Goal: Task Accomplishment & Management: Complete application form

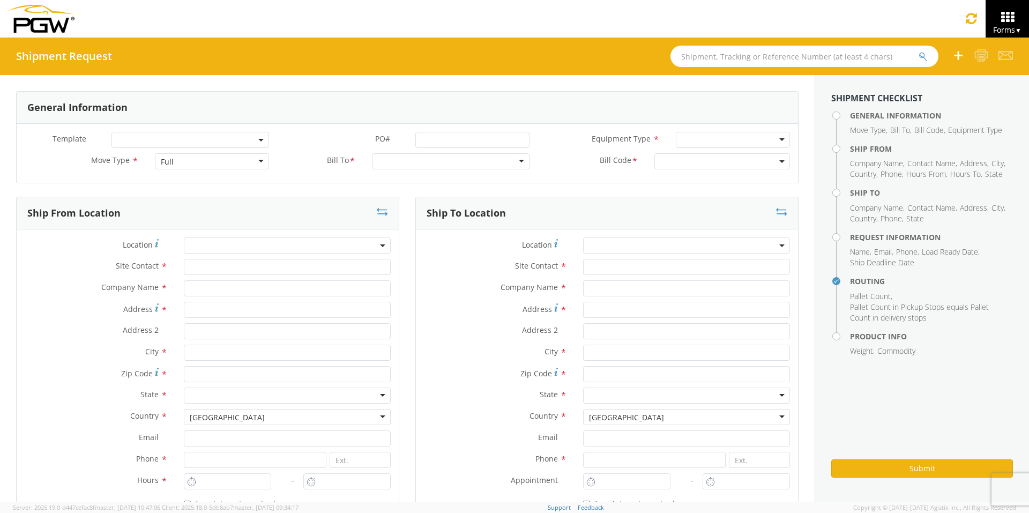
click at [699, 54] on input "text" at bounding box center [804, 56] width 268 height 21
type input "56821627"
click at [814, 51] on button "submit" at bounding box center [922, 57] width 9 height 13
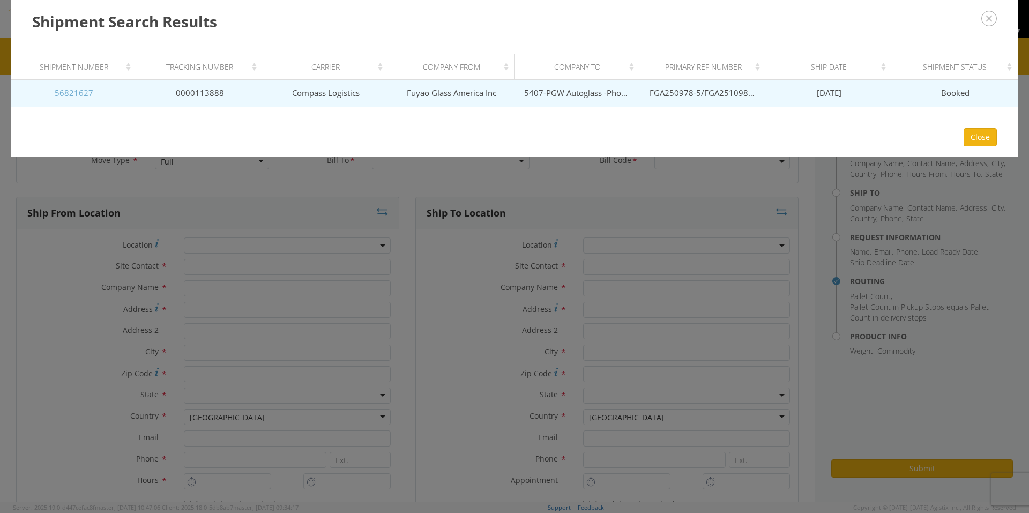
click at [61, 95] on link "56821627" at bounding box center [74, 92] width 39 height 11
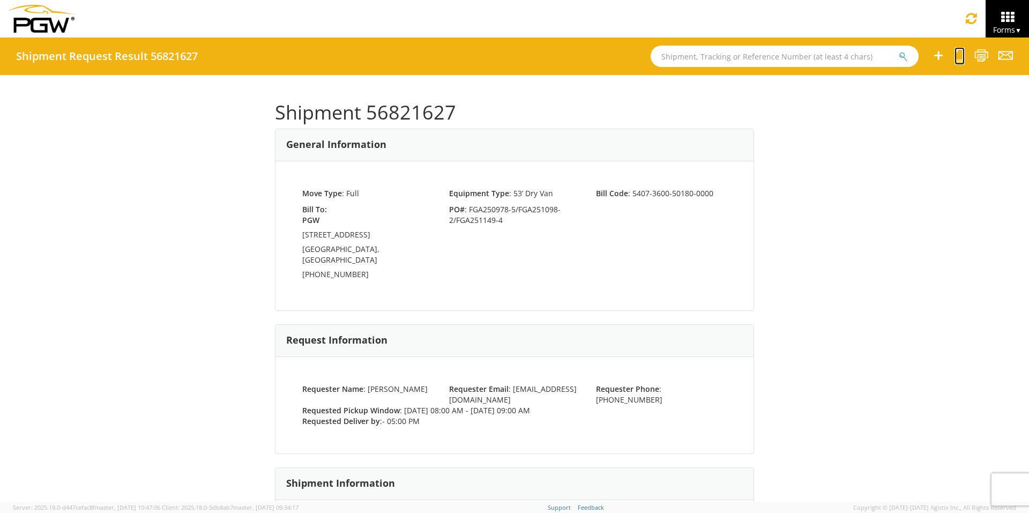
click at [814, 55] on icon at bounding box center [959, 55] width 10 height 13
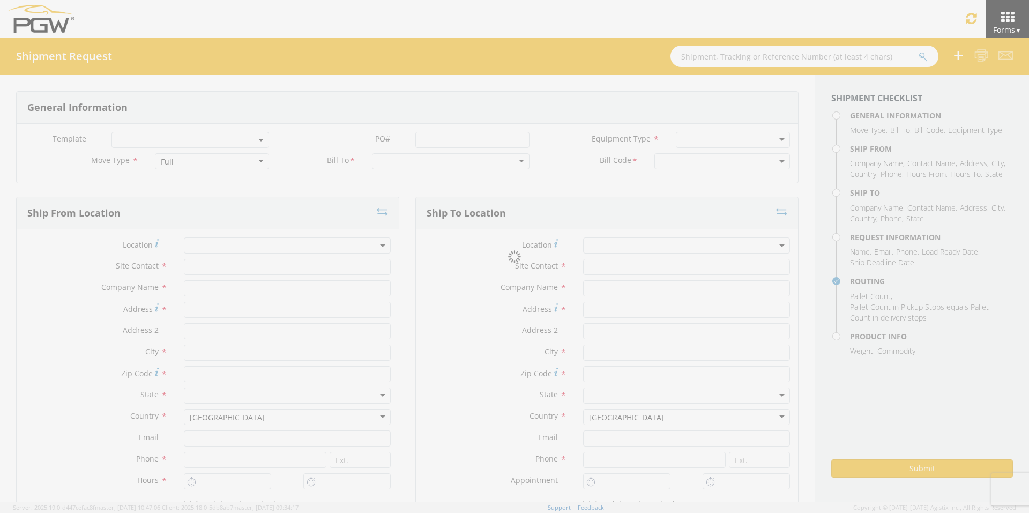
select select
type input "ARG Warehouse"
type input "Fuyao Glass America Inc"
type input "[STREET_ADDRESS][PERSON_NAME]"
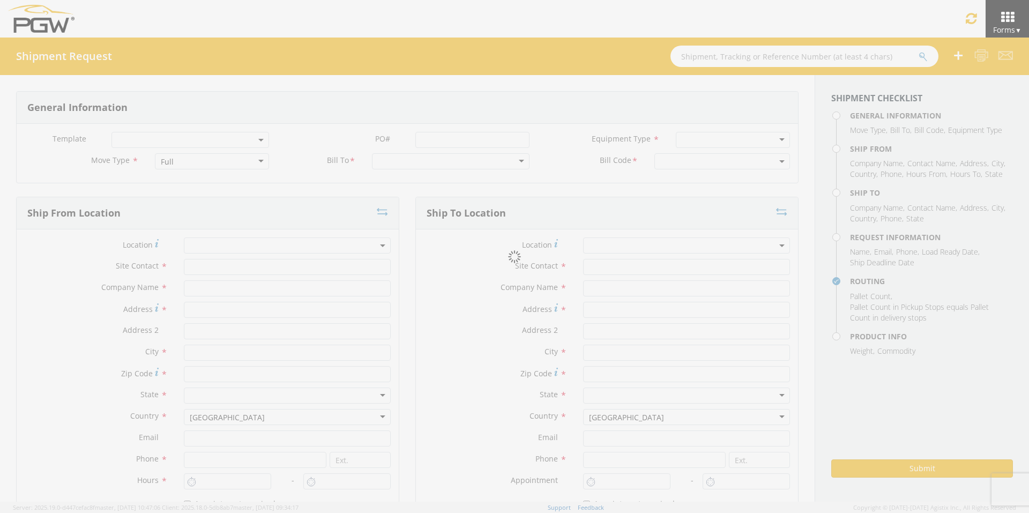
type input "Attn: 2601 ARG Warehouse"
type input "Moraine"
type input "45439"
type input "[EMAIL_ADDRESS][DOMAIN_NAME]"
type input "9374965777"
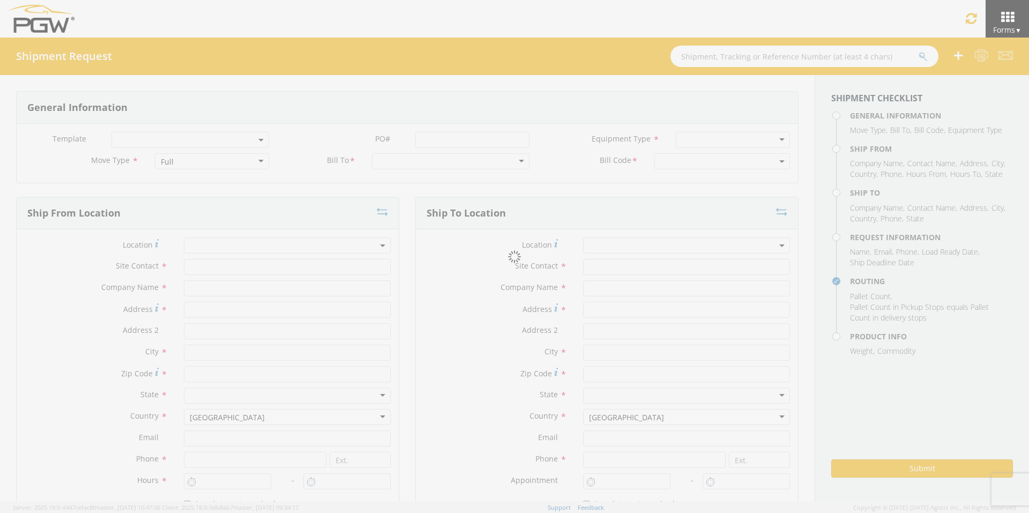
type input "4004"
type input "8:00 AM"
type input "9:00 AM"
type input "5407 Branch Manager"
type input "5407-PGW Autoglass -Phoenix Hub"
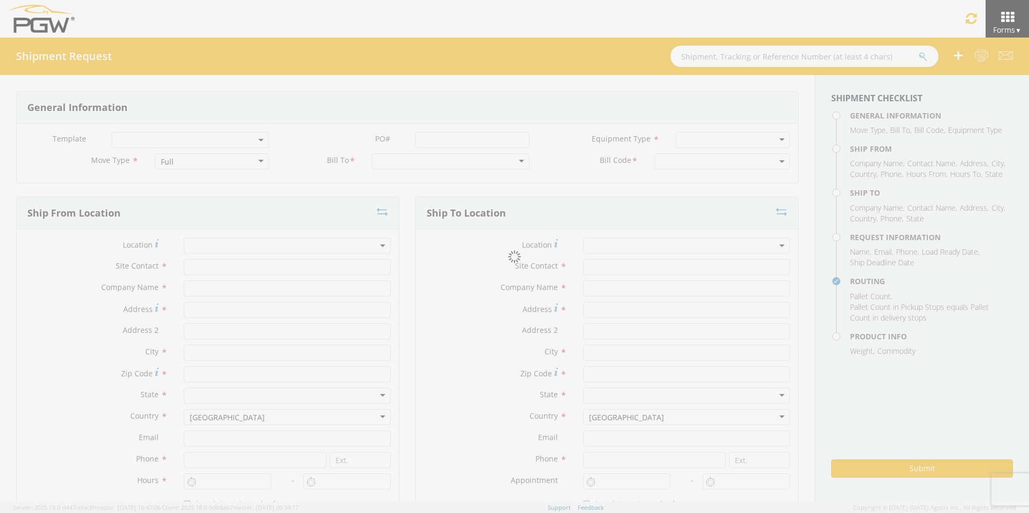
type input "5850 North 101st Avenue"
type input "Glendale"
type input "85307"
type input "phoenixdc@pgwag.com"
type input "602-805-8720"
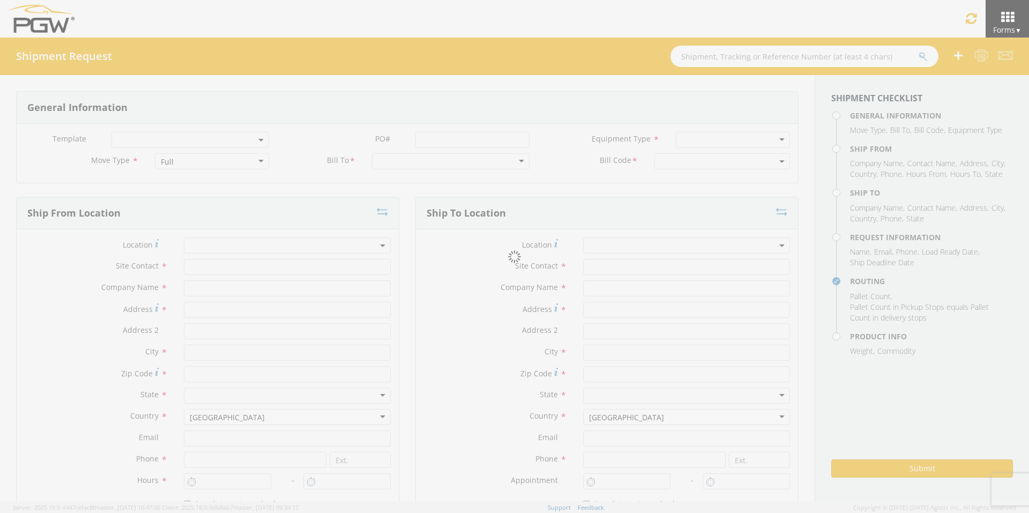
type input "5:00 PM"
type input "[PERSON_NAME]"
type input "[EMAIL_ADDRESS][DOMAIN_NAME]"
checkbox input "true"
type input "[PHONE_NUMBER]"
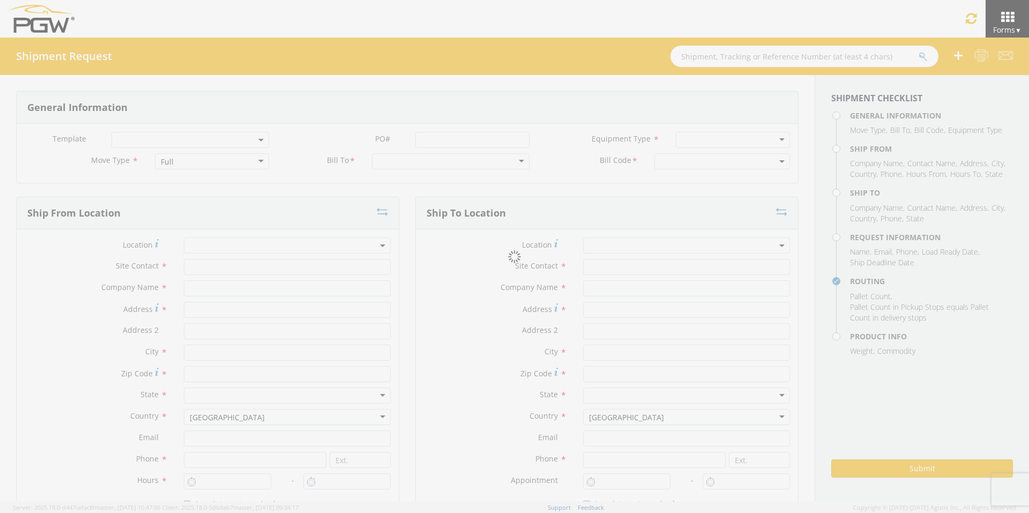
type textarea "PGW Branch Direct - Glendale AZ FGA250978-5/FGA251098-2/FGA251149-4 (48 Crates)…"
type textarea "NO LTL Appt unless noted, ALL Truckload APPT Reqd."
type input "39000"
type input "48"
type textarea "PGW Branch Direct - Glendale AZ FGA250978-5/FGA251098-2/FGA251149-4 (48 Crates)…"
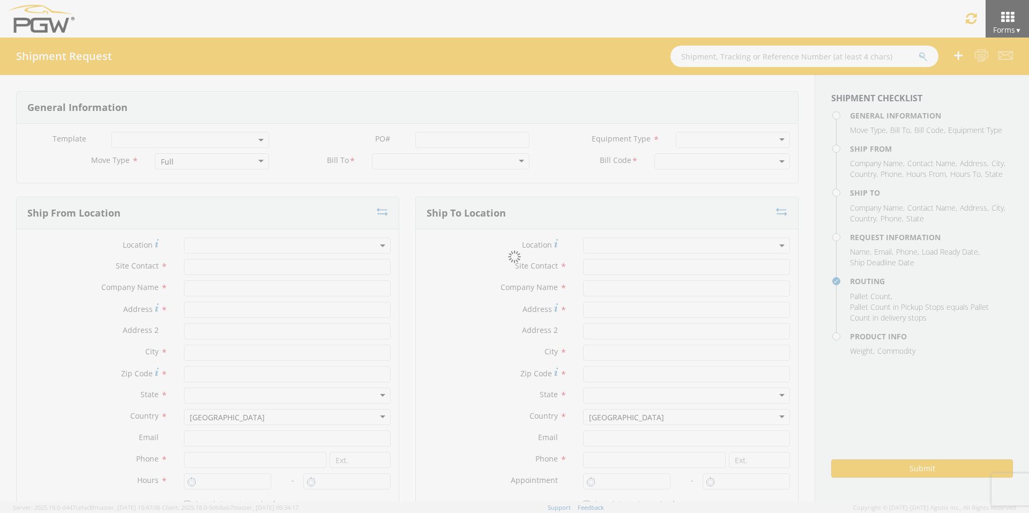
checkbox input "true"
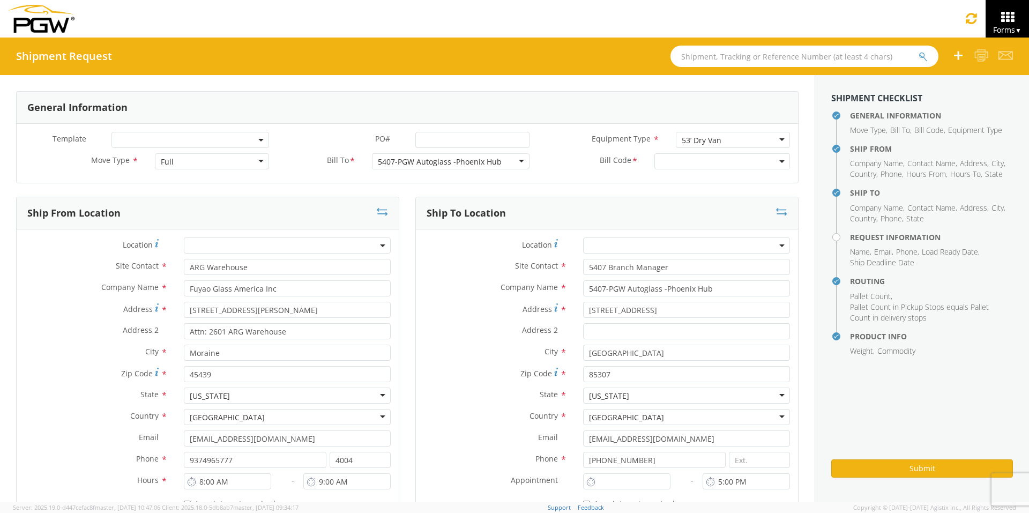
type input "7:00 AM"
select select "5407-3600-50180-0000"
click at [420, 139] on input "PO# *" at bounding box center [472, 140] width 114 height 16
select select "62351"
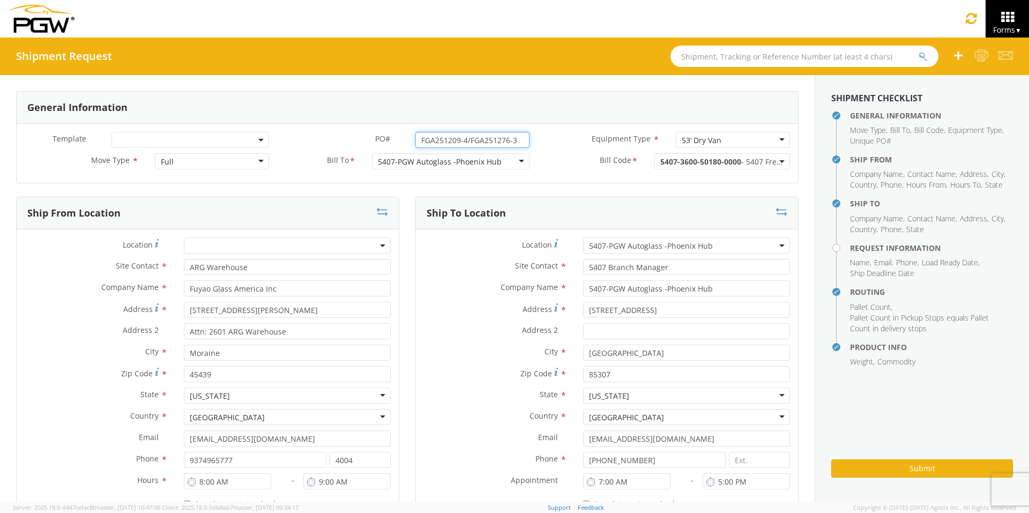
drag, startPoint x: 517, startPoint y: 137, endPoint x: 358, endPoint y: 130, distance: 158.7
click at [358, 130] on div "Template * PO# * FGA251209-4/FGA251276-3 Equipment Type * 53’ Dry Van 53’ Dry V…" at bounding box center [407, 153] width 781 height 59
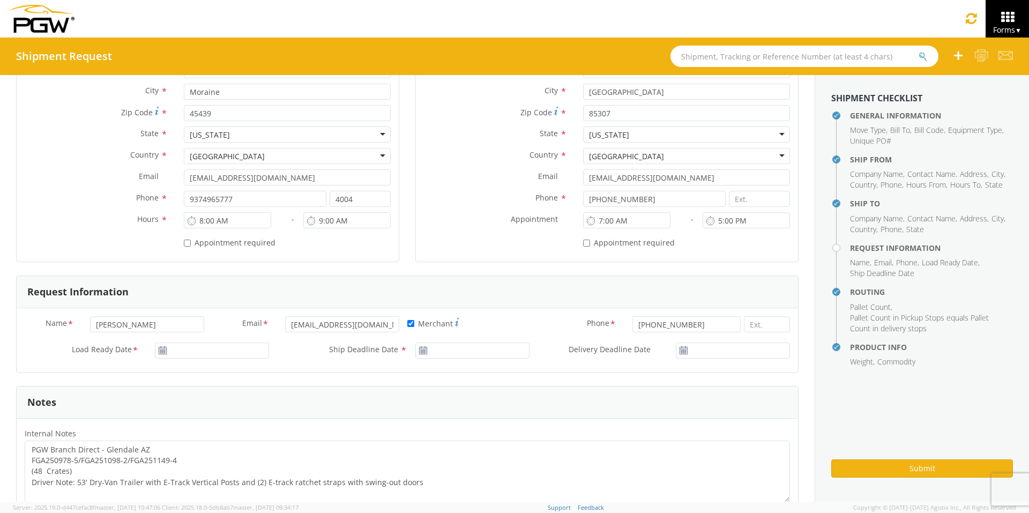
scroll to position [321, 0]
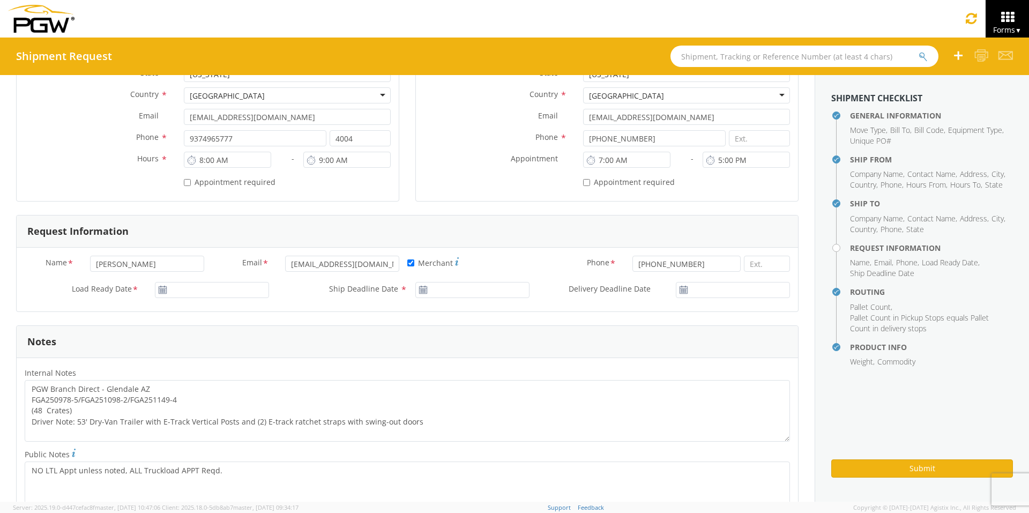
type input "FGA251209-4/FGA251276-3"
click at [220, 294] on input "[DATE]" at bounding box center [212, 290] width 114 height 16
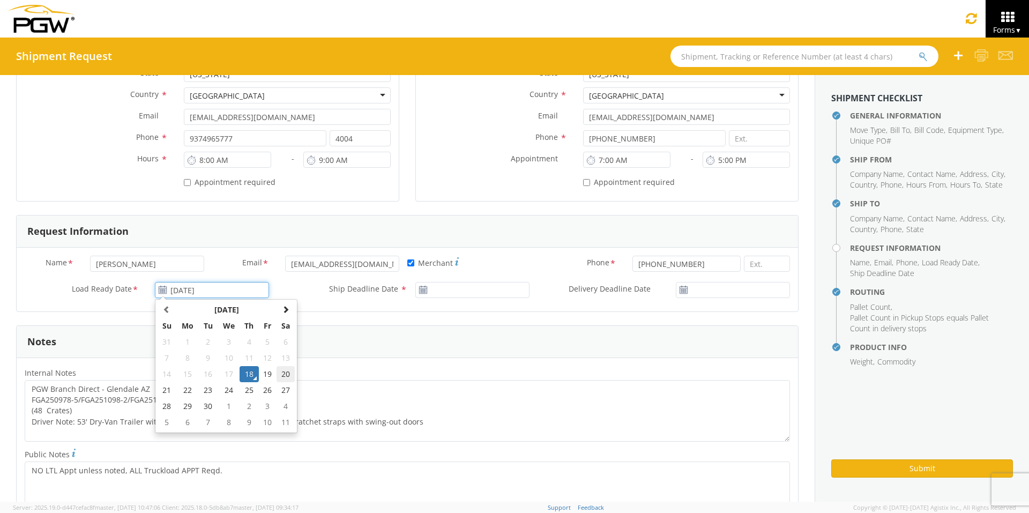
click at [287, 373] on td "20" at bounding box center [285, 374] width 18 height 16
type input "09/20/2025"
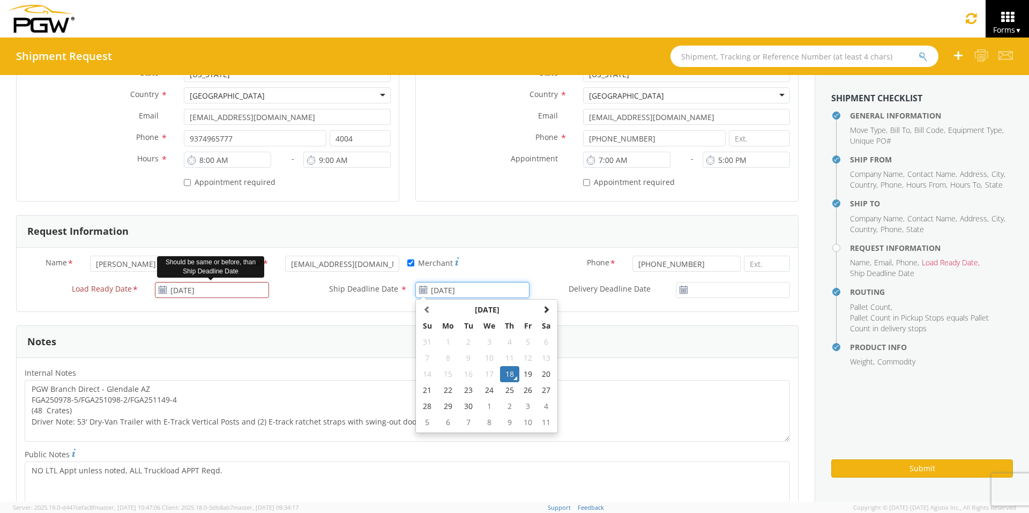
click at [457, 289] on input "[DATE]" at bounding box center [472, 290] width 114 height 16
click at [543, 374] on td "20" at bounding box center [546, 374] width 18 height 16
type input "09/20/2025"
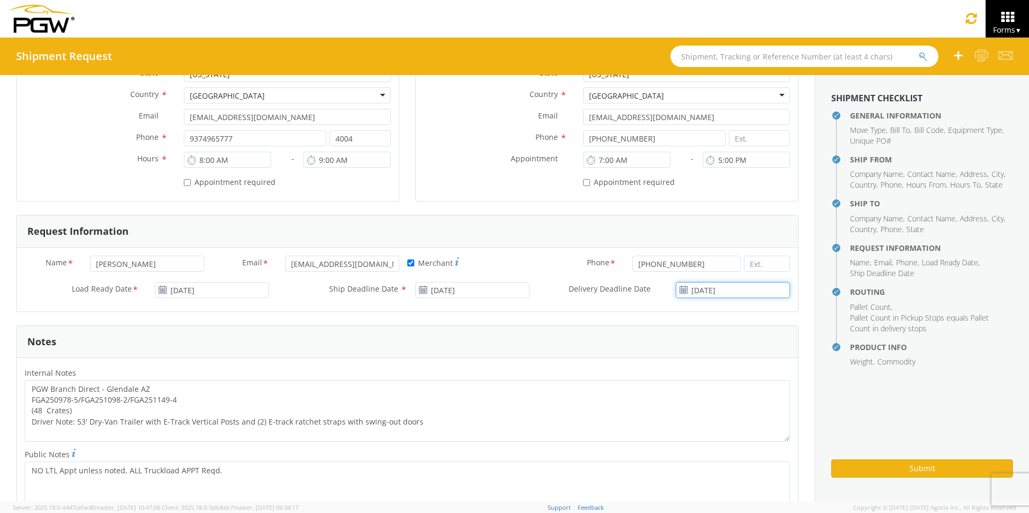
click at [709, 290] on input "[DATE]" at bounding box center [733, 290] width 114 height 16
click at [769, 375] on td "20" at bounding box center [778, 374] width 18 height 16
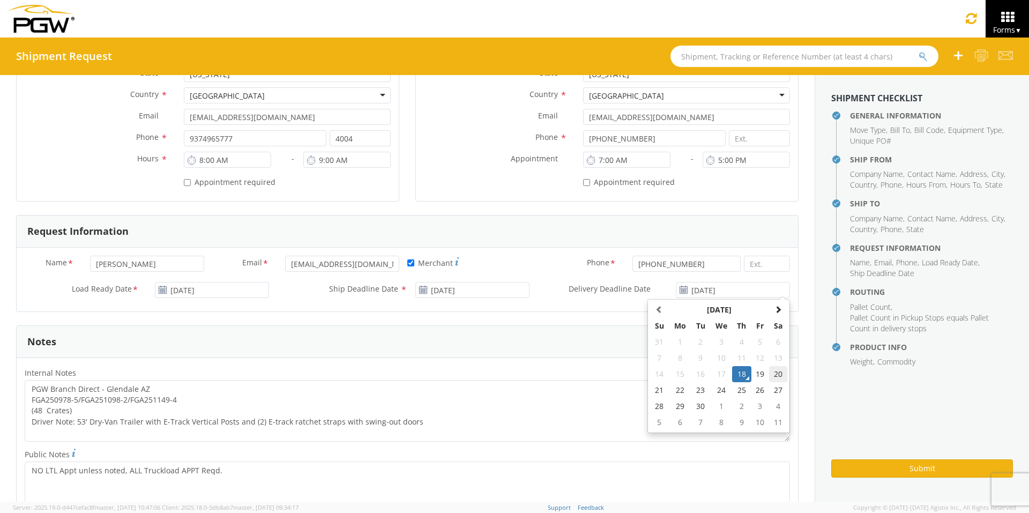
type input "09/20/2025"
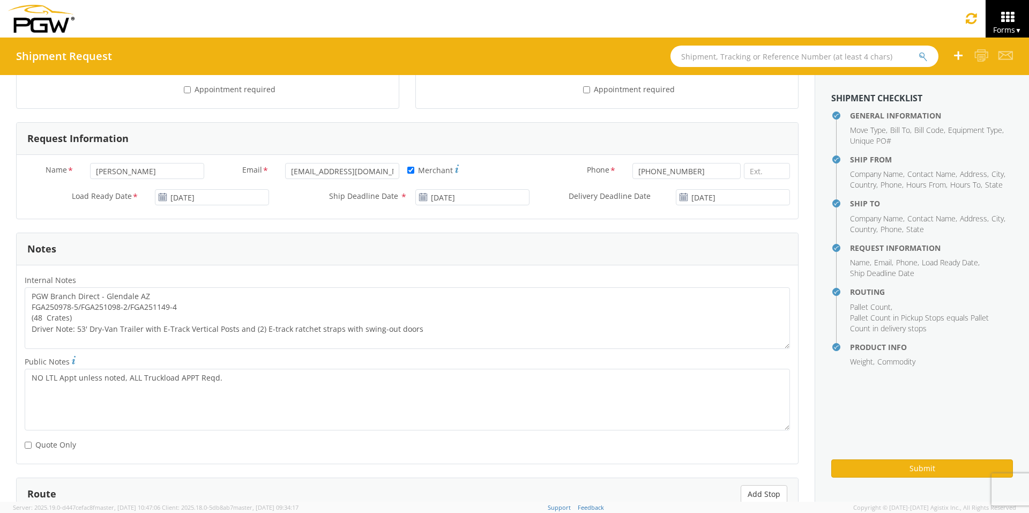
scroll to position [429, 0]
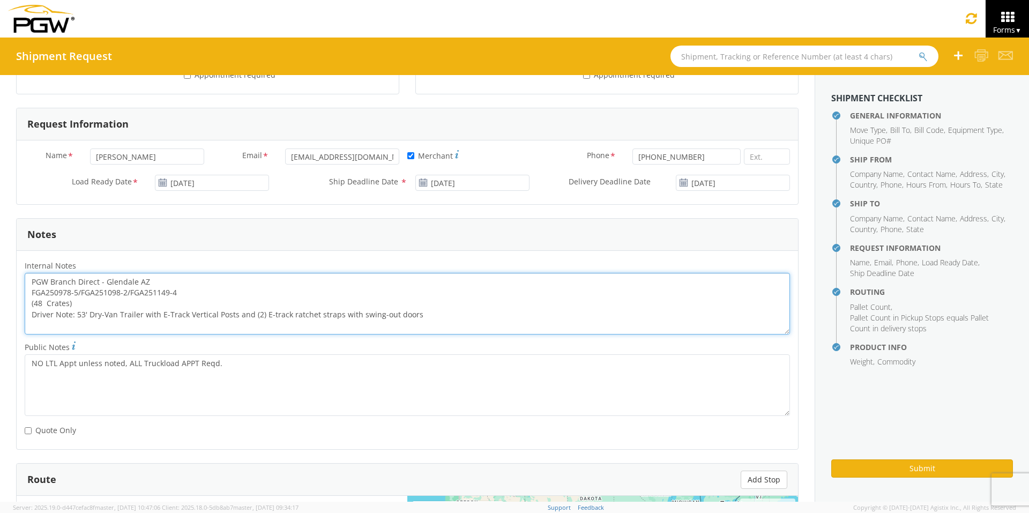
drag, startPoint x: 180, startPoint y: 292, endPoint x: 7, endPoint y: 291, distance: 172.5
click at [7, 291] on div "General Information Template * PO# * FGA251209-4/FGA251276-3 Equipment Type * 5…" at bounding box center [407, 235] width 814 height 1179
paste textarea "1209-4/FGA251276-3"
drag, startPoint x: 31, startPoint y: 281, endPoint x: 465, endPoint y: 333, distance: 437.0
click at [465, 333] on textarea "PGW Branch Direct - Glendale AZ FGA251209-4/FGA251276-3 (48 Crates) Driver Note…" at bounding box center [407, 304] width 765 height 62
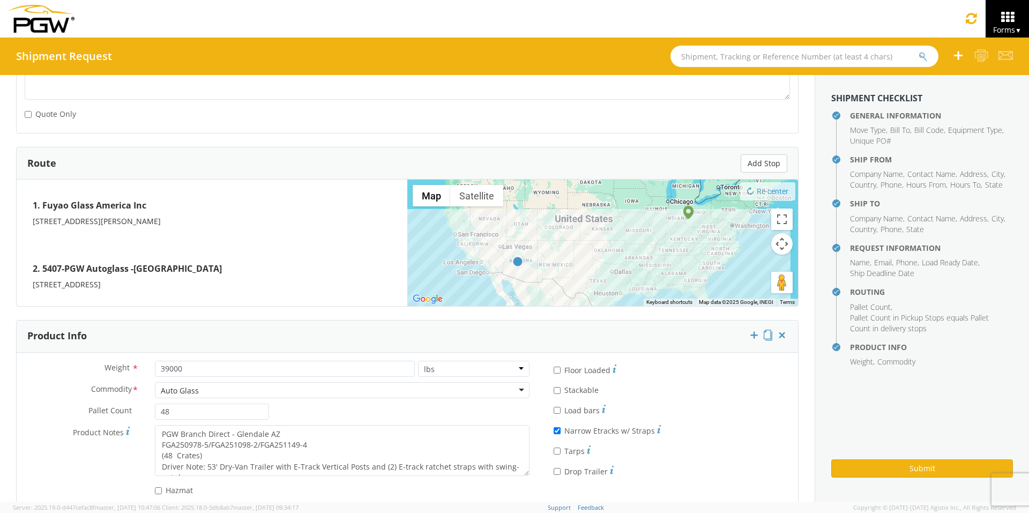
scroll to position [766, 0]
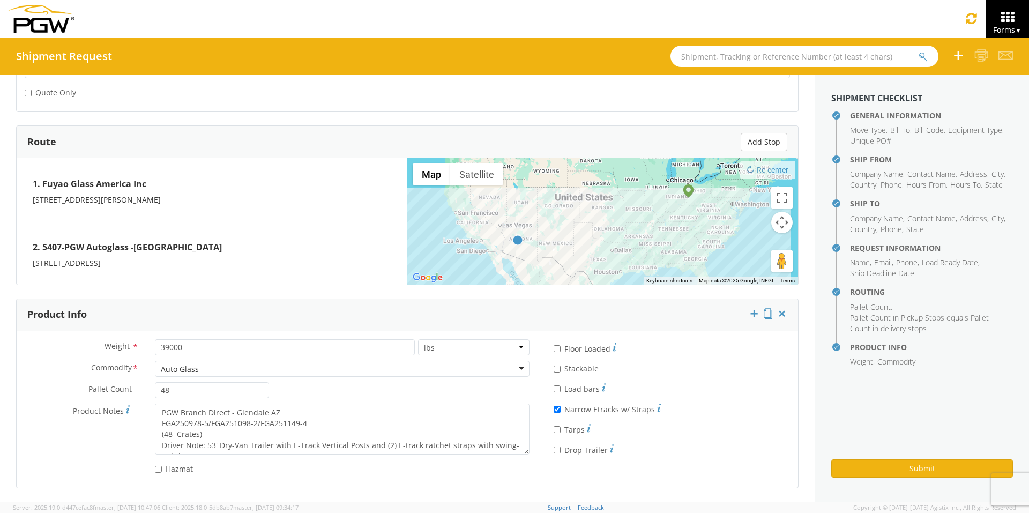
type textarea "PGW Branch Direct - Glendale AZ FGA251209-4/FGA251276-3 (48 Crates) Driver Note…"
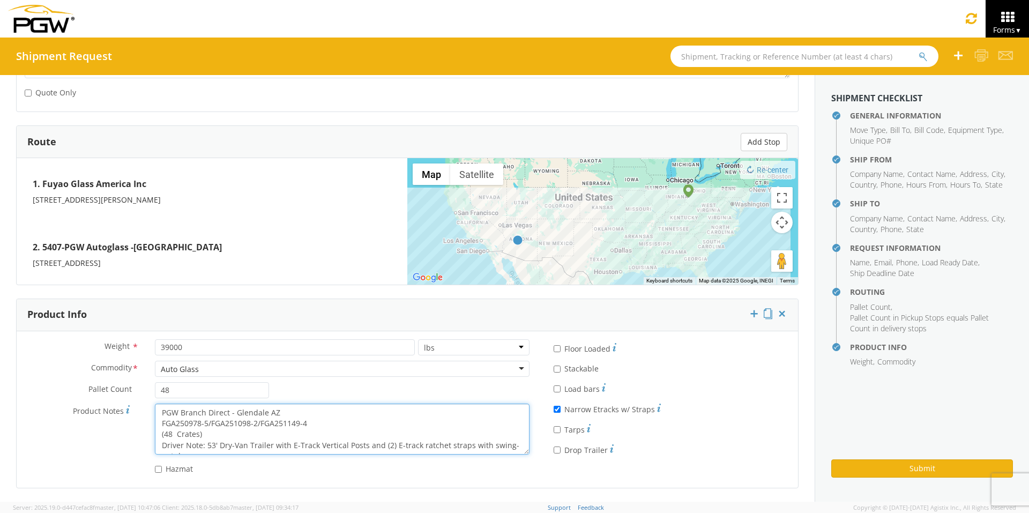
scroll to position [11, 0]
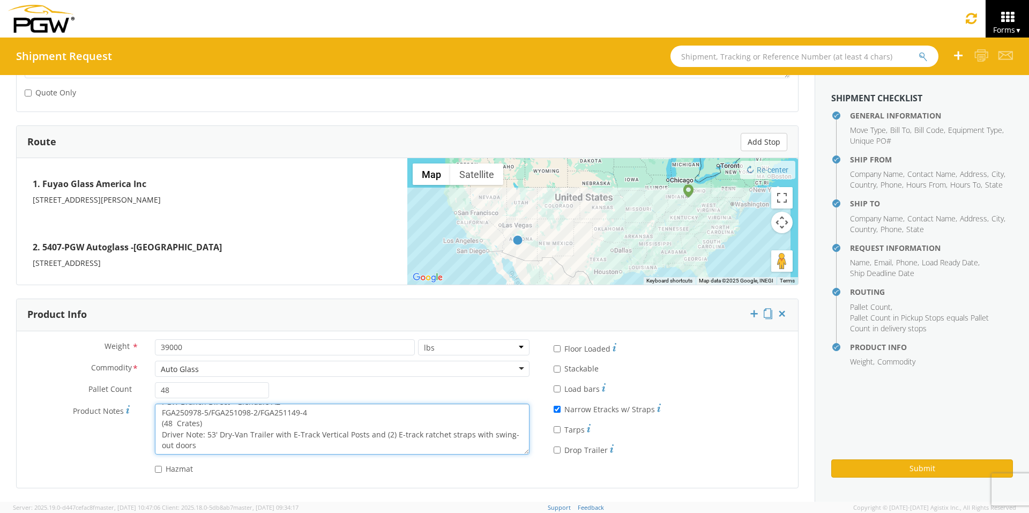
drag, startPoint x: 158, startPoint y: 409, endPoint x: 403, endPoint y: 455, distance: 249.0
click at [403, 397] on div "Product Notes * PGW Branch Direct - Glendale AZ FGA250978-5/FGA251098-2/FGA2511…" at bounding box center [277, 431] width 521 height 56
paste textarea "1209-4/FGA251276-3"
type textarea "PGW Branch Direct - Glendale AZ FGA251209-4/FGA251276-3 (48 Crates) Driver Note…"
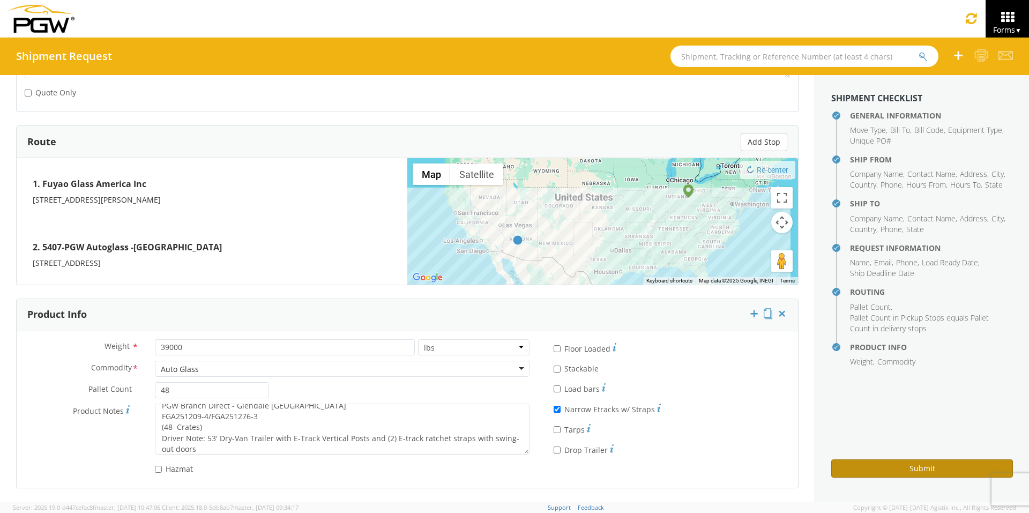
click at [814, 397] on button "Submit" at bounding box center [922, 468] width 182 height 18
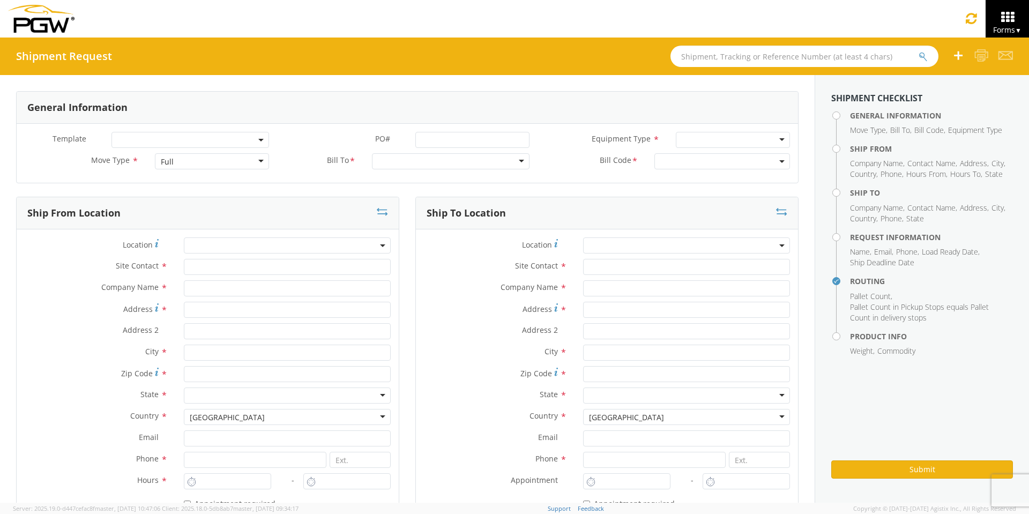
click at [706, 55] on input "text" at bounding box center [804, 56] width 268 height 21
type input "54092877"
click at [918, 51] on button "submit" at bounding box center [922, 57] width 9 height 13
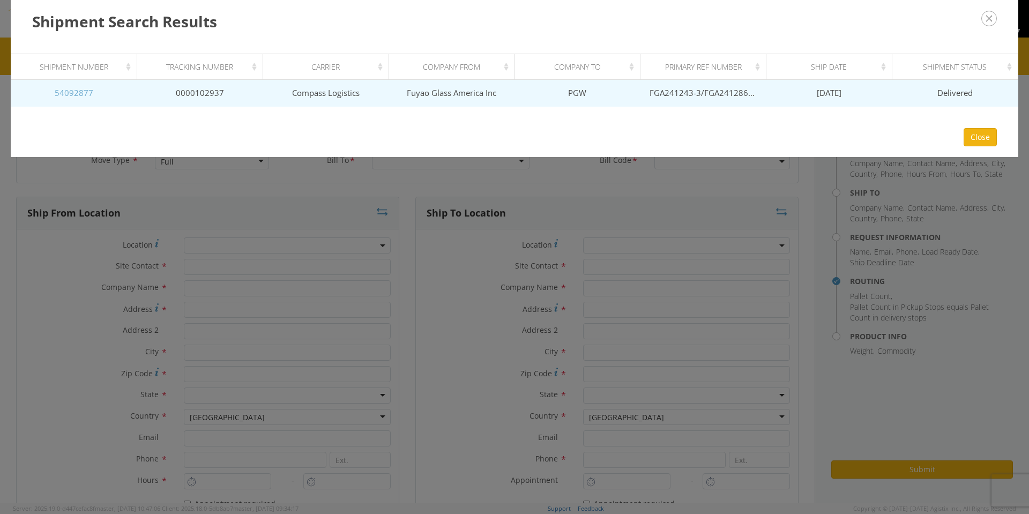
click at [74, 91] on link "54092877" at bounding box center [74, 92] width 39 height 11
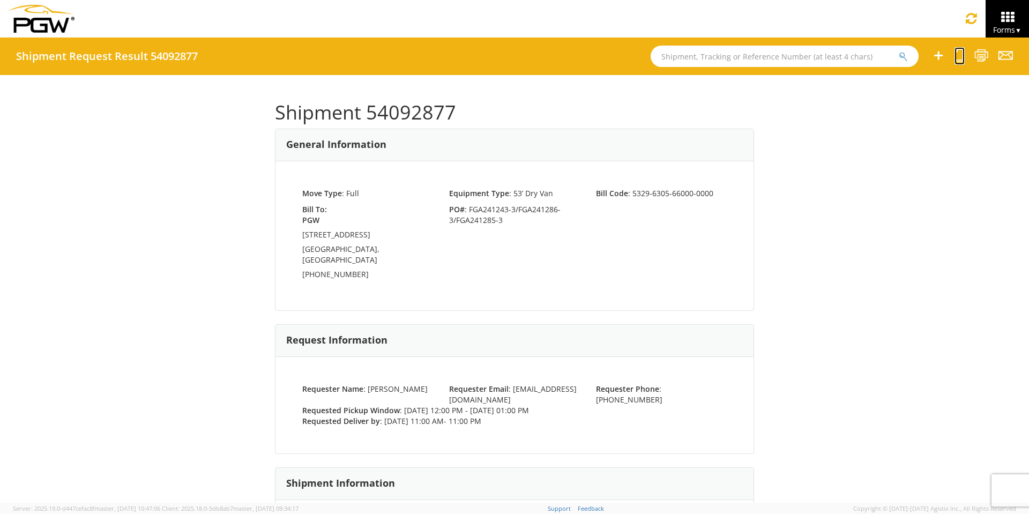
click at [958, 56] on icon at bounding box center [959, 55] width 10 height 13
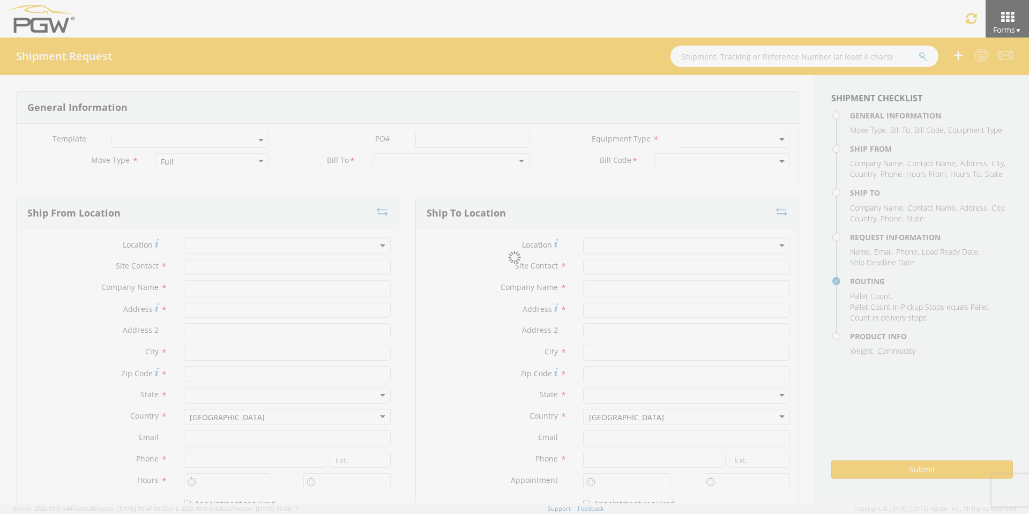
select select
type input "ARG Warehouse"
type input "Fuyao Glass America Inc"
type input "[STREET_ADDRESS][PERSON_NAME]"
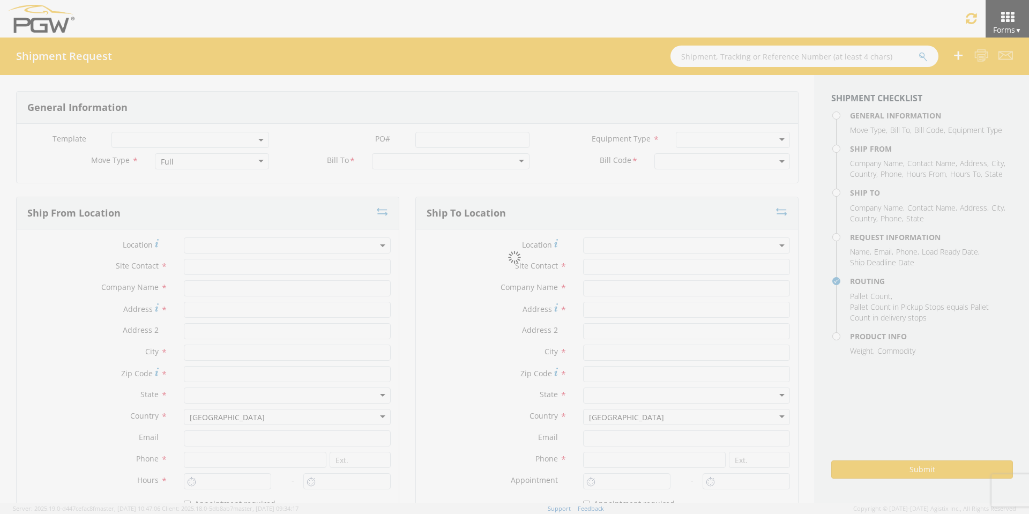
type input "Attn: 2601 ARG Warehouse"
type input "Moraine"
type input "45439"
type input "[EMAIL_ADDRESS][DOMAIN_NAME]"
type input "9374965777"
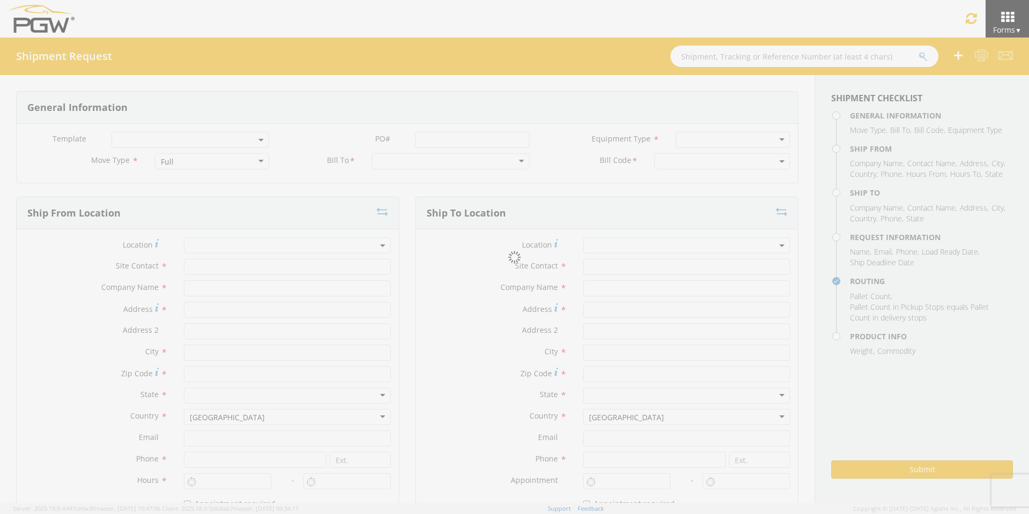
type input "4004"
type input "12:00 PM"
type input "1:00 PM"
type input "5329 Branch Manager"
type input "PGW"
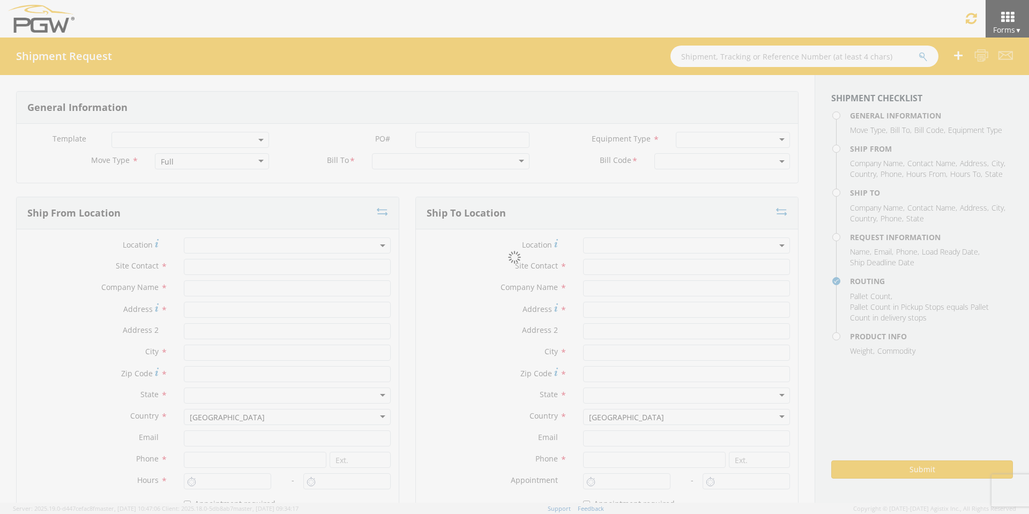
type input "[STREET_ADDRESS]"
type input "Chillicothe"
type input "45601"
type input "[EMAIL_ADDRESS][DOMAIN_NAME]"
type input "[PHONE_NUMBER]"
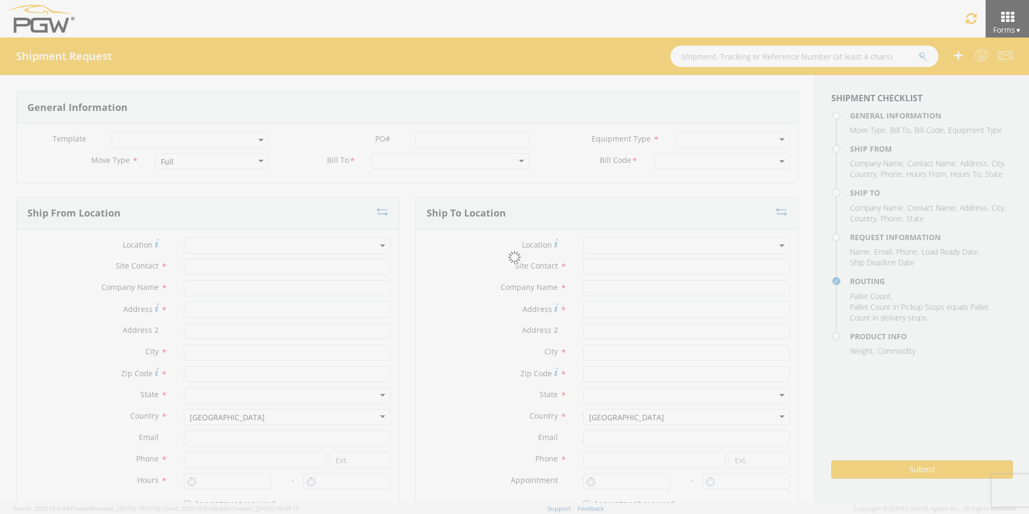
type input "11:00 AM"
type input "11:00 PM"
type input "[PERSON_NAME]"
type input "[EMAIL_ADDRESS][DOMAIN_NAME]"
checkbox input "true"
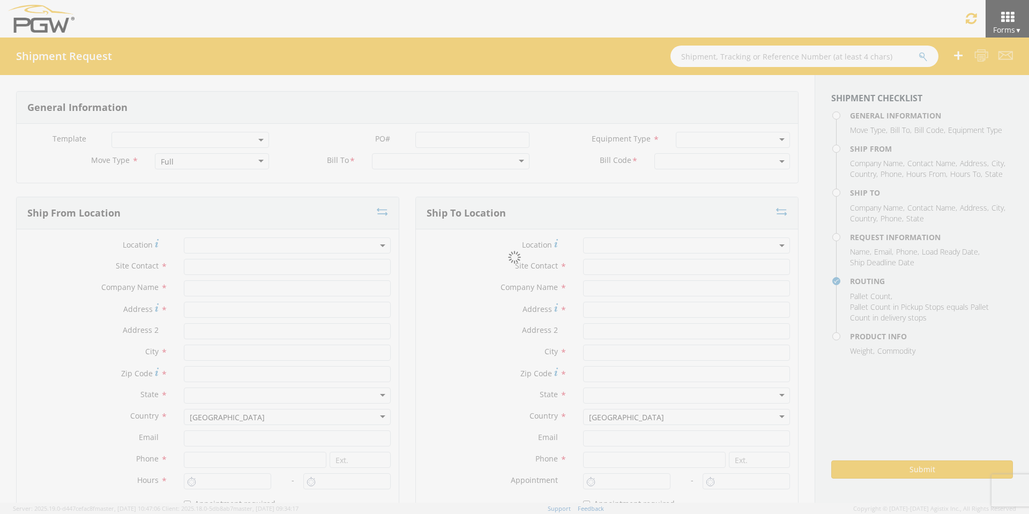
type input "[PHONE_NUMBER]"
type textarea "PGW/ARG Shipment FGA241243-3/FGA241286-3/FGA241285-3 (48 Crates) Driver Note: 5…"
type textarea "Secondary contact [PERSON_NAME] at [PHONE_NUMBER]"
type input "39000"
type input "48"
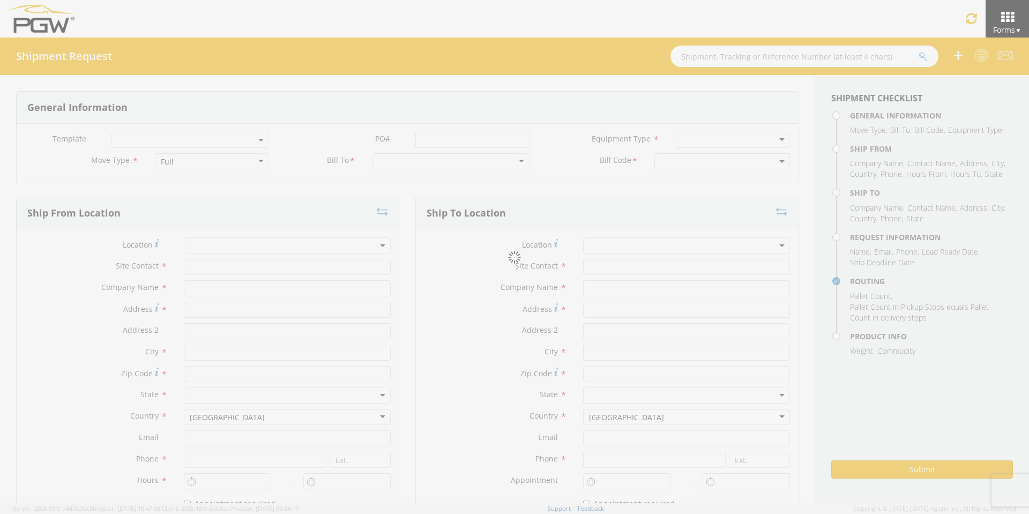
type textarea "PGW/ARG Shipment FGA241243-3/FGA241286-3/FGA241285-3 (48 Crates) Driver Note: 5…"
checkbox input "true"
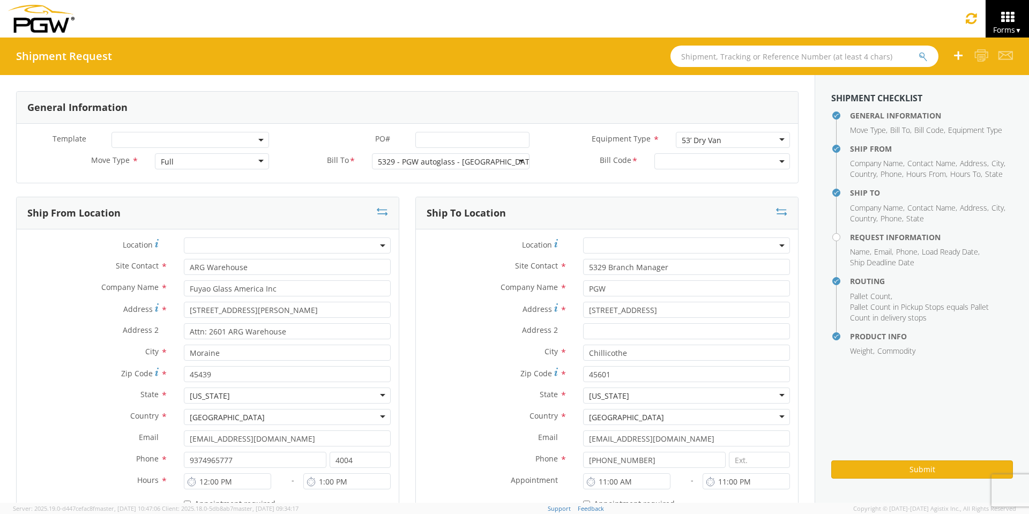
select select "5329-6305-66000-0000"
click at [442, 138] on input "PO# *" at bounding box center [472, 140] width 114 height 16
select select "28253"
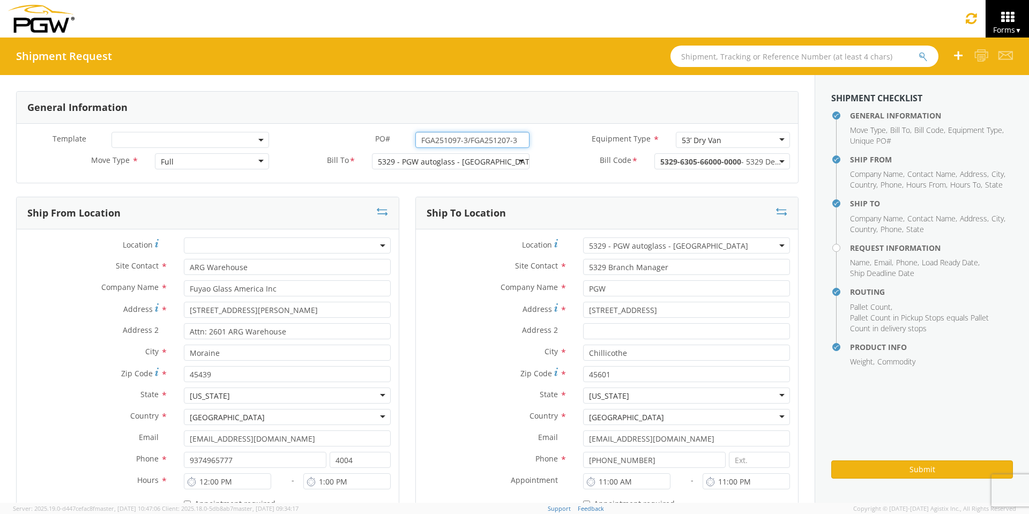
drag, startPoint x: 519, startPoint y: 139, endPoint x: 377, endPoint y: 143, distance: 142.0
click at [384, 141] on div "PO# * FGA251097-3/FGA251207-3" at bounding box center [407, 140] width 260 height 16
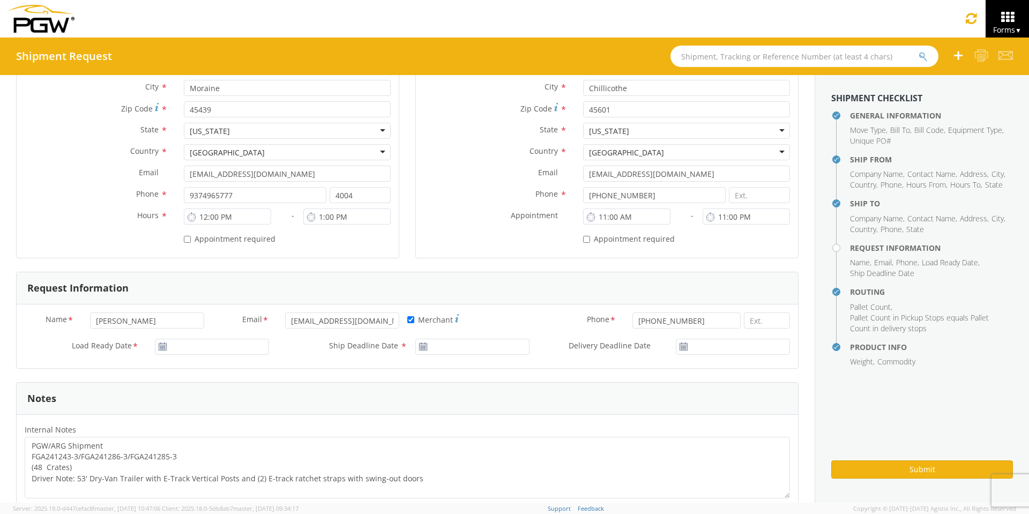
scroll to position [268, 0]
type input "FGA251097-3/FGA251207-3"
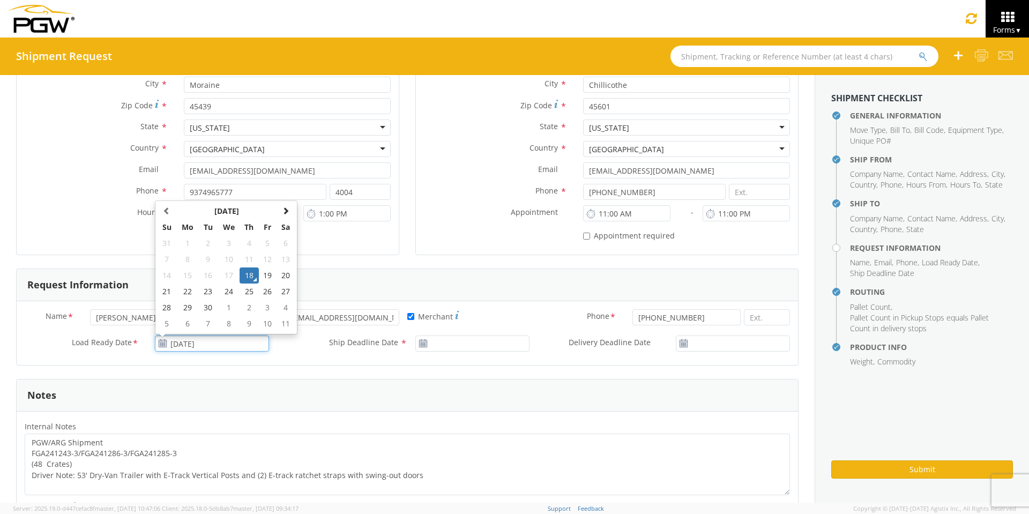
click at [205, 343] on input "[DATE]" at bounding box center [212, 343] width 114 height 16
click at [228, 292] on td "24" at bounding box center [228, 291] width 22 height 16
type input "[DATE]"
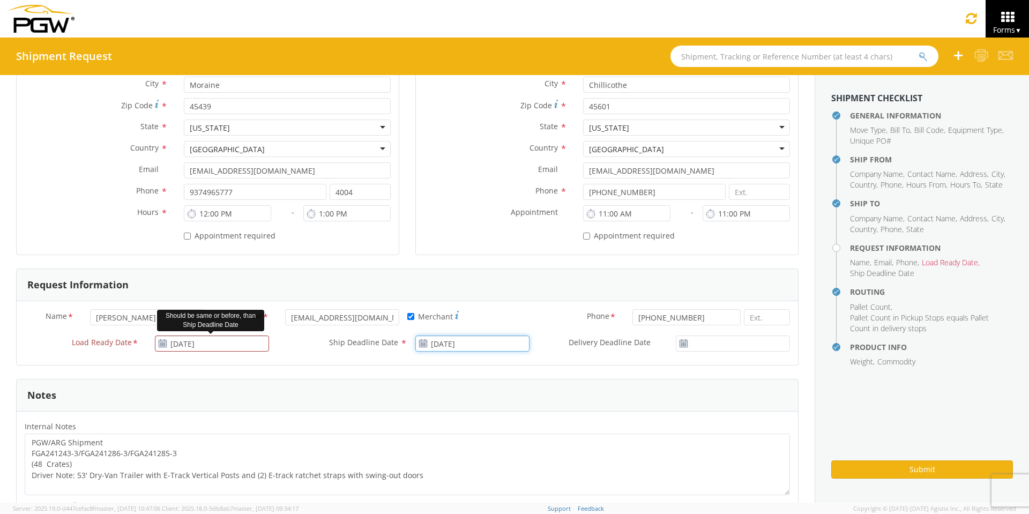
click at [500, 342] on input "[DATE]" at bounding box center [472, 343] width 114 height 16
click at [490, 291] on td "24" at bounding box center [489, 291] width 22 height 16
type input "[DATE]"
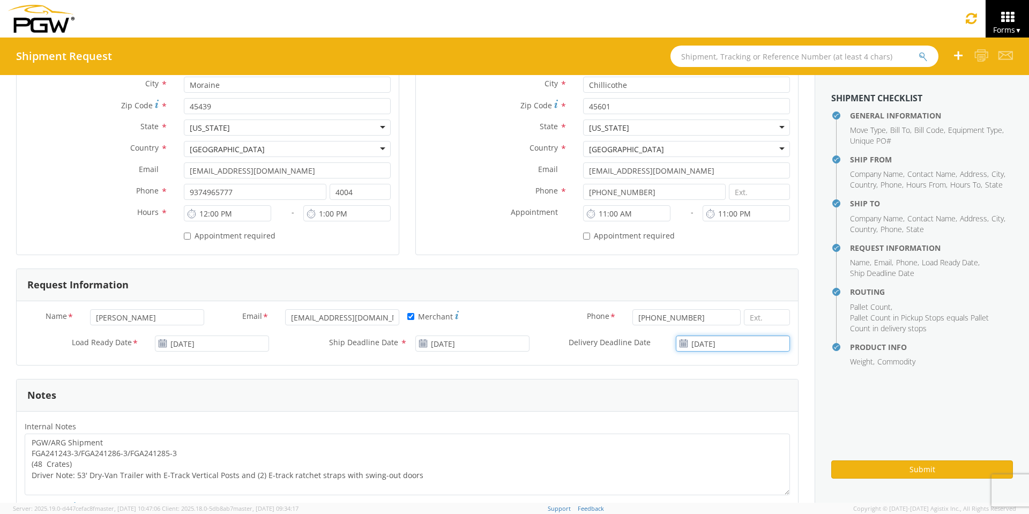
click at [737, 344] on input "[DATE]" at bounding box center [733, 343] width 114 height 16
click at [713, 294] on td "24" at bounding box center [721, 291] width 22 height 16
type input "[DATE]"
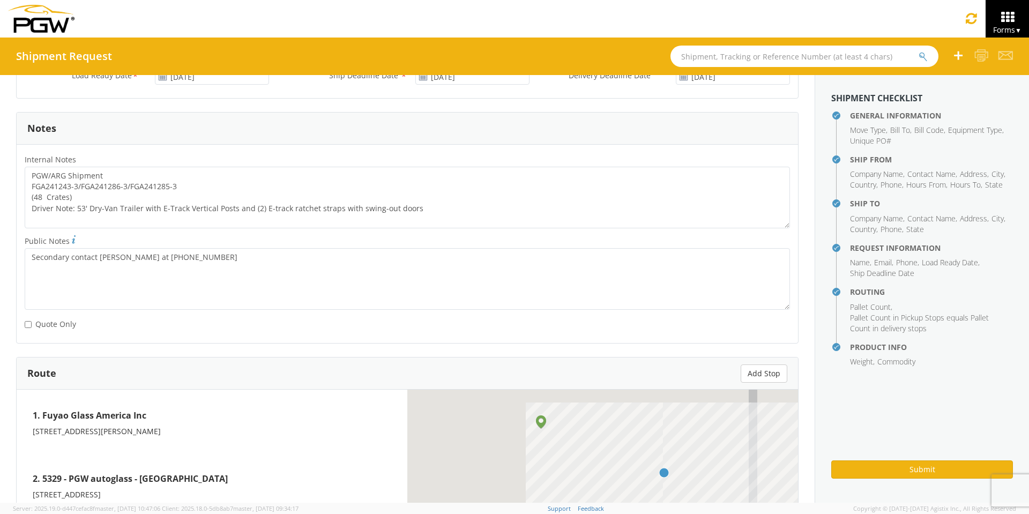
scroll to position [536, 0]
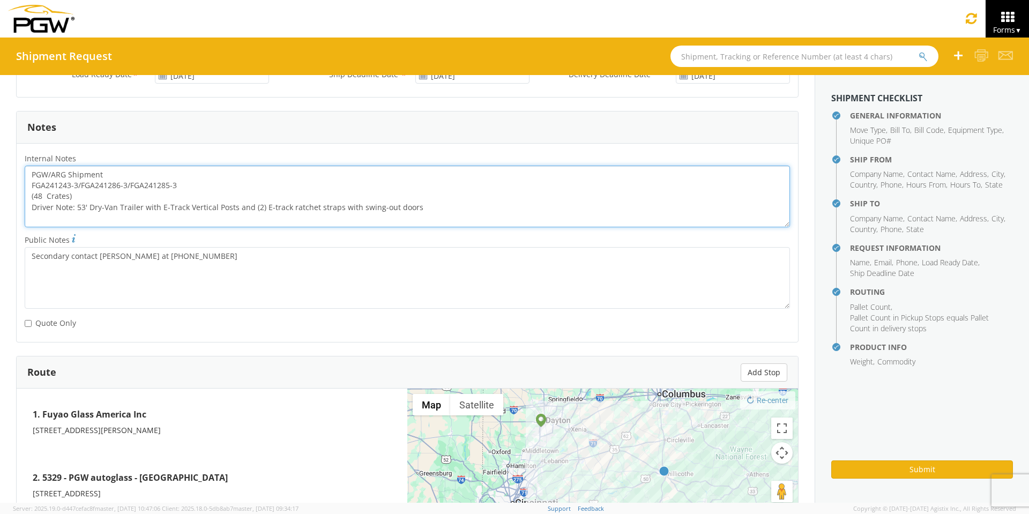
drag, startPoint x: 179, startPoint y: 185, endPoint x: 22, endPoint y: 189, distance: 156.5
click at [22, 189] on div "PGW/ARG Shipment FGA241243-3/FGA241286-3/FGA241285-3 (48 Crates) Driver Note: 5…" at bounding box center [407, 197] width 781 height 62
paste textarea "51097-3/FGA251207"
drag, startPoint x: 28, startPoint y: 174, endPoint x: 455, endPoint y: 224, distance: 430.0
click at [455, 224] on textarea "PGW/ARG Shipment FGA251097-3/FGA251207-3 (48 Crates) Driver Note: 53' Dry-Van T…" at bounding box center [407, 197] width 765 height 62
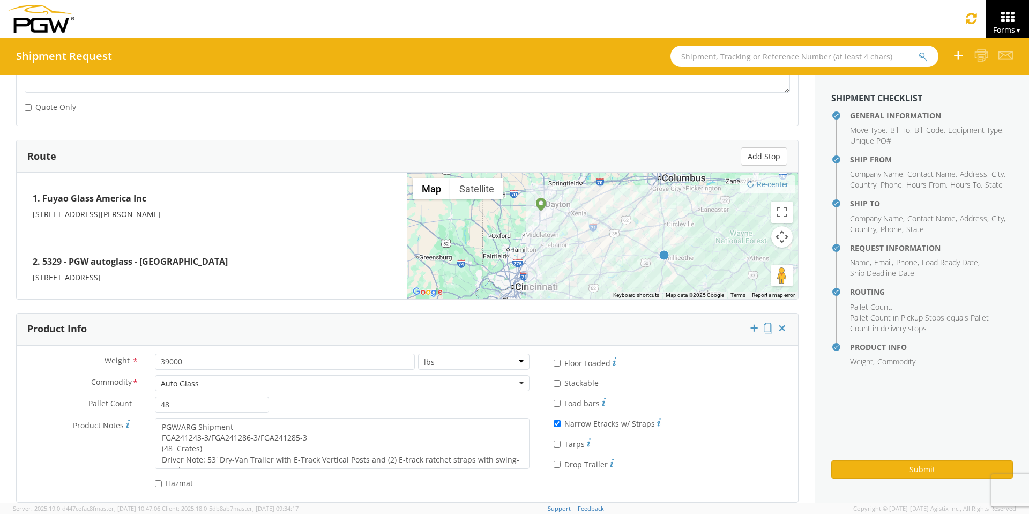
scroll to position [765, 0]
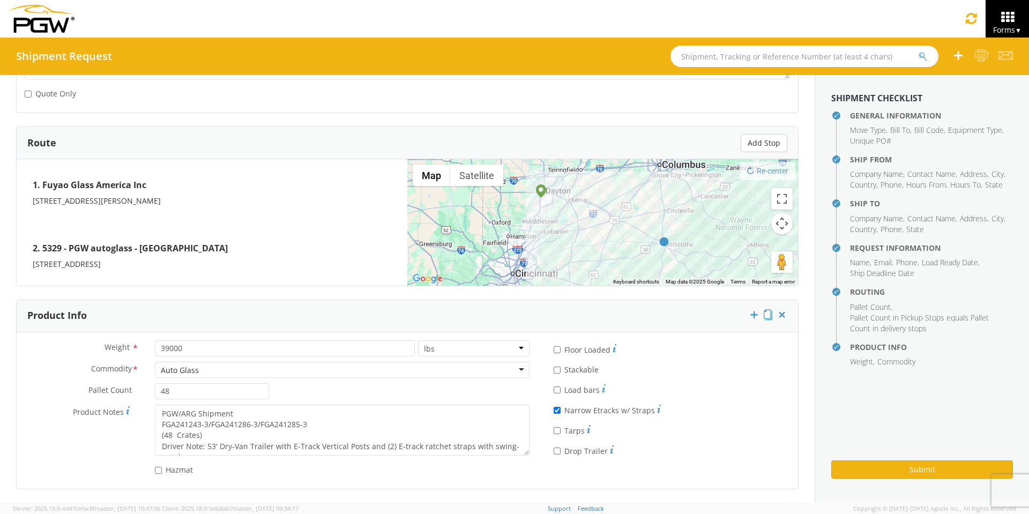
type textarea "PGW/ARG Shipment FGA251097-3/FGA251207-3 (48 Crates) Driver Note: 53' Dry-Van T…"
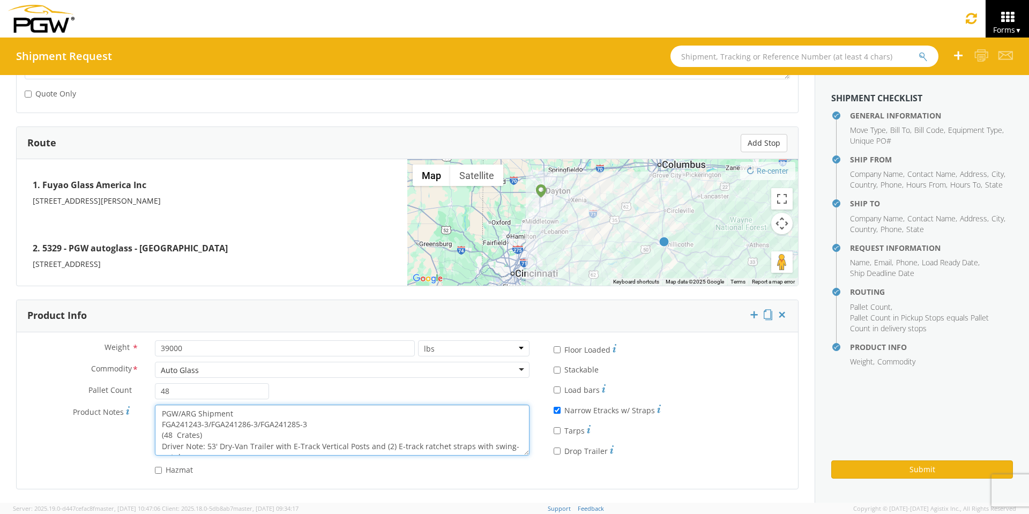
scroll to position [11, 0]
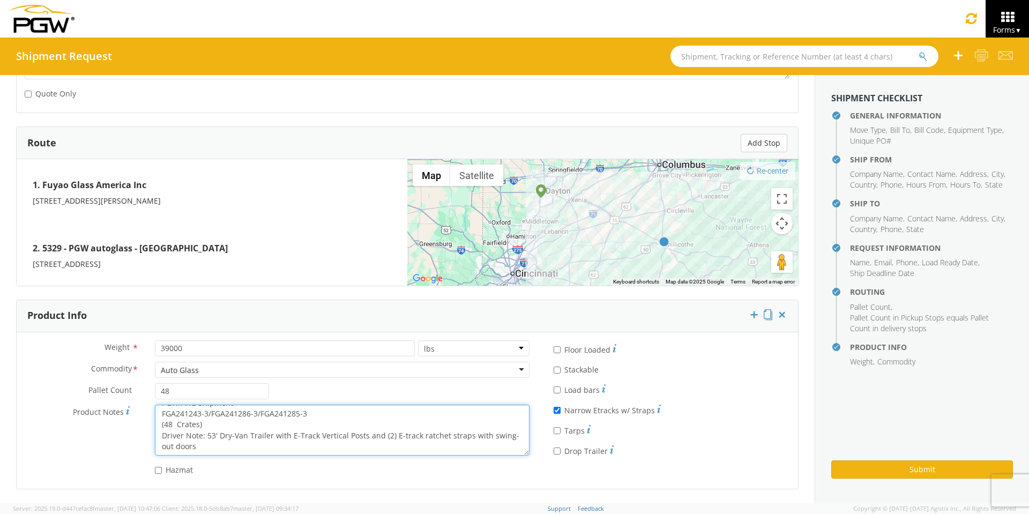
drag, startPoint x: 157, startPoint y: 415, endPoint x: 382, endPoint y: 475, distance: 233.0
click at [382, 475] on div "Weight * 39000 lbs kgs Commodity * Auto Glass Auto Glass Adhesives / Glues Aqua…" at bounding box center [277, 410] width 521 height 140
paste textarea "51097-3/FGA251207"
type textarea "PGW/ARG Shipment FGA251097-3/FGA251207-3 (48 Crates) Driver Note: 53' Dry-Van T…"
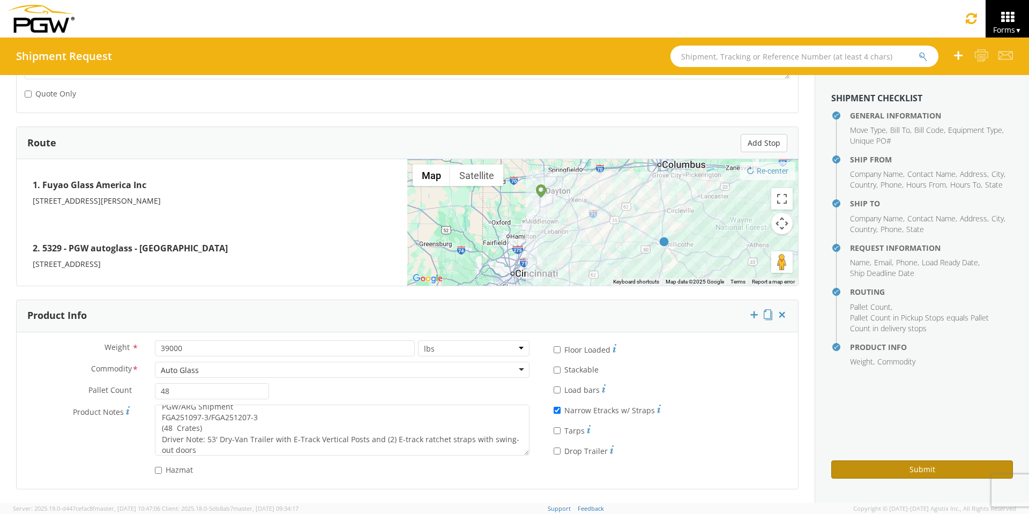
click at [958, 466] on button "Submit" at bounding box center [922, 469] width 182 height 18
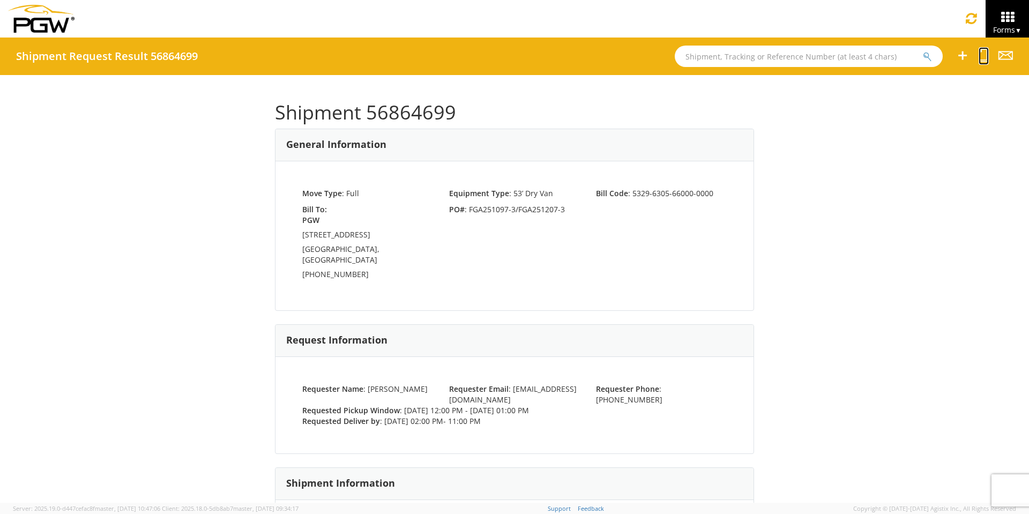
click at [981, 57] on icon at bounding box center [983, 55] width 10 height 13
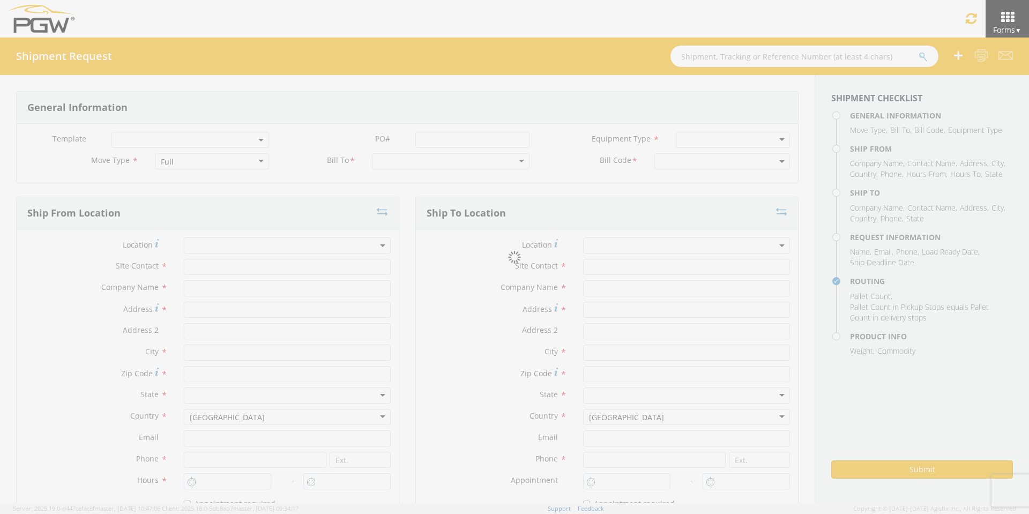
select select
type input "ARG Warehouse"
type input "Fuyao Glass America Inc"
type input "[STREET_ADDRESS][PERSON_NAME]"
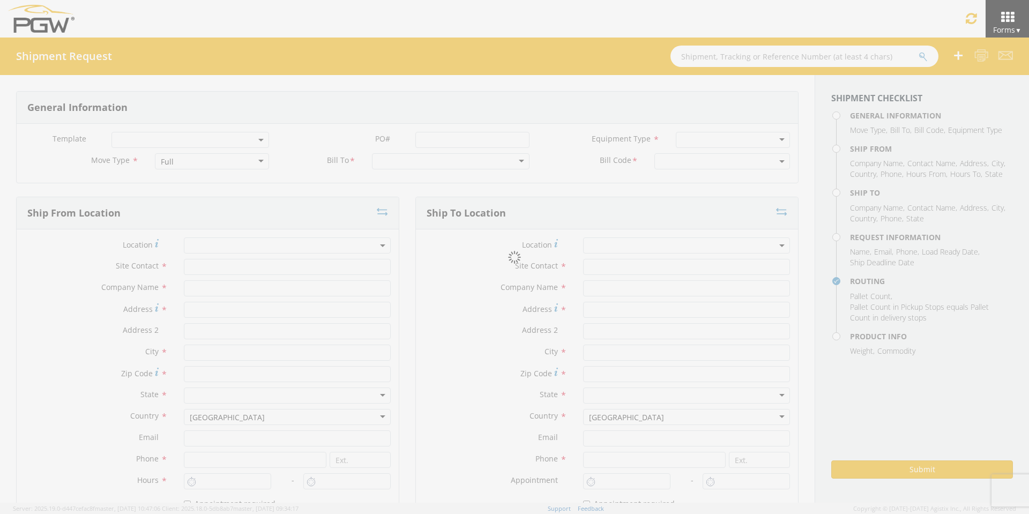
type input "Attn: 2601 ARG Warehouse"
type input "Moraine"
type input "45439"
type input "[EMAIL_ADDRESS][DOMAIN_NAME]"
type input "9374965777"
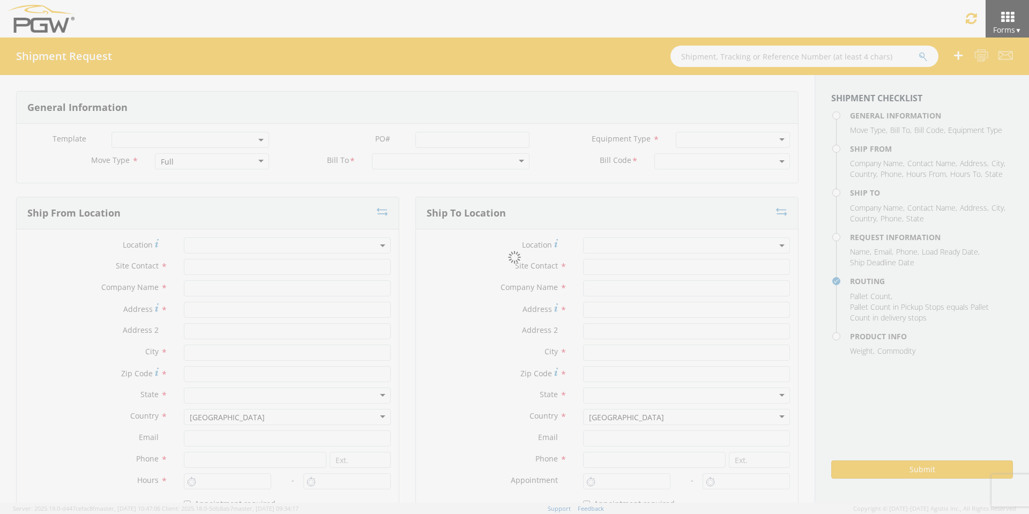
type input "4004"
type input "12:00 PM"
type input "1:00 PM"
type input "5329 Branch Manager"
type input "PGW"
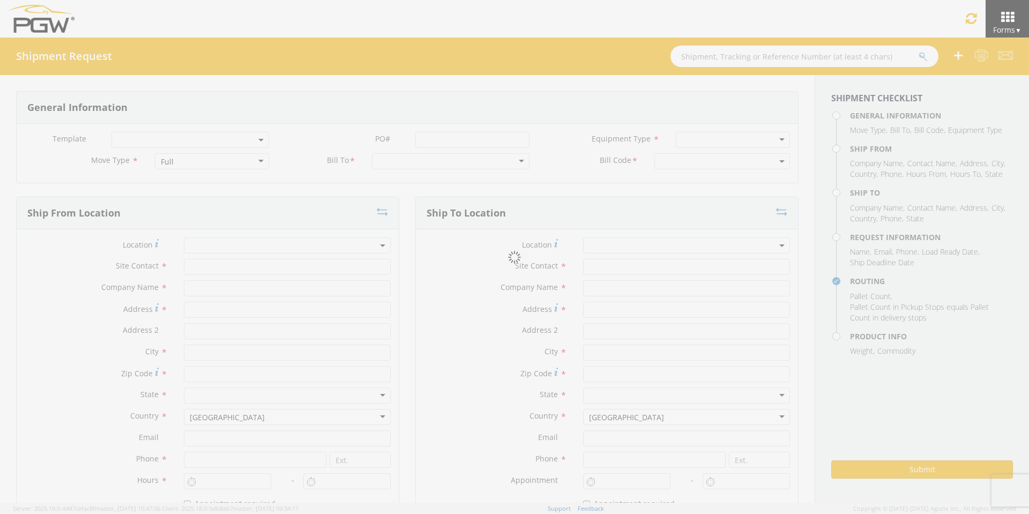
type input "[STREET_ADDRESS]"
type input "Chillicothe"
type input "45601"
type input "[EMAIL_ADDRESS][DOMAIN_NAME]"
type input "[PHONE_NUMBER]"
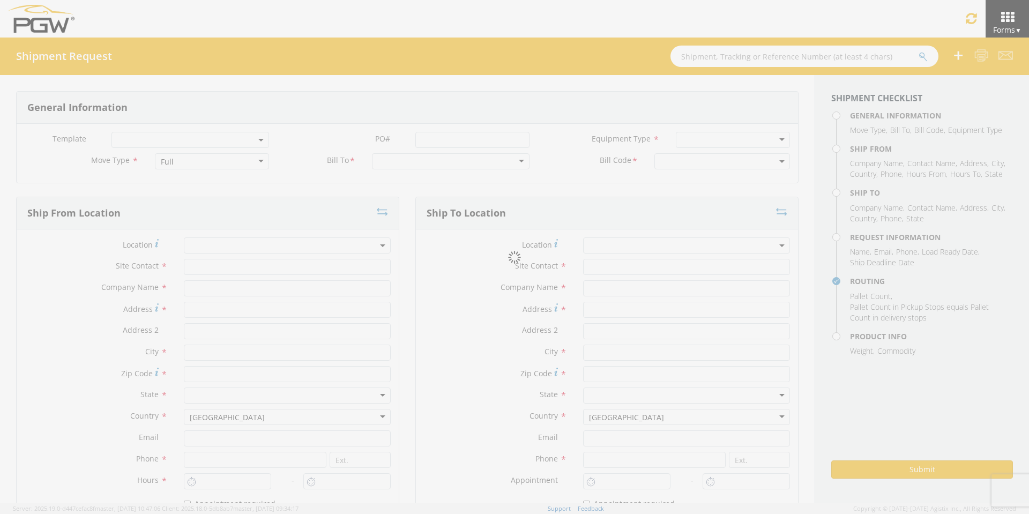
type input "2:00 PM"
type input "11:00 PM"
type input "[PERSON_NAME]"
type input "[EMAIL_ADDRESS][DOMAIN_NAME]"
checkbox input "true"
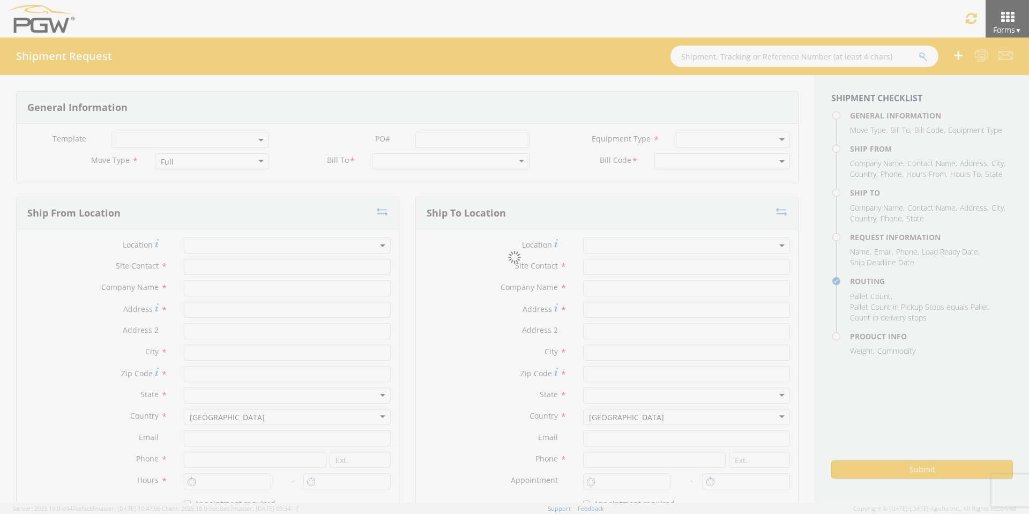
type input "[PHONE_NUMBER]"
type textarea "PGW/ARG Shipment FGA251097-3/FGA251207-3 (48 Crates) Driver Note: 53' Dry-Van T…"
type textarea "Secondary contact [PERSON_NAME] at [PHONE_NUMBER]"
type input "39000"
type input "48"
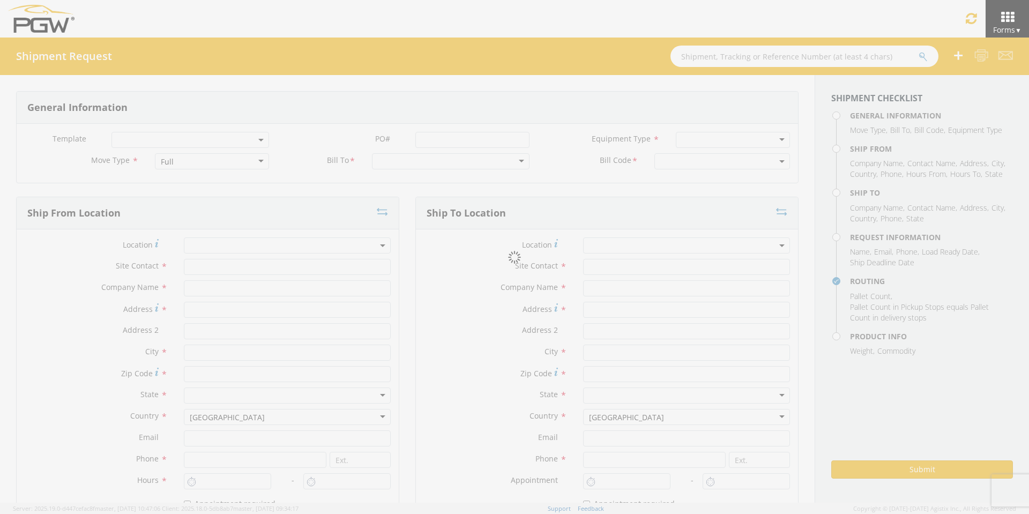
type textarea "PGW/ARG Shipment FGA251097-3/FGA251207-3 (48 Crates) Driver Note: 53' Dry-Van T…"
checkbox input "true"
select select "5329-6305-66000-0000"
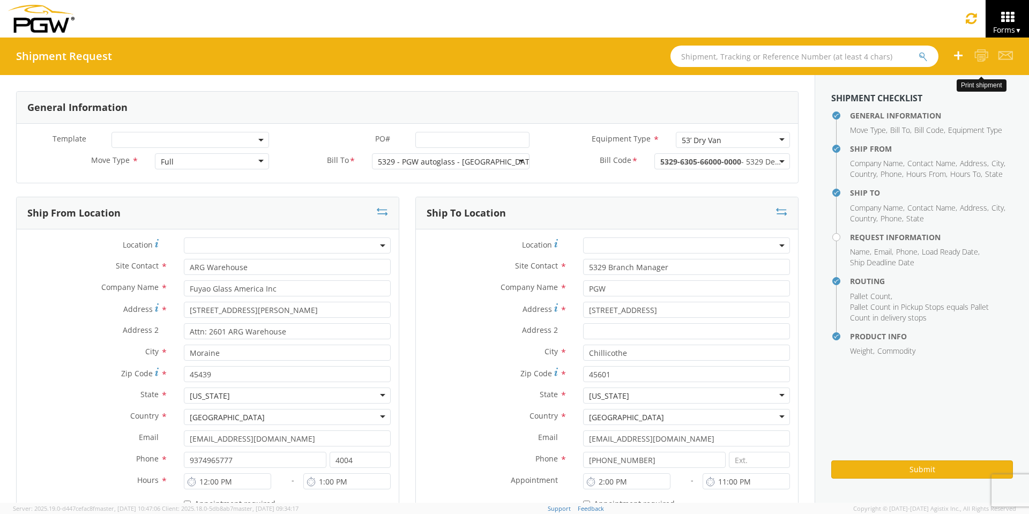
select select "28253"
click at [456, 141] on input "PO# *" at bounding box center [472, 140] width 114 height 16
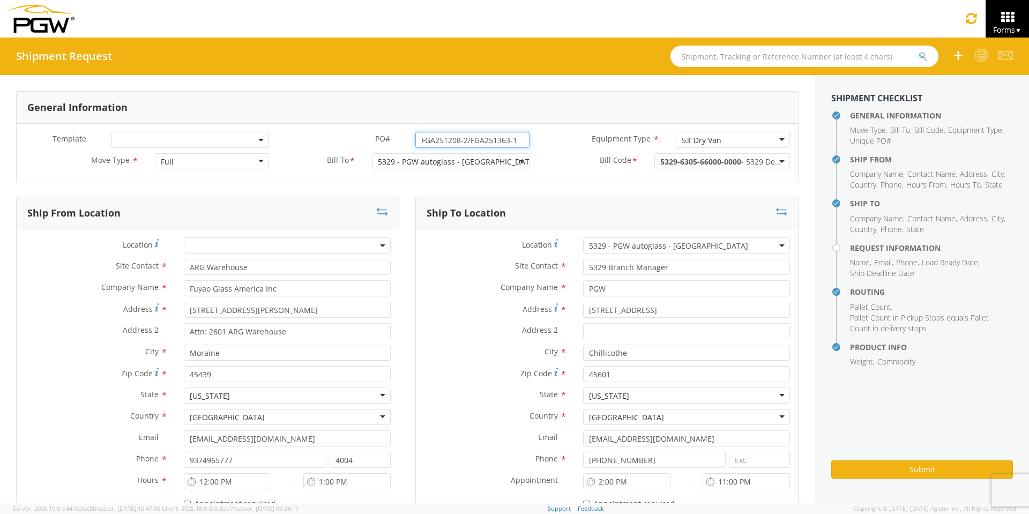
drag, startPoint x: 514, startPoint y: 138, endPoint x: 348, endPoint y: 138, distance: 165.5
click at [348, 138] on div "PO# * FGA251208-2/FGA251363-1" at bounding box center [407, 140] width 260 height 16
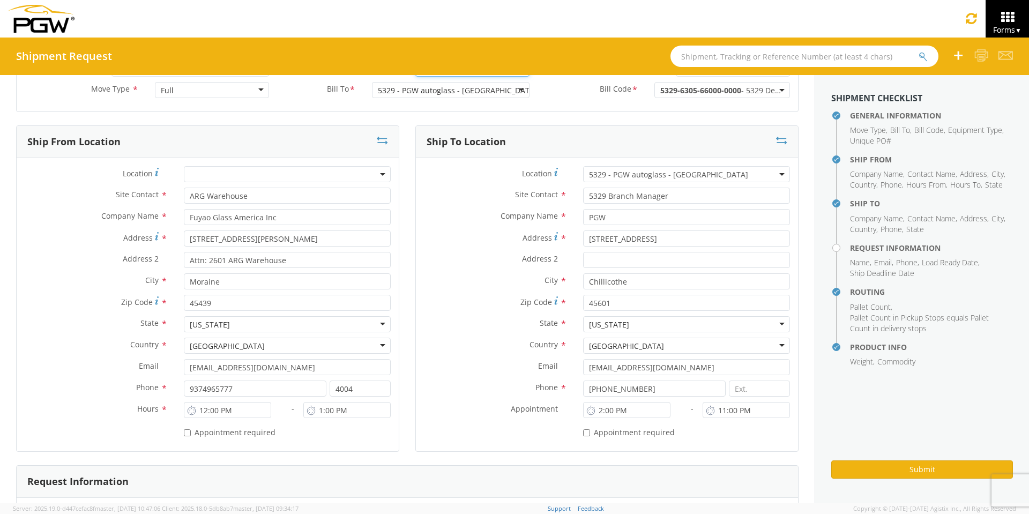
scroll to position [321, 0]
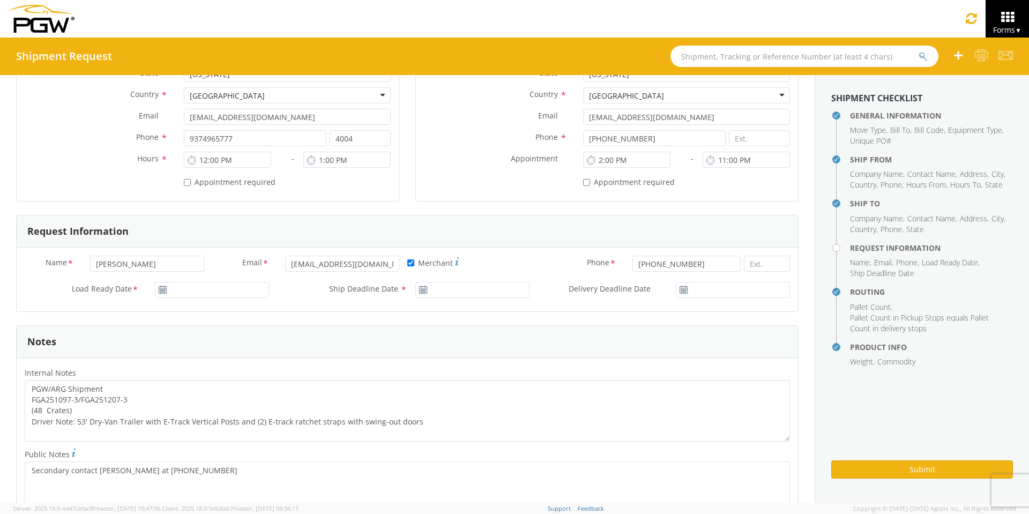
type input "FGA251208-2/FGA251363-1"
click at [190, 290] on input "[DATE]" at bounding box center [212, 290] width 114 height 16
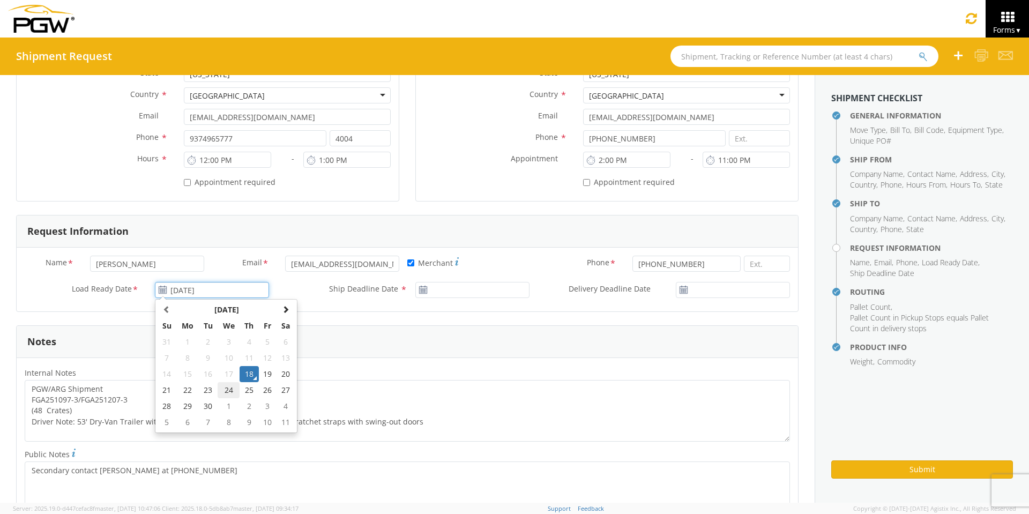
click at [226, 389] on td "24" at bounding box center [228, 390] width 22 height 16
type input "[DATE]"
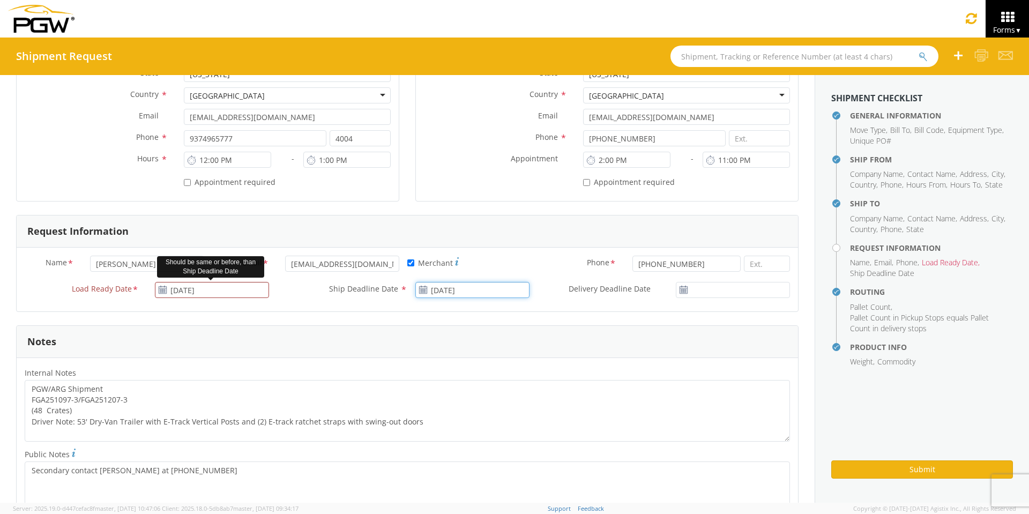
click at [450, 286] on input "[DATE]" at bounding box center [472, 290] width 114 height 16
click at [484, 391] on td "24" at bounding box center [489, 390] width 22 height 16
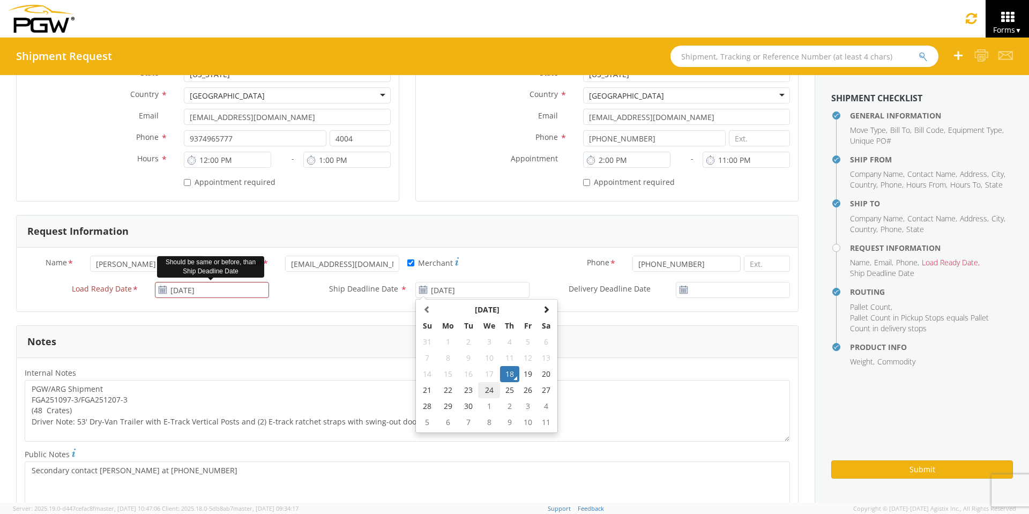
type input "[DATE]"
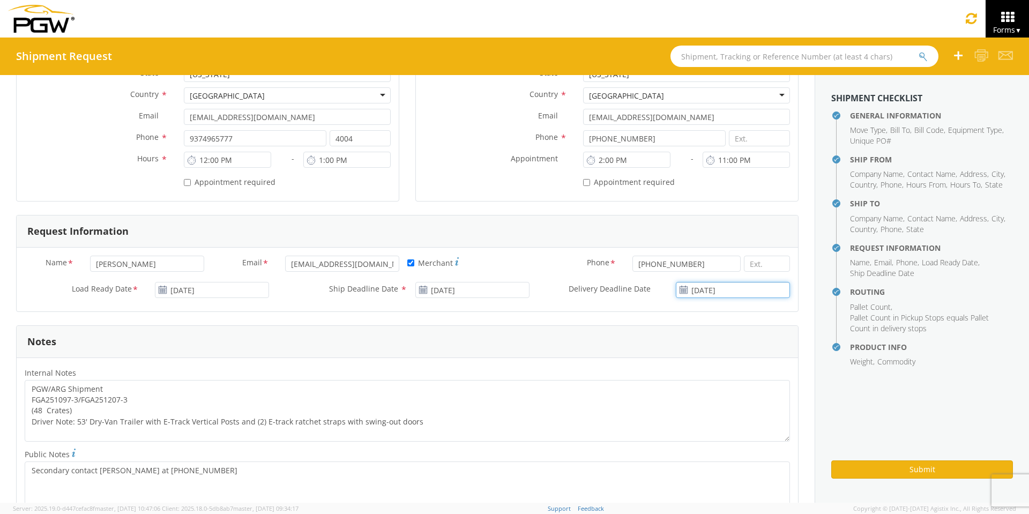
click at [717, 291] on input "[DATE]" at bounding box center [733, 290] width 114 height 16
click at [711, 387] on td "24" at bounding box center [721, 390] width 22 height 16
type input "[DATE]"
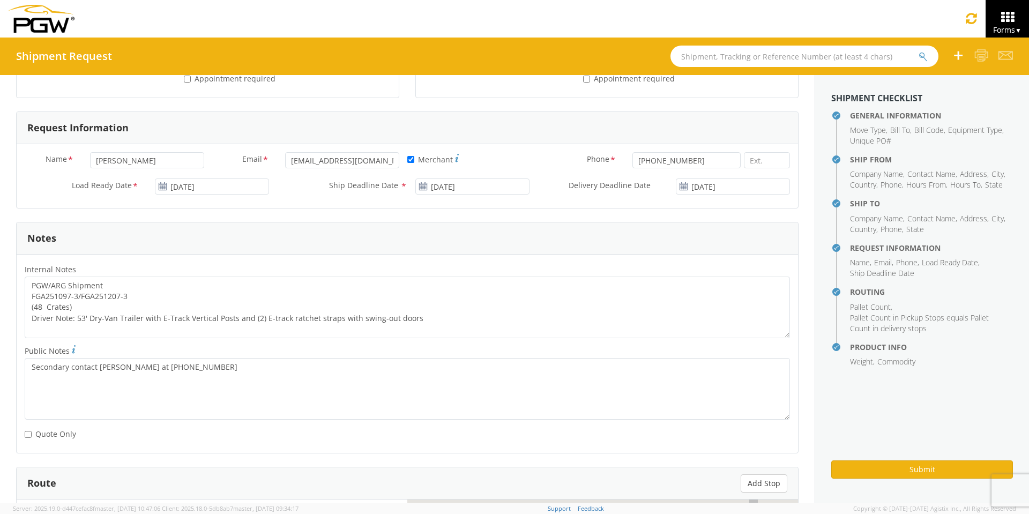
scroll to position [429, 0]
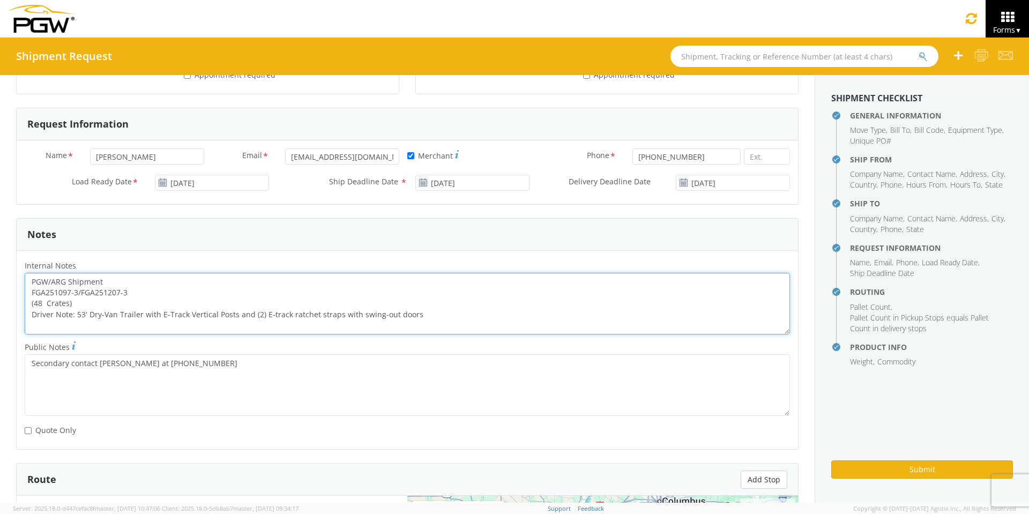
drag, startPoint x: 131, startPoint y: 294, endPoint x: 3, endPoint y: 289, distance: 128.7
click at [3, 289] on div "General Information Template * PO# * FGA251208-2/FGA251363-1 Equipment Type * 5…" at bounding box center [407, 235] width 814 height 1179
paste textarea "208-2/FGA251363-1"
drag, startPoint x: 27, startPoint y: 278, endPoint x: 462, endPoint y: 332, distance: 438.3
click at [462, 332] on textarea "PGW/ARG Shipment FGA251208-2/FGA251363-1 (48 Crates) Driver Note: 53' Dry-Van T…" at bounding box center [407, 304] width 765 height 62
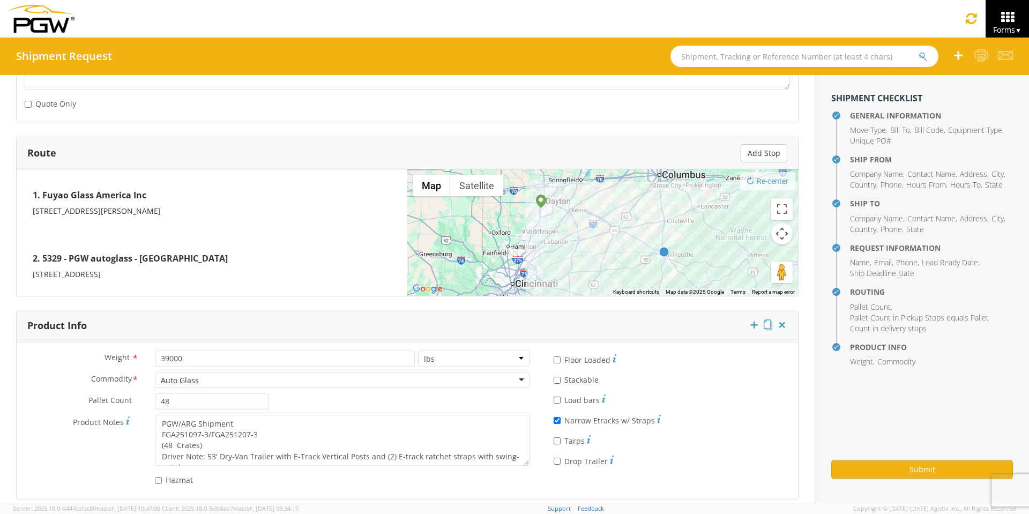
scroll to position [765, 0]
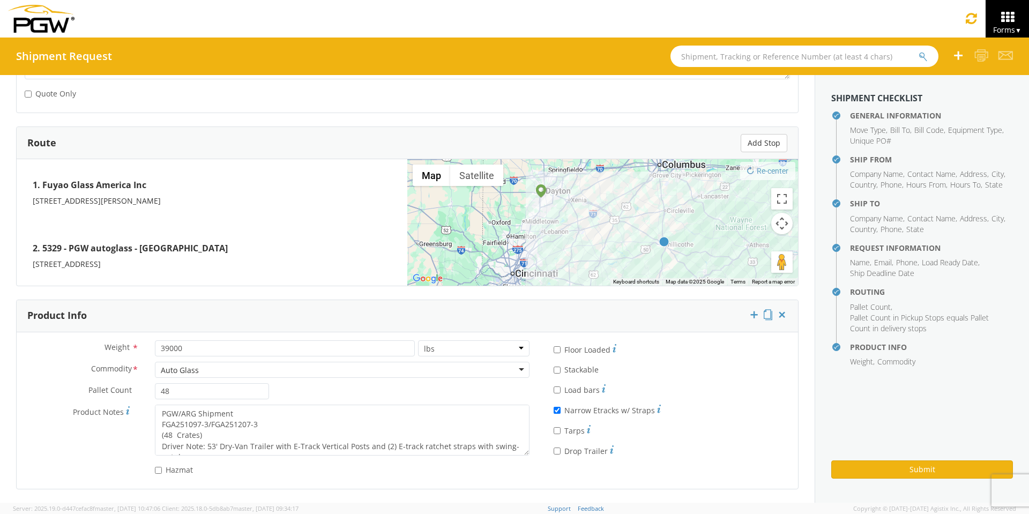
type textarea "PGW/ARG Shipment FGA251208-2/FGA251363-1 (48 Crates) Driver Note: 53' Dry-Van T…"
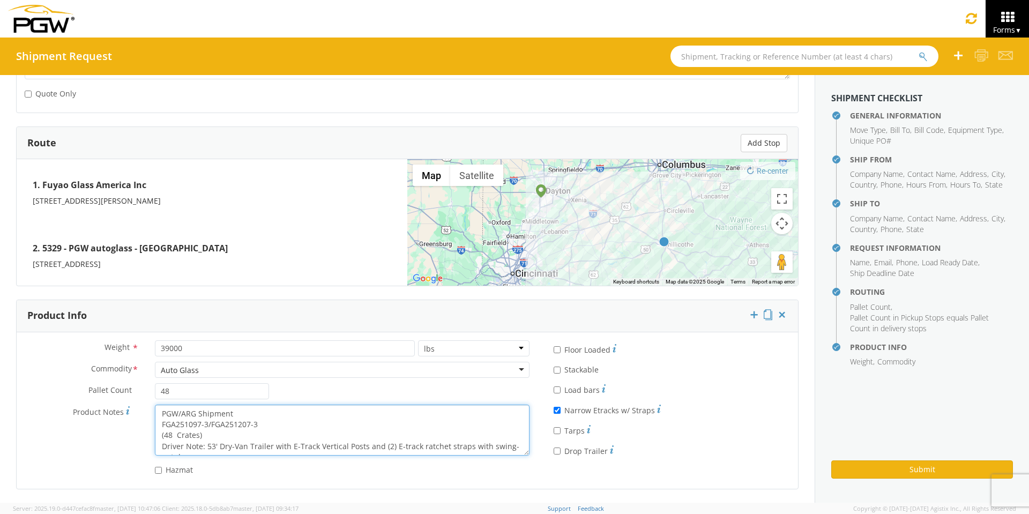
scroll to position [11, 0]
drag, startPoint x: 160, startPoint y: 411, endPoint x: 432, endPoint y: 452, distance: 275.7
click at [432, 452] on textarea "PGW/ARG Shipment FGA251097-3/FGA251207-3 (48 Crates) Driver Note: 53' Dry-Van T…" at bounding box center [342, 429] width 374 height 51
paste textarea "208-2/FGA251363-1"
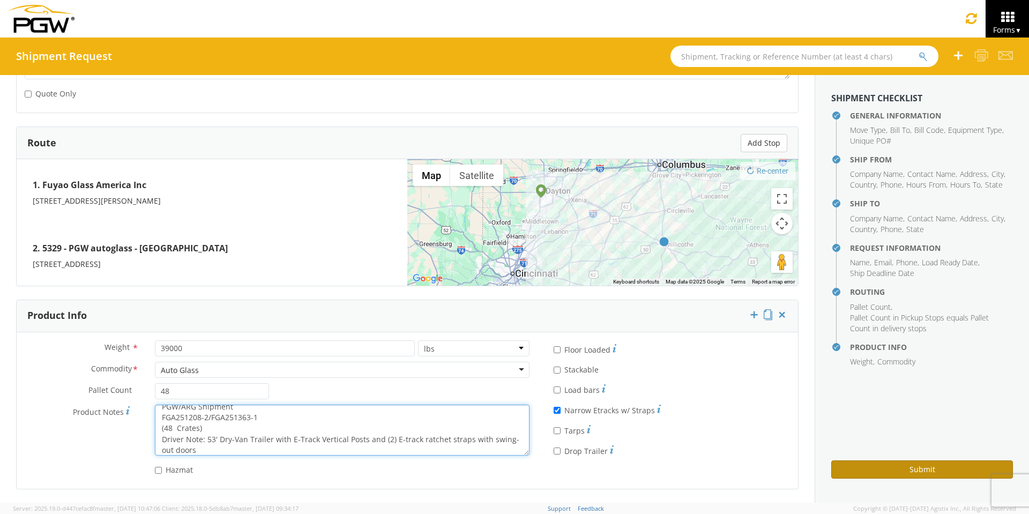
type textarea "PGW/ARG Shipment FGA251208-2/FGA251363-1 (48 Crates) Driver Note: 53' Dry-Van T…"
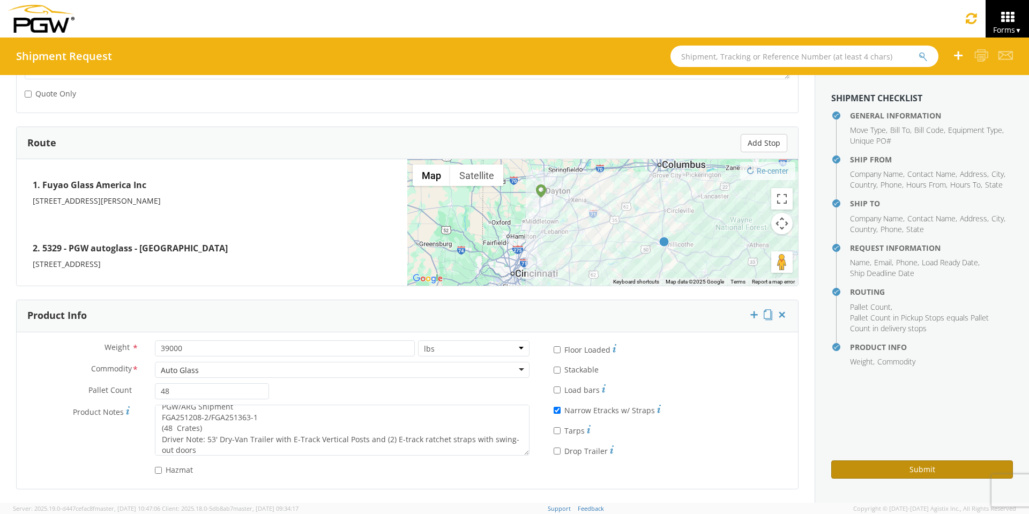
click at [868, 466] on button "Submit" at bounding box center [922, 469] width 182 height 18
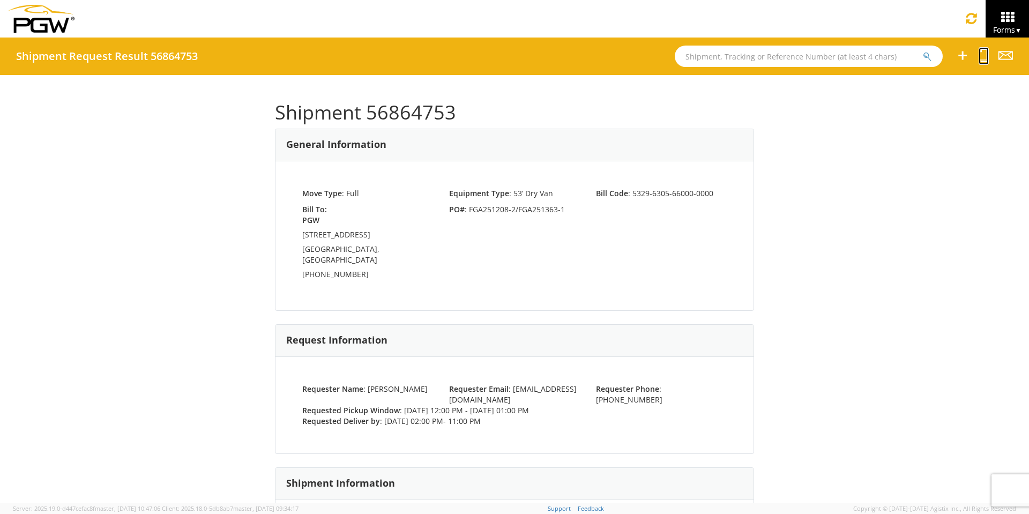
click at [985, 60] on icon at bounding box center [983, 55] width 10 height 13
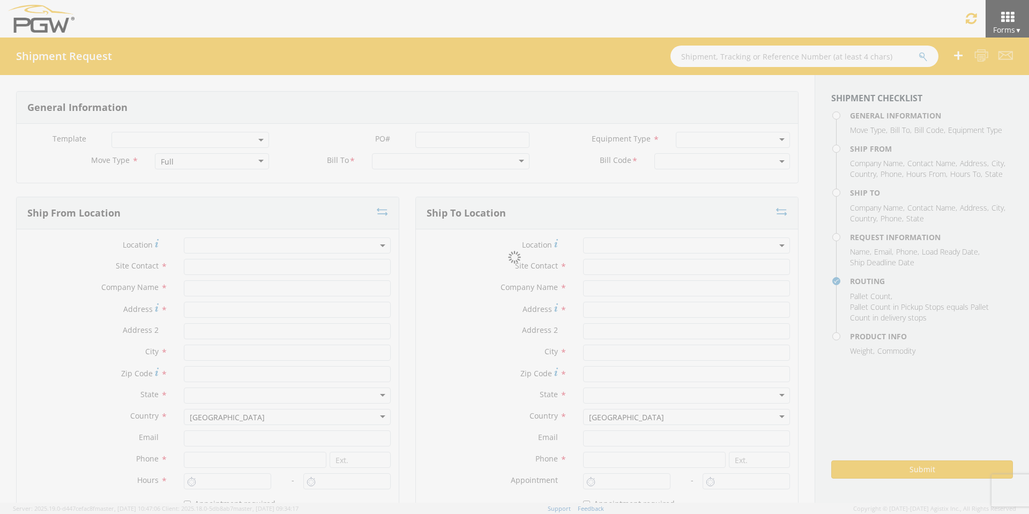
select select
type input "ARG Warehouse"
type input "Fuyao Glass America Inc"
type input "[STREET_ADDRESS][PERSON_NAME]"
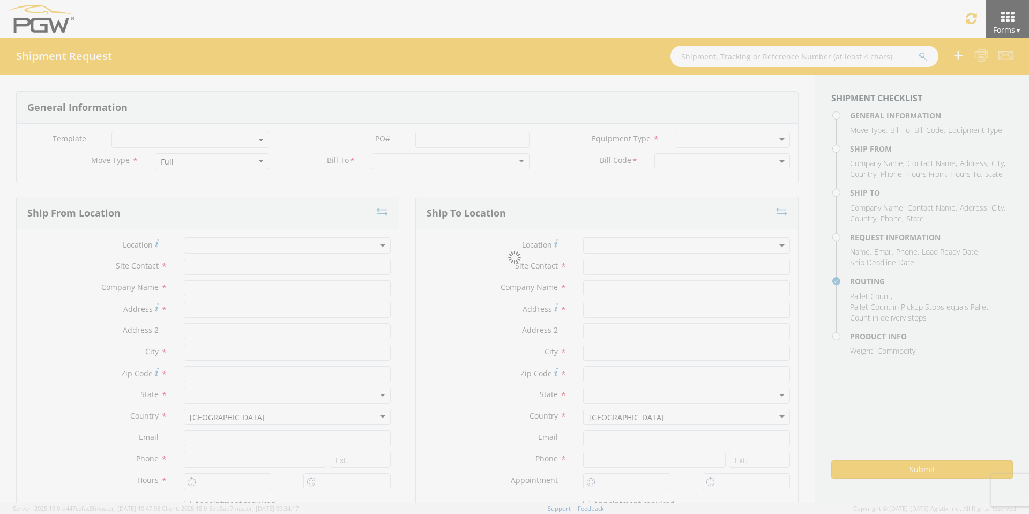
type input "Attn: 2601 ARG Warehouse"
type input "Moraine"
type input "45439"
type input "[EMAIL_ADDRESS][DOMAIN_NAME]"
type input "9374965777"
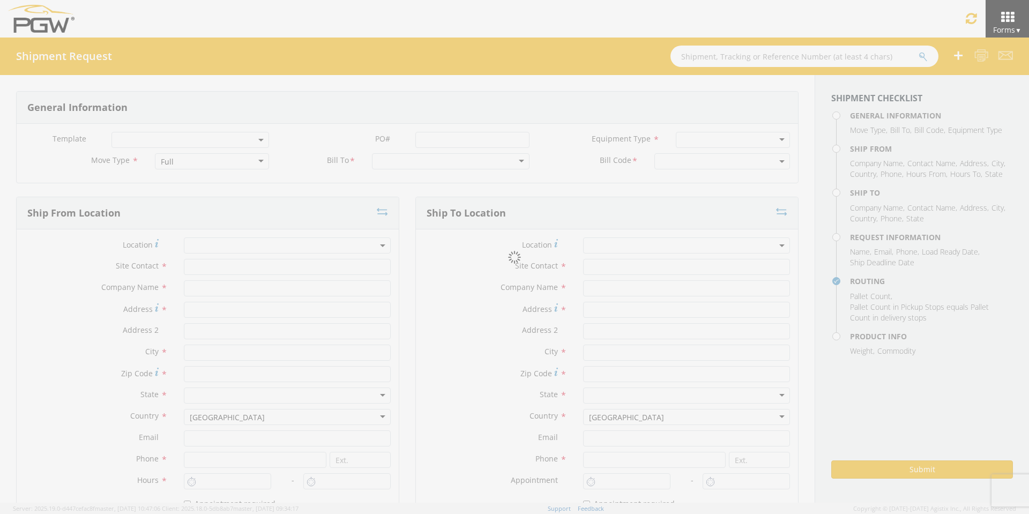
type input "4004"
type input "12:00 PM"
type input "1:00 PM"
type input "5329 Branch Manager"
type input "PGW"
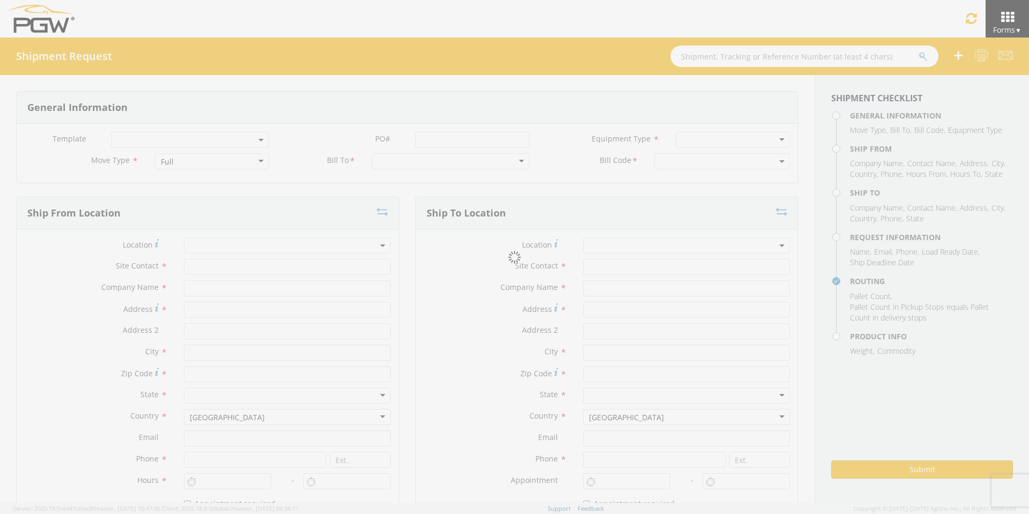
type input "[STREET_ADDRESS]"
type input "Chillicothe"
type input "45601"
type input "[EMAIL_ADDRESS][DOMAIN_NAME]"
type input "[PHONE_NUMBER]"
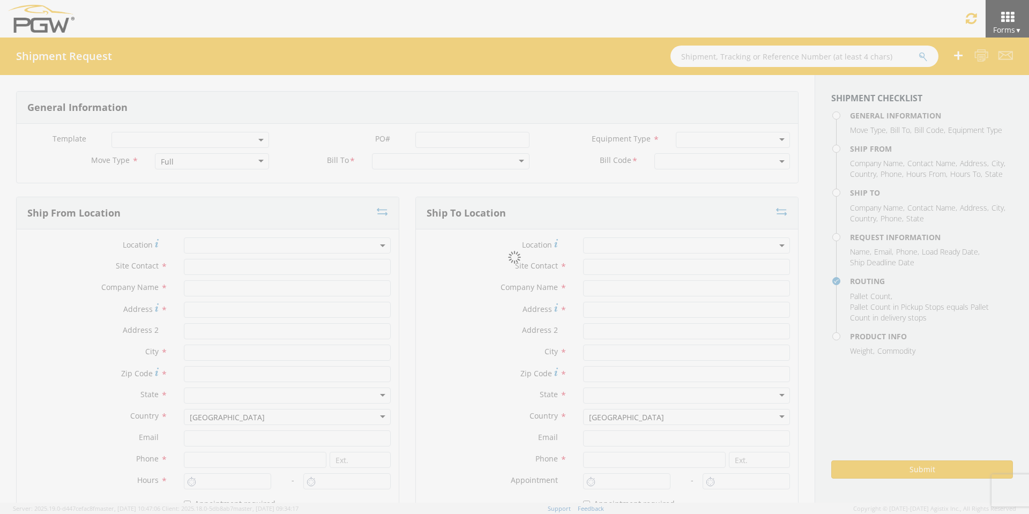
type input "2:00 PM"
type input "11:00 PM"
type input "[PERSON_NAME]"
type input "[EMAIL_ADDRESS][DOMAIN_NAME]"
checkbox input "true"
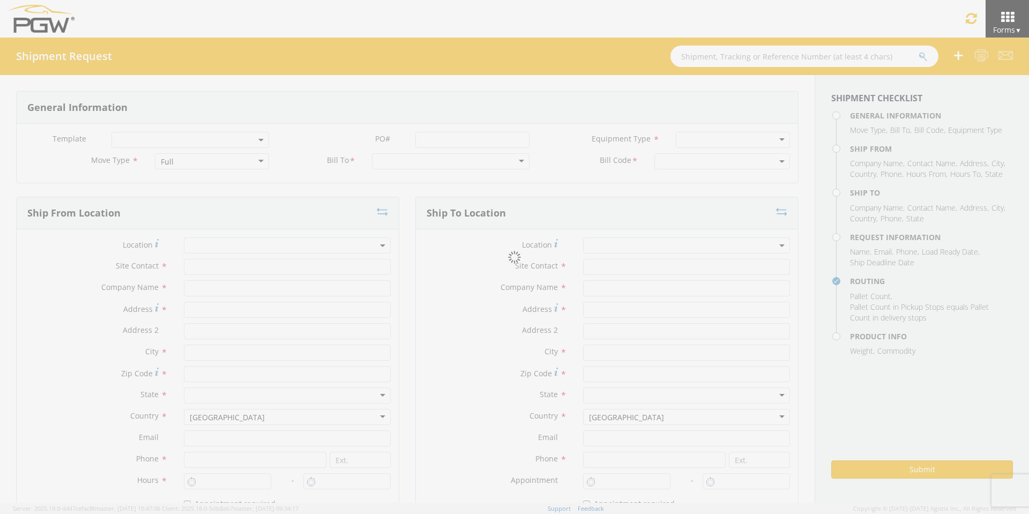
type input "[PHONE_NUMBER]"
type textarea "PGW/ARG Shipment FGA251208-2/FGA251363-1 (48 Crates) Driver Note: 53' Dry-Van T…"
type textarea "Secondary contact [PERSON_NAME] at [PHONE_NUMBER]"
type input "39000"
type input "48"
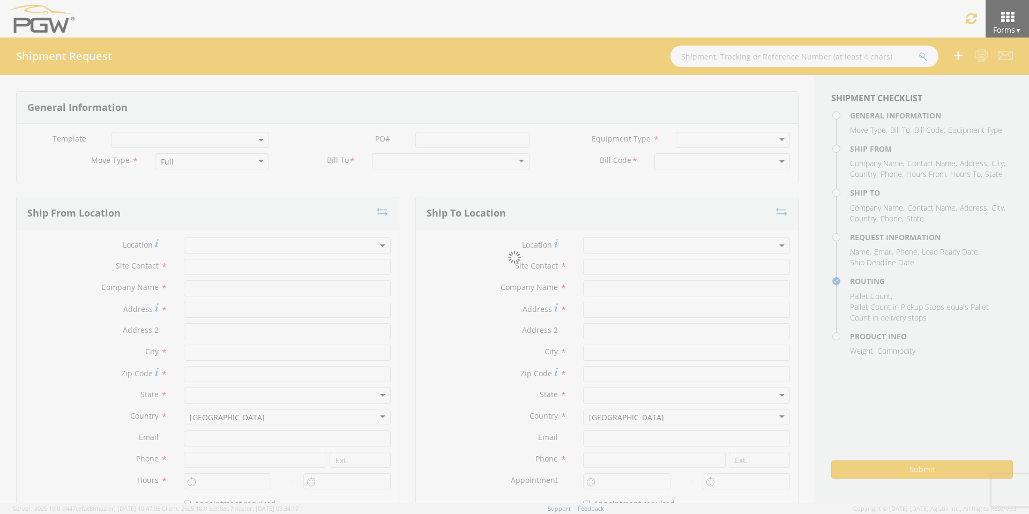
type textarea "PGW/ARG Shipment FGA251208-2/FGA251363-1 (48 Crates) Driver Note: 53' Dry-Van T…"
checkbox input "true"
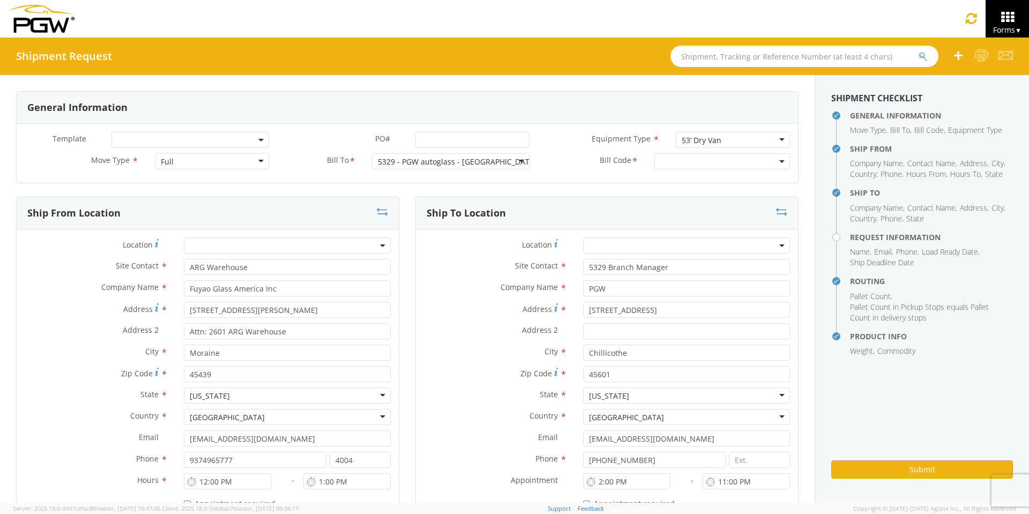
select select "5329-6305-66000-0000"
select select "28253"
click at [439, 139] on input "PO# *" at bounding box center [472, 140] width 114 height 16
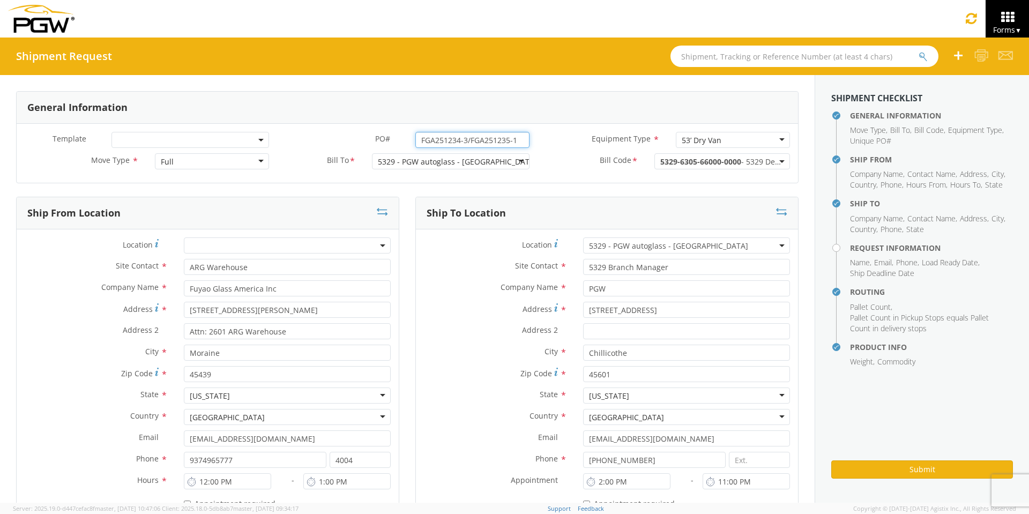
drag, startPoint x: 517, startPoint y: 140, endPoint x: 339, endPoint y: 144, distance: 177.9
click at [339, 144] on div "PO# * FGA251234-3/FGA251235-1" at bounding box center [407, 140] width 260 height 16
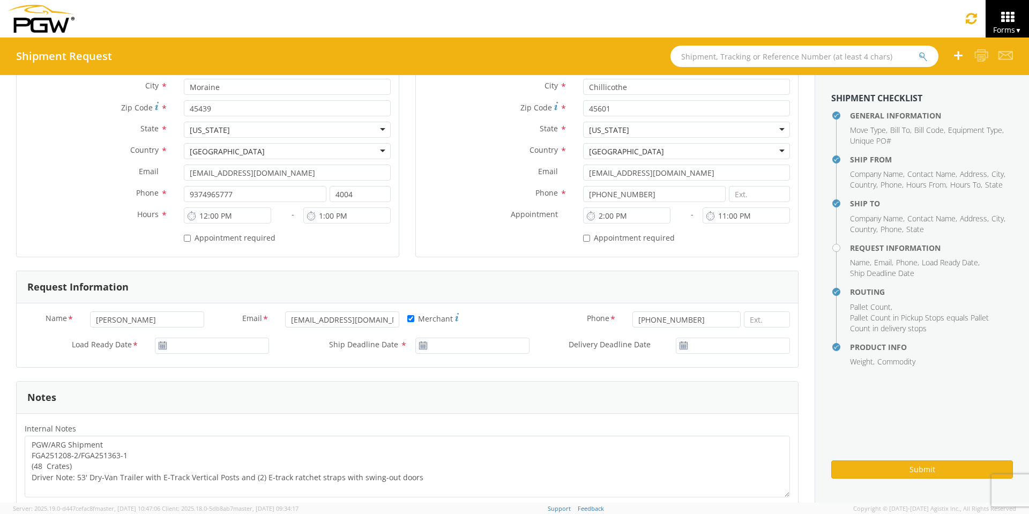
scroll to position [268, 0]
type input "FGA251234-3/FGA251235-1"
click at [202, 343] on input "[DATE]" at bounding box center [212, 343] width 114 height 16
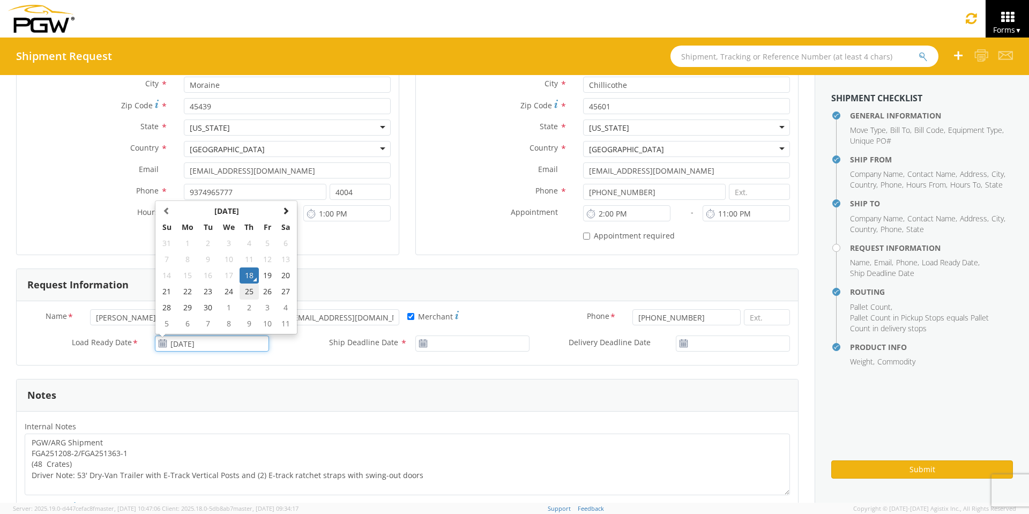
click at [247, 292] on td "25" at bounding box center [248, 291] width 19 height 16
type input "[DATE]"
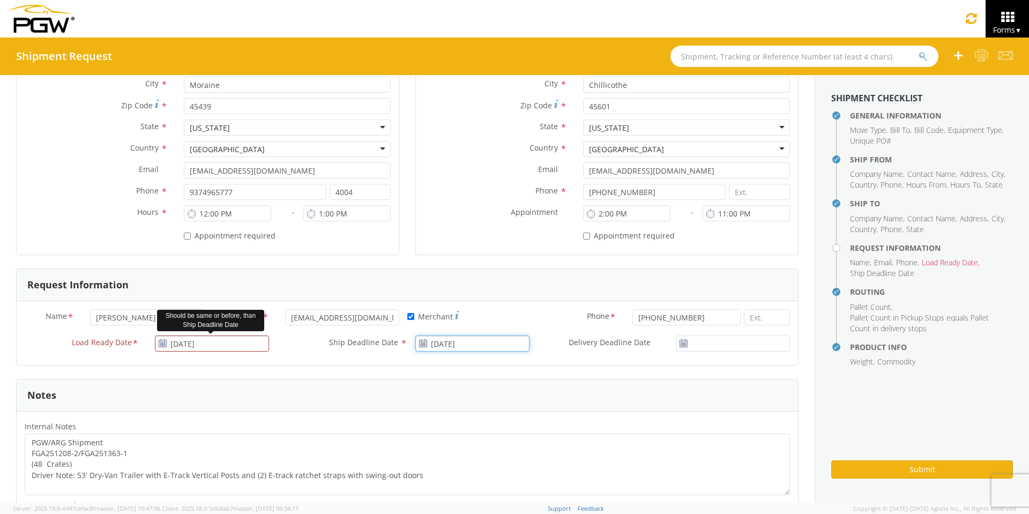
click at [470, 339] on input "[DATE]" at bounding box center [472, 343] width 114 height 16
click at [505, 289] on td "25" at bounding box center [509, 291] width 19 height 16
type input "[DATE]"
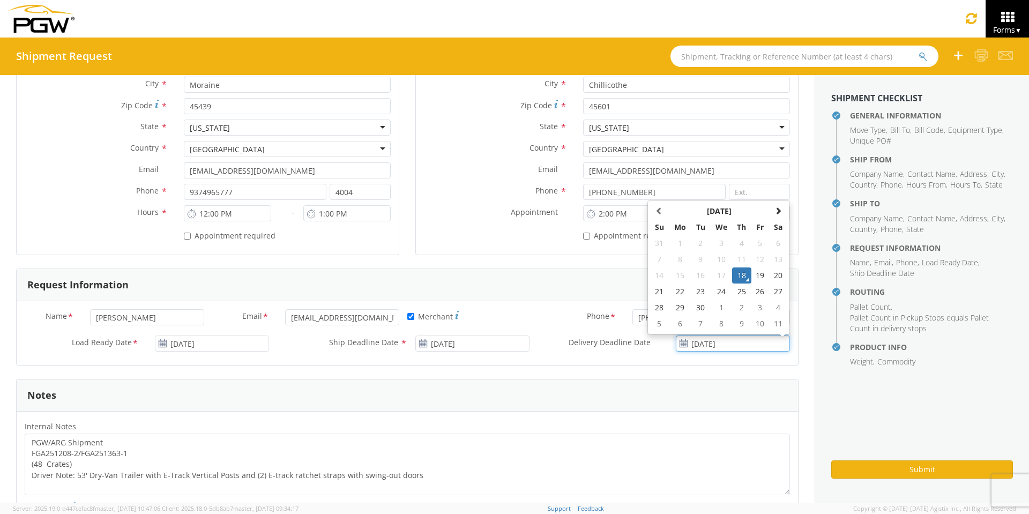
click at [727, 338] on input "[DATE]" at bounding box center [733, 343] width 114 height 16
click at [735, 294] on td "25" at bounding box center [741, 291] width 19 height 16
type input "[DATE]"
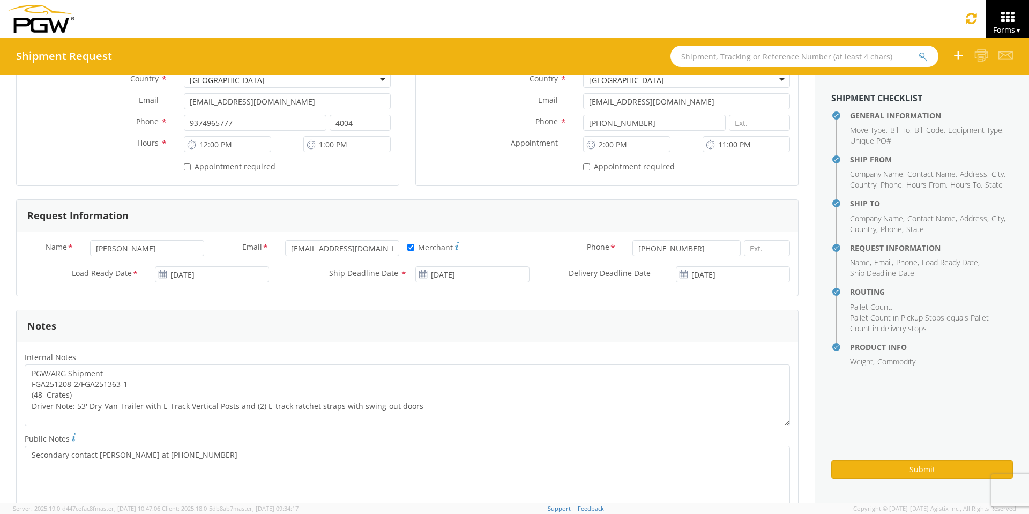
scroll to position [536, 0]
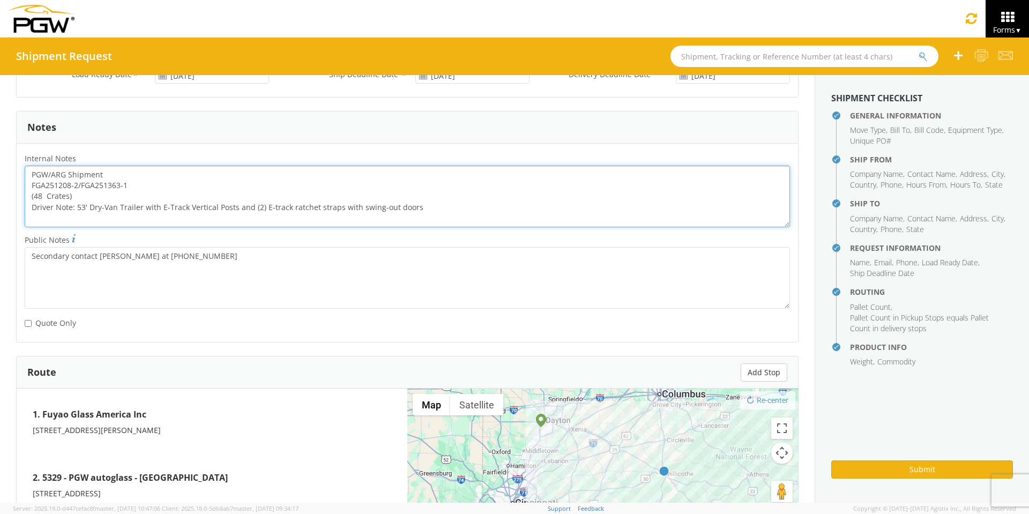
drag, startPoint x: 132, startPoint y: 184, endPoint x: 20, endPoint y: 191, distance: 112.1
click at [20, 191] on div "PGW/ARG Shipment FGA251208-2/FGA251363-1 (48 Crates) Driver Note: 53' Dry-Van T…" at bounding box center [407, 197] width 781 height 62
paste textarea "34-3/FGA251235"
drag, startPoint x: 31, startPoint y: 173, endPoint x: 430, endPoint y: 206, distance: 400.5
click at [430, 206] on textarea "PGW/ARG Shipment FGA251234-3/FGA251235-1 (48 Crates) Driver Note: 53' Dry-Van T…" at bounding box center [407, 197] width 765 height 62
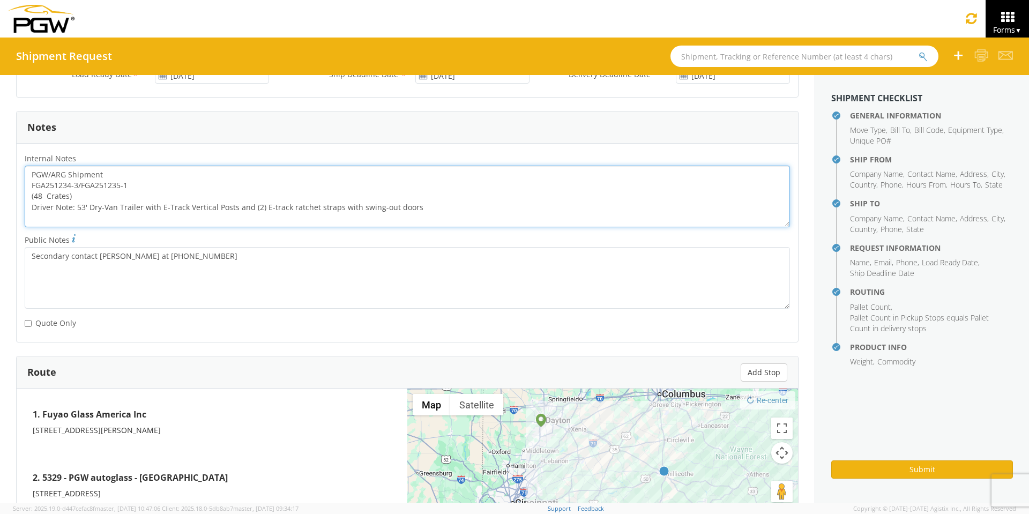
scroll to position [765, 0]
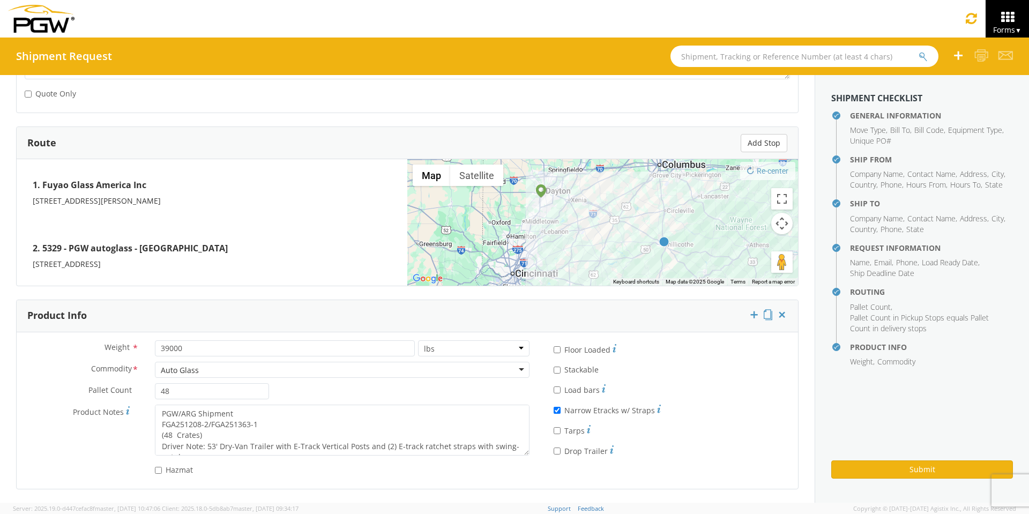
type textarea "PGW/ARG Shipment FGA251234-3/FGA251235-1 (48 Crates) Driver Note: 53' Dry-Van T…"
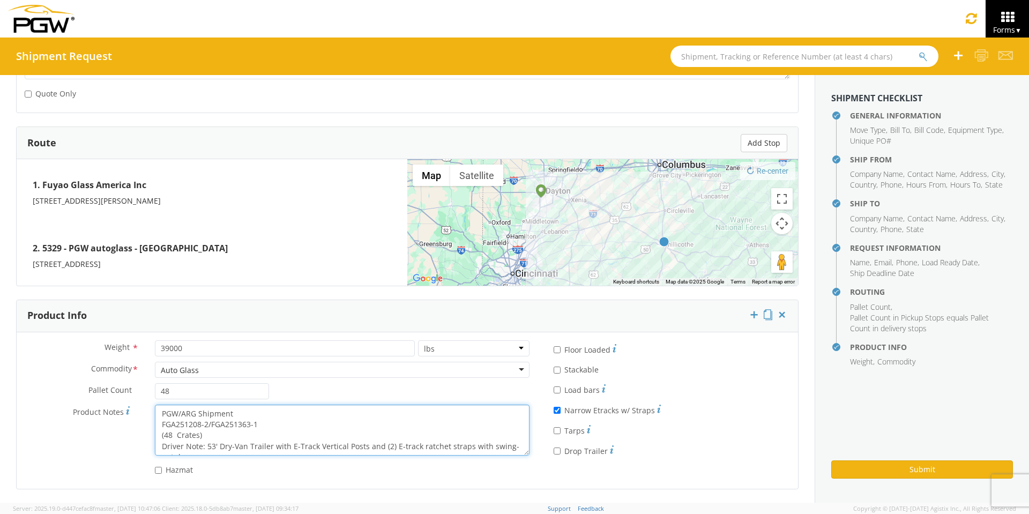
scroll to position [11, 0]
drag, startPoint x: 158, startPoint y: 413, endPoint x: 409, endPoint y: 451, distance: 254.1
click at [409, 451] on textarea "PGW/ARG Shipment FGA251208-2/FGA251363-1 (48 Crates) Driver Note: 53' Dry-Van T…" at bounding box center [342, 429] width 374 height 51
paste textarea "34-3/FGA251235"
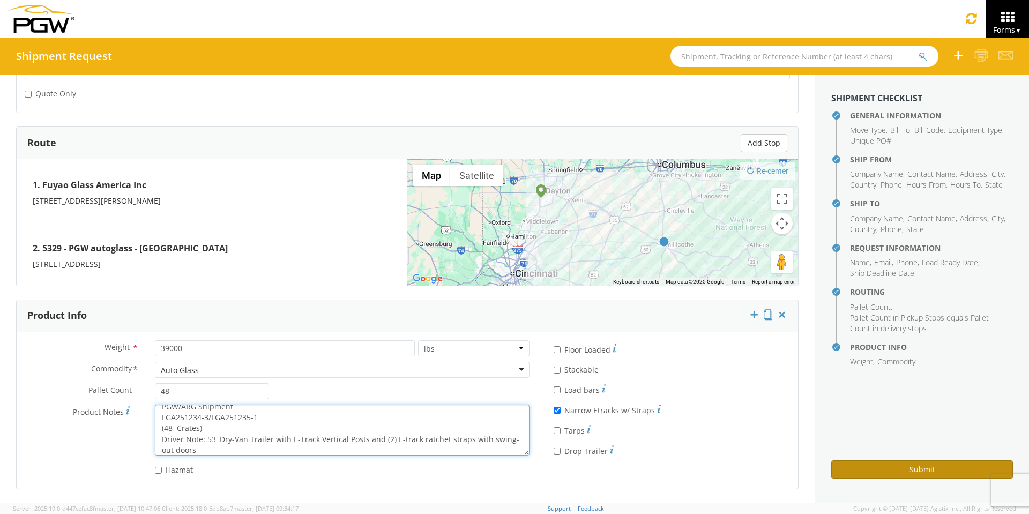
type textarea "PGW/ARG Shipment FGA251234-3/FGA251235-1 (48 Crates) Driver Note: 53' Dry-Van T…"
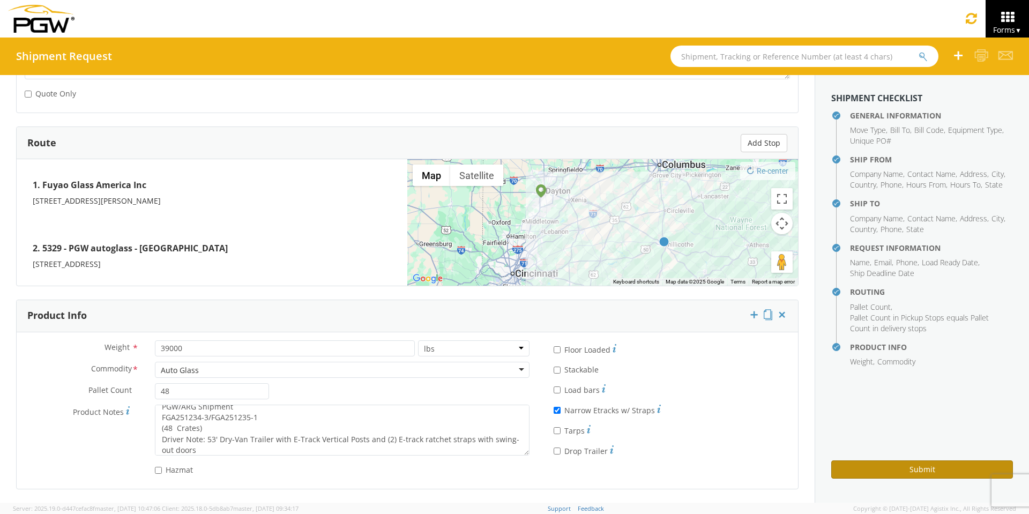
click at [851, 468] on button "Submit" at bounding box center [922, 469] width 182 height 18
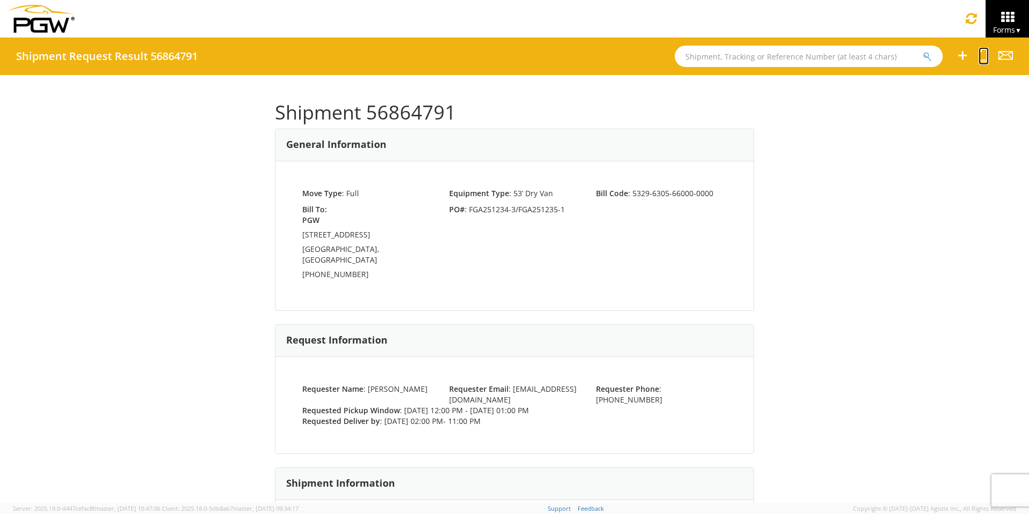
click at [981, 58] on icon at bounding box center [983, 55] width 10 height 13
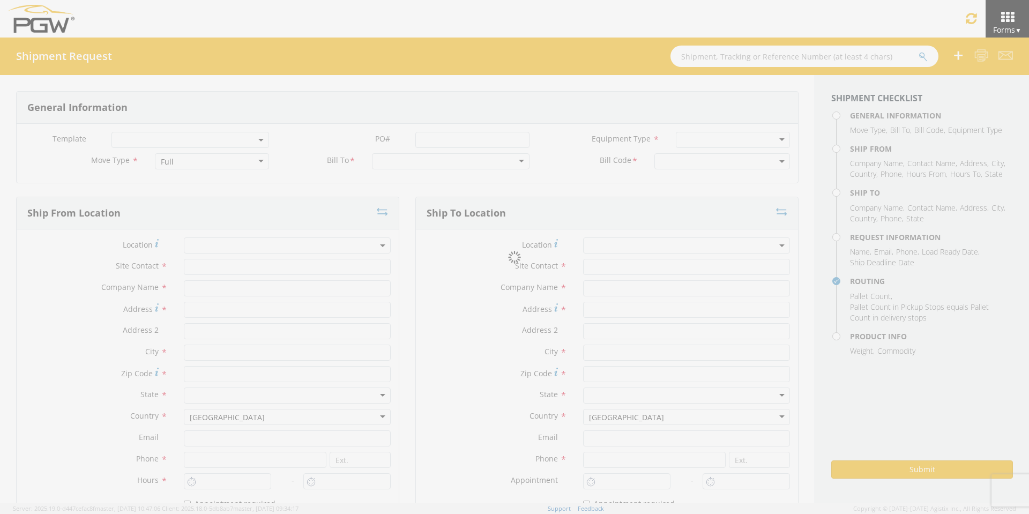
select select
type input "ARG Warehouse"
type input "Fuyao Glass America Inc"
type input "[STREET_ADDRESS][PERSON_NAME]"
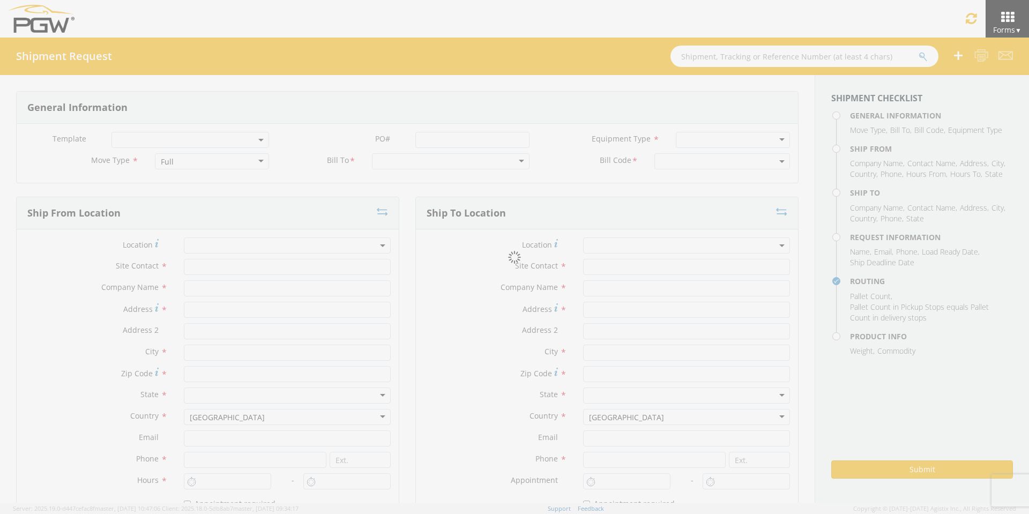
type input "Attn: 2601 ARG Warehouse"
type input "Moraine"
type input "45439"
type input "[EMAIL_ADDRESS][DOMAIN_NAME]"
type input "9374965777"
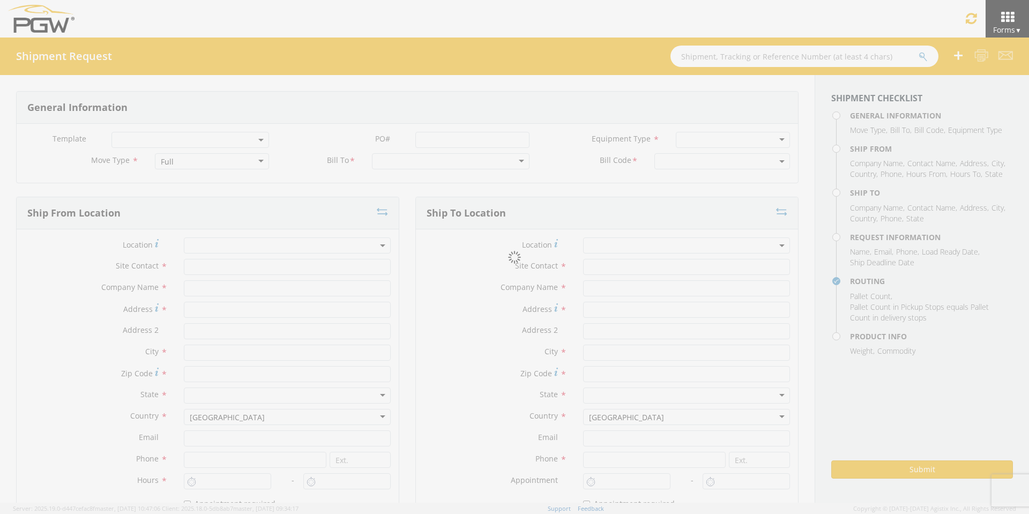
type input "4004"
type input "12:00 PM"
type input "1:00 PM"
type input "5329 Branch Manager"
type input "PGW"
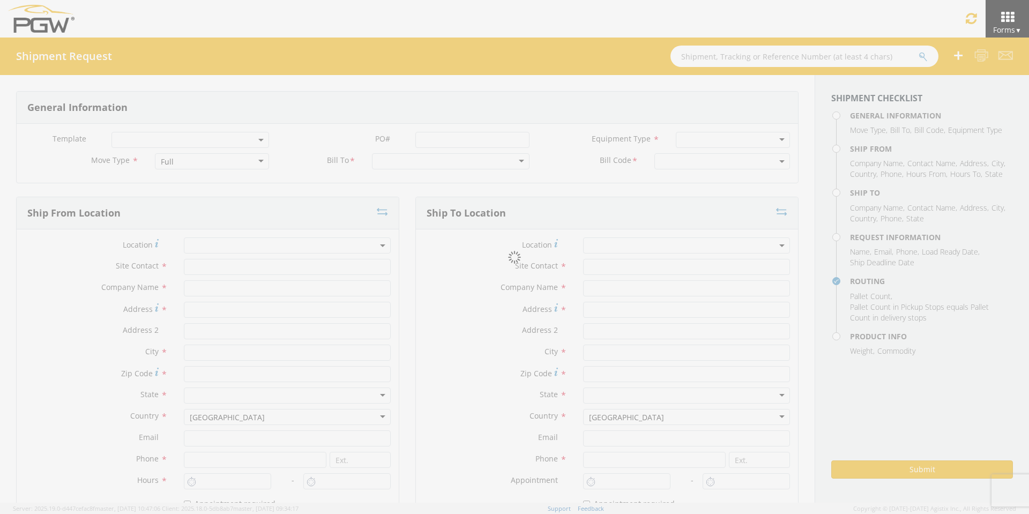
type input "[STREET_ADDRESS]"
type input "Chillicothe"
type input "45601"
type input "[EMAIL_ADDRESS][DOMAIN_NAME]"
type input "[PHONE_NUMBER]"
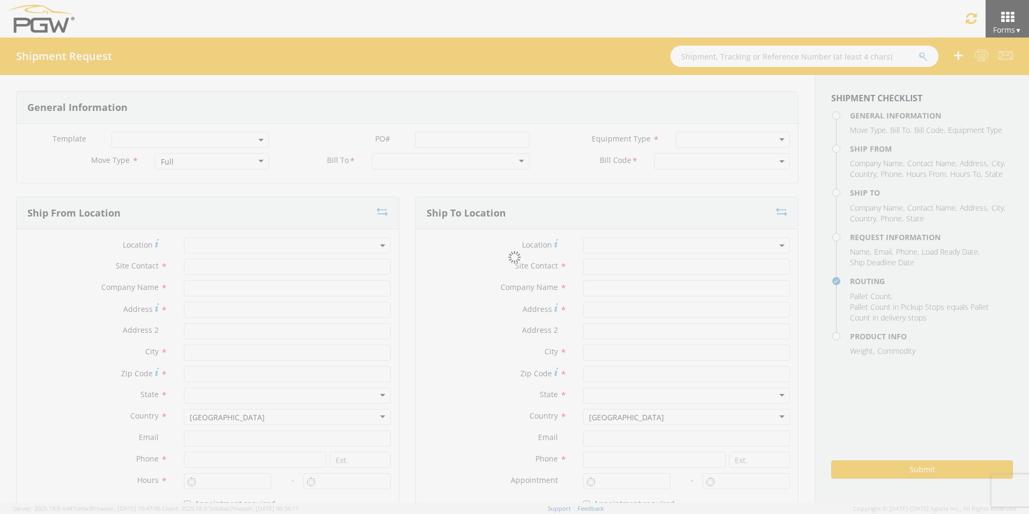
type input "2:00 PM"
type input "11:00 PM"
type input "[PERSON_NAME]"
type input "[EMAIL_ADDRESS][DOMAIN_NAME]"
checkbox input "true"
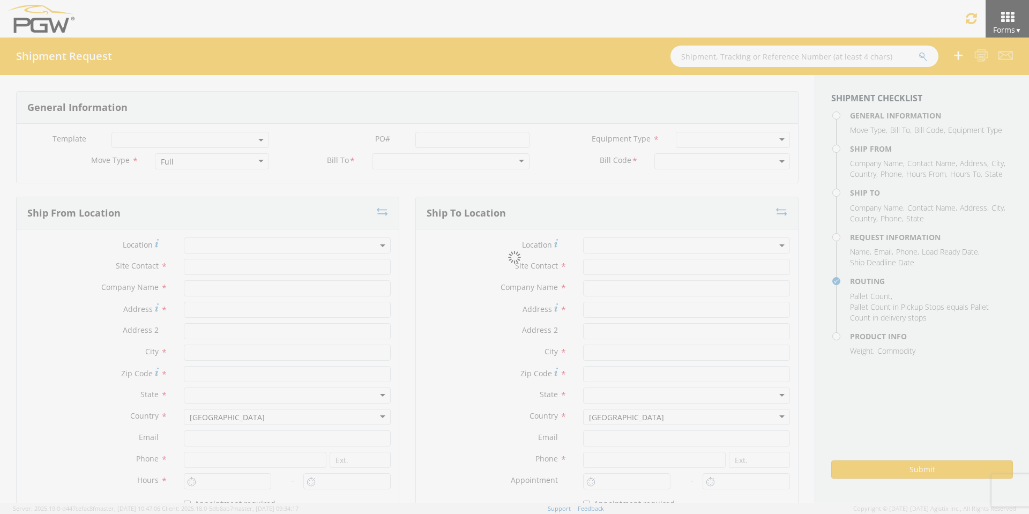
type input "[PHONE_NUMBER]"
type textarea "PGW/ARG Shipment FGA251234-3/FGA251235-1 (48 Crates) Driver Note: 53' Dry-Van T…"
type textarea "Secondary contact [PERSON_NAME] at [PHONE_NUMBER]"
type input "39000"
type input "48"
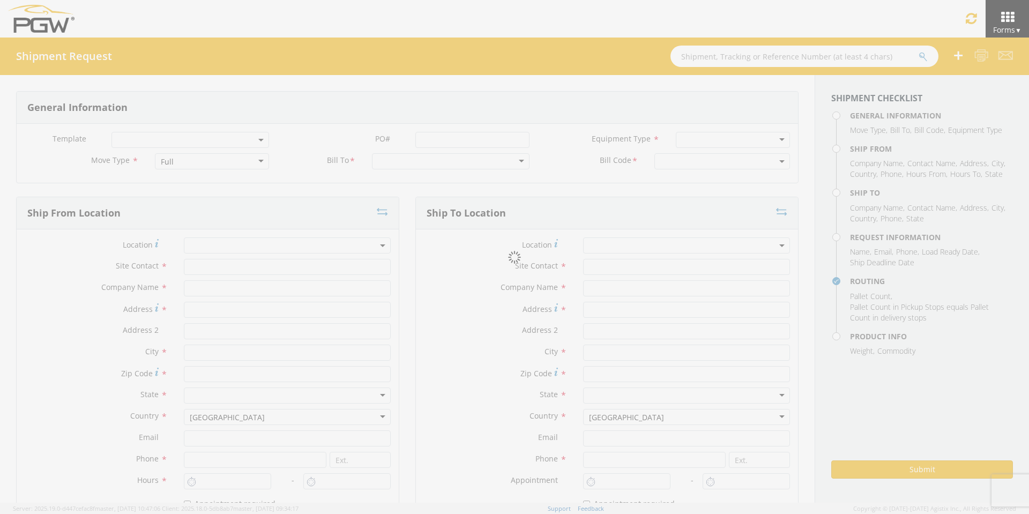
type textarea "PGW/ARG Shipment FGA251234-3/FGA251235-1 (48 Crates) Driver Note: 53' Dry-Van T…"
checkbox input "true"
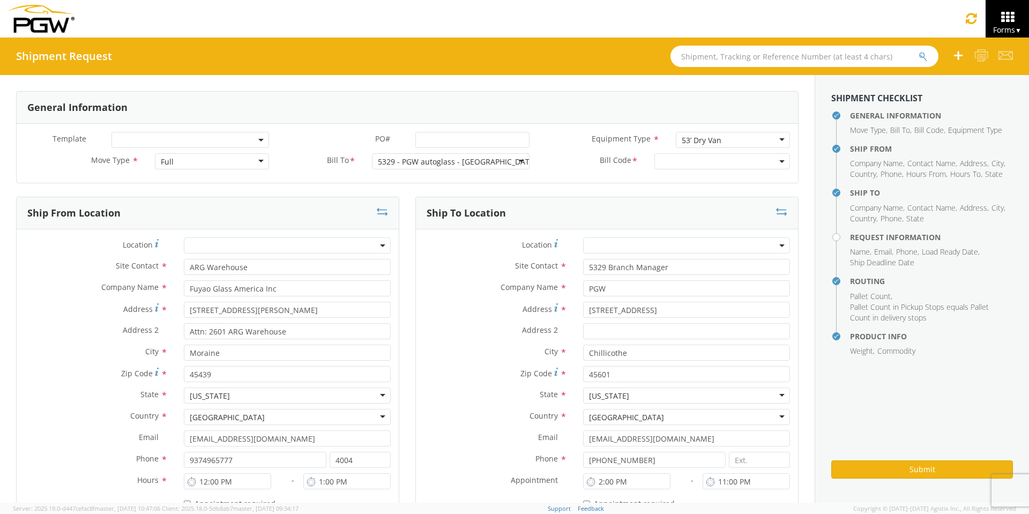
select select "5329-6305-66000-0000"
select select "28253"
click at [427, 138] on input "PO# *" at bounding box center [472, 140] width 114 height 16
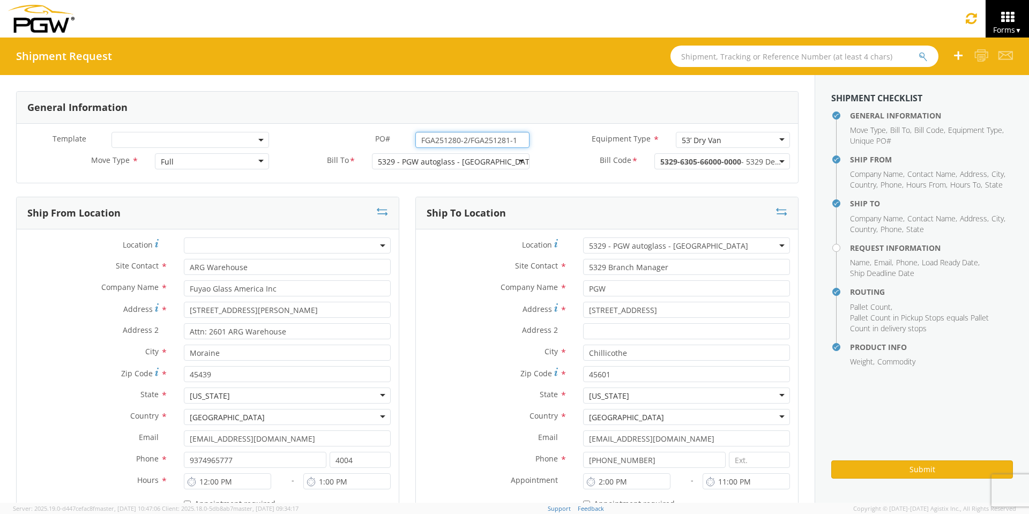
drag, startPoint x: 520, startPoint y: 140, endPoint x: 273, endPoint y: 136, distance: 246.5
click at [277, 136] on div "PO# * FGA251280-2/FGA251281-1" at bounding box center [407, 140] width 260 height 16
type input "FGA251280-2/FGA251281-1"
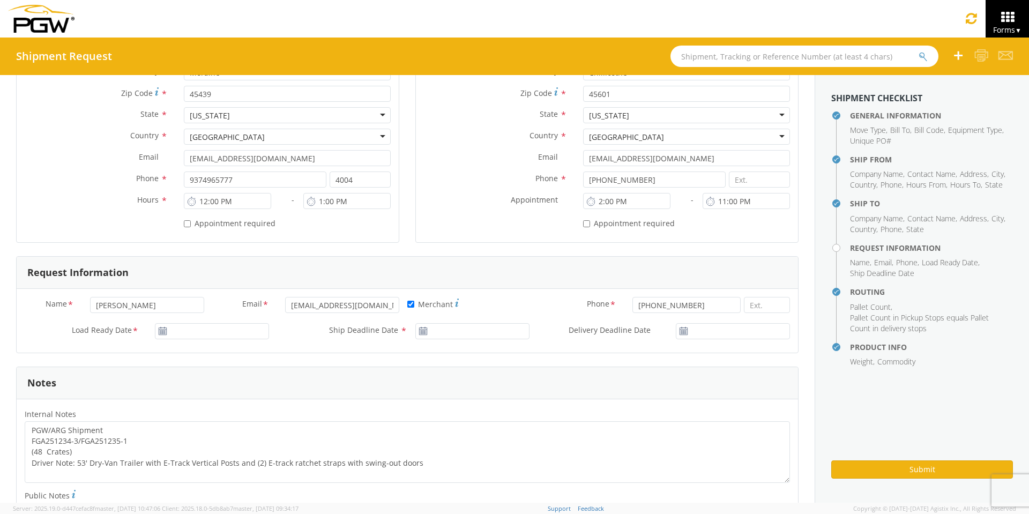
scroll to position [321, 0]
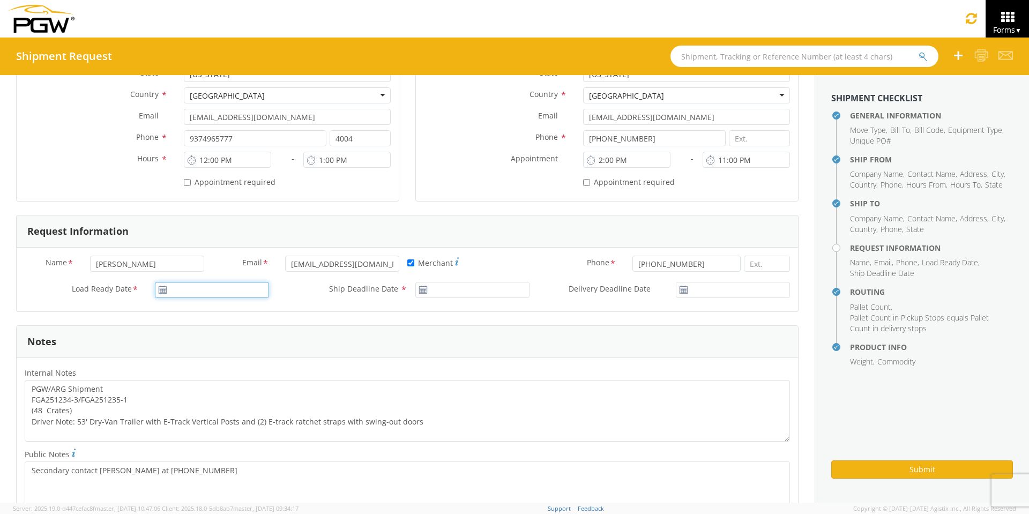
click at [191, 289] on input "Load Ready Date *" at bounding box center [212, 290] width 114 height 16
click at [245, 389] on td "25" at bounding box center [248, 390] width 19 height 16
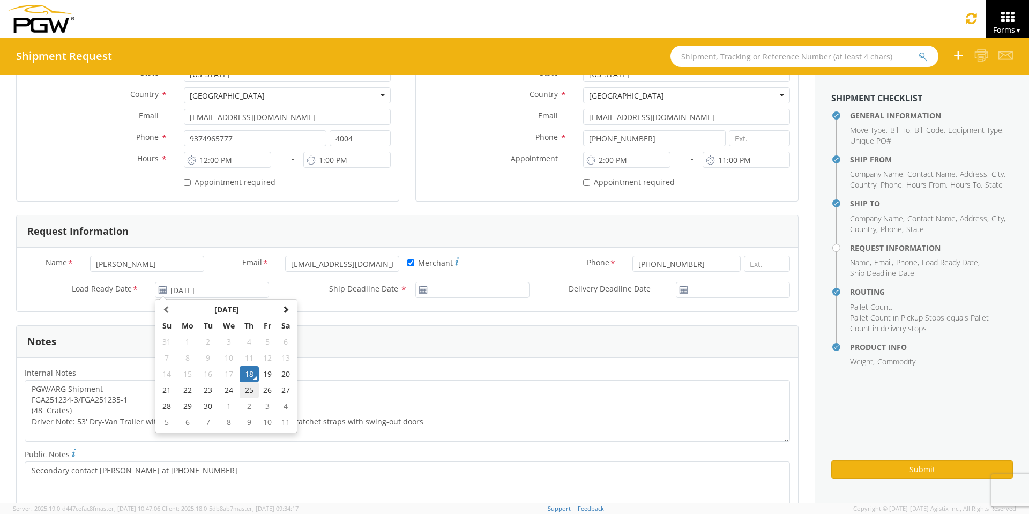
type input "[DATE]"
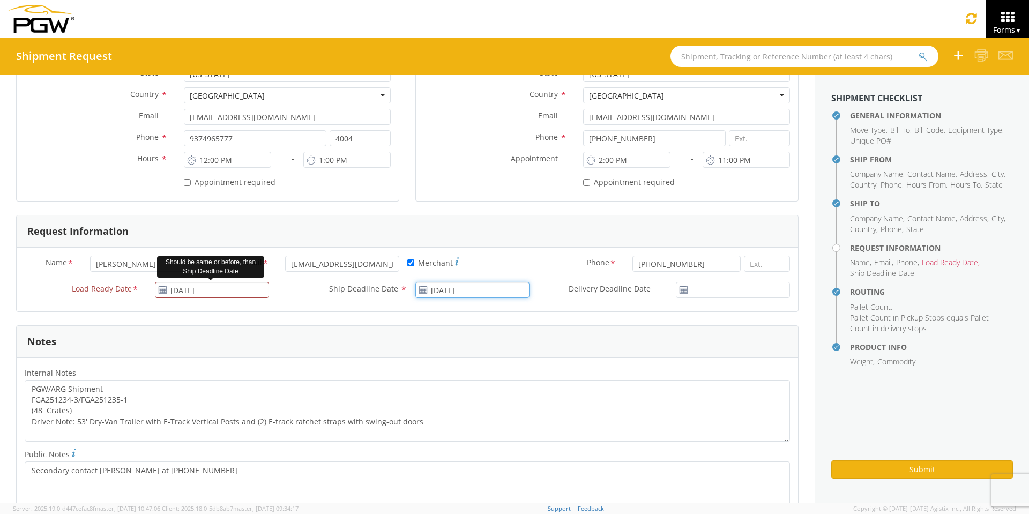
click at [467, 291] on input "[DATE]" at bounding box center [472, 290] width 114 height 16
click at [507, 392] on td "25" at bounding box center [509, 390] width 19 height 16
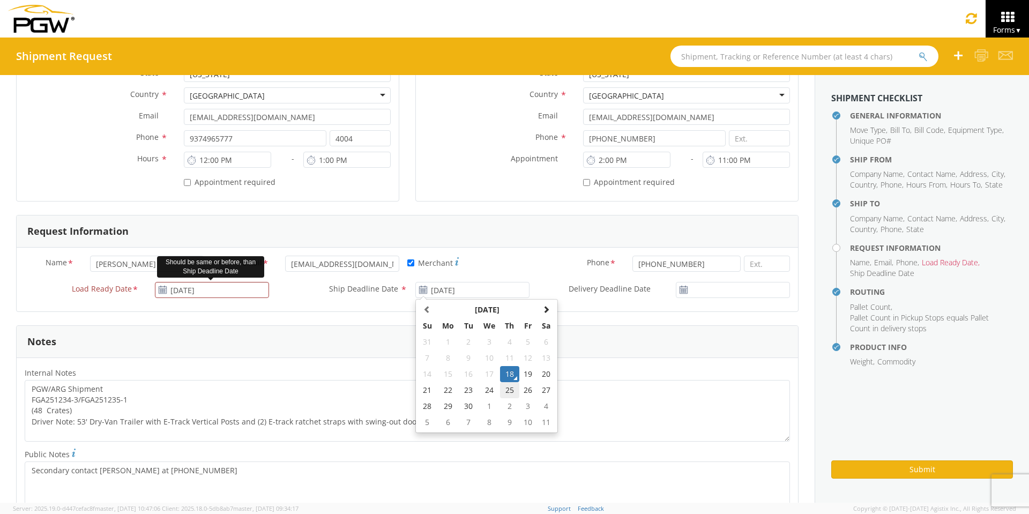
type input "[DATE]"
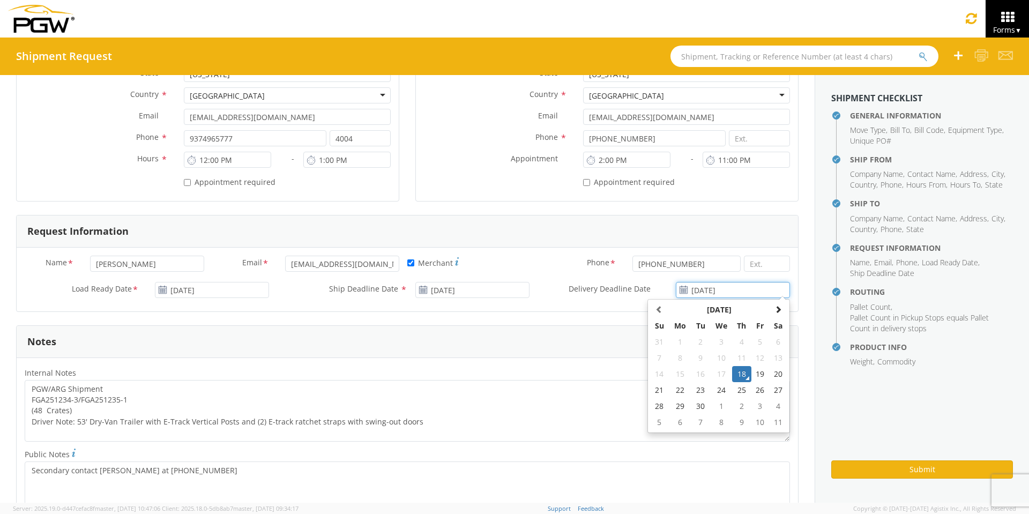
click at [748, 289] on input "[DATE]" at bounding box center [733, 290] width 114 height 16
click at [733, 389] on td "25" at bounding box center [741, 390] width 19 height 16
type input "[DATE]"
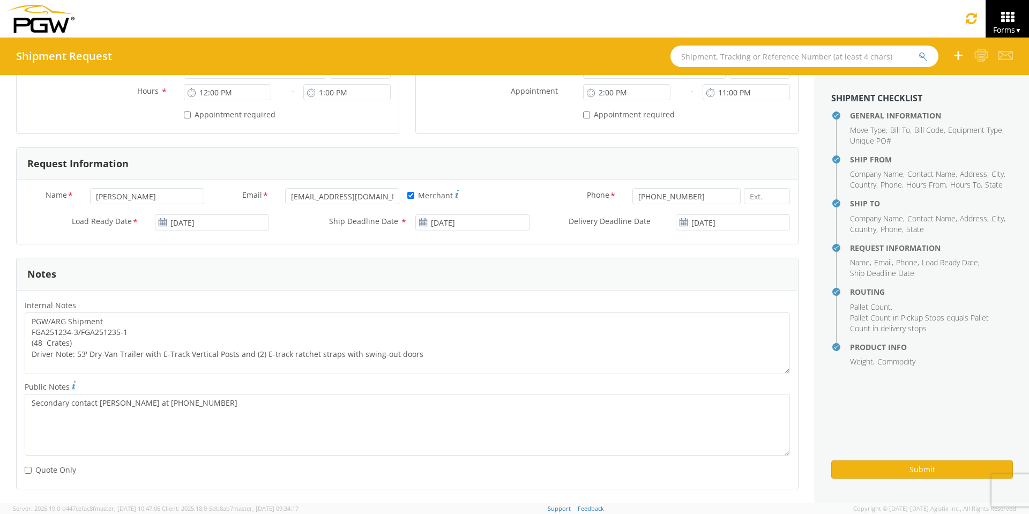
scroll to position [536, 0]
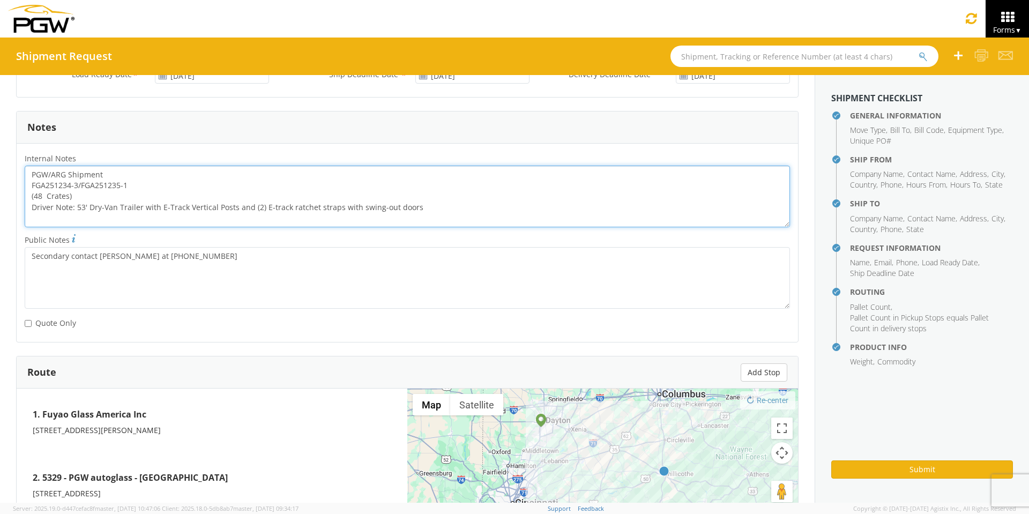
drag, startPoint x: 132, startPoint y: 187, endPoint x: 25, endPoint y: 189, distance: 107.2
click at [25, 189] on textarea "PGW/ARG Shipment FGA251234-3/FGA251235-1 (48 Crates) Driver Note: 53' Dry-Van T…" at bounding box center [407, 197] width 765 height 62
paste textarea "80-2/FGA251281"
drag, startPoint x: 31, startPoint y: 171, endPoint x: 567, endPoint y: 220, distance: 538.4
click at [567, 220] on textarea "PGW/ARG Shipment FGA251280-2/FGA251281-1 (48 Crates) Driver Note: 53' Dry-Van T…" at bounding box center [407, 197] width 765 height 62
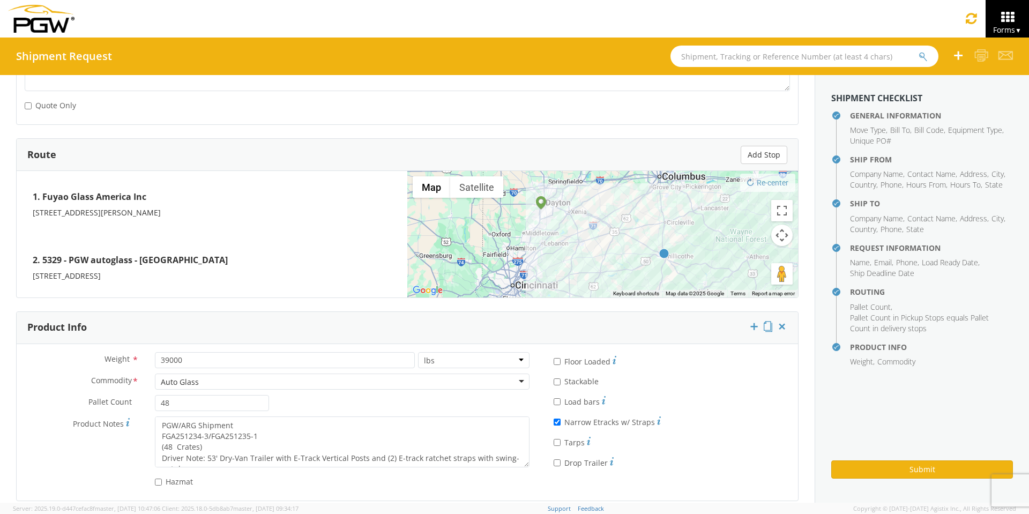
scroll to position [765, 0]
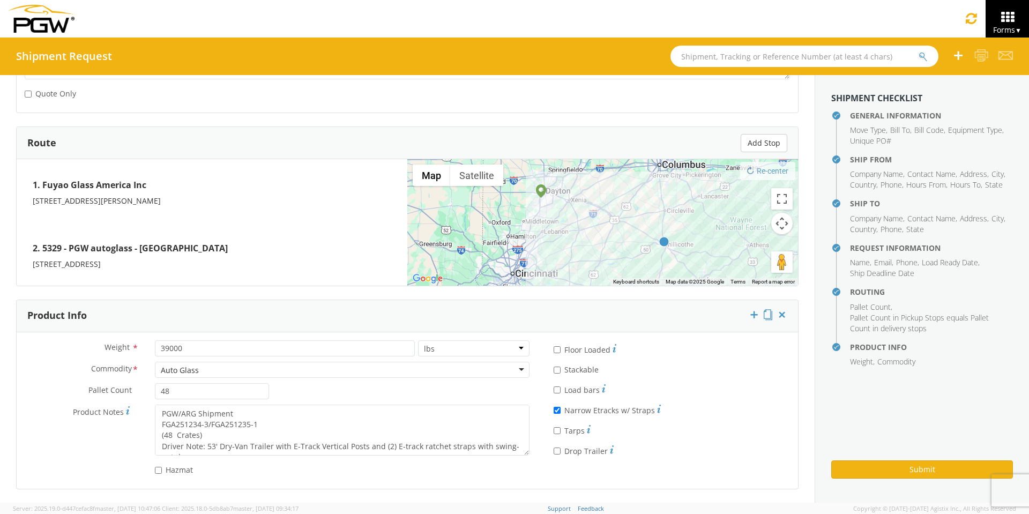
type textarea "PGW/ARG Shipment FGA251280-2/FGA251281-1 (48 Crates) Driver Note: 53' Dry-Van T…"
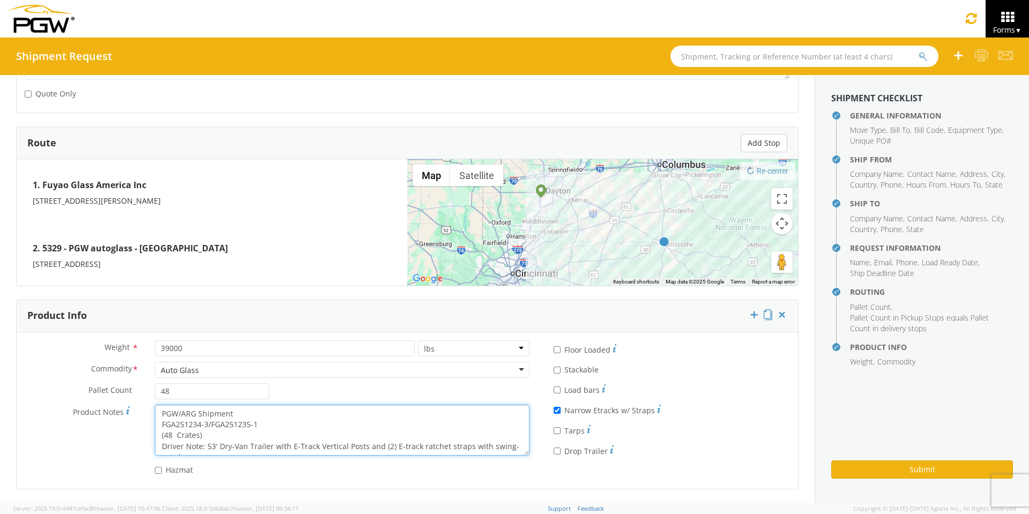
scroll to position [11, 0]
drag, startPoint x: 159, startPoint y: 412, endPoint x: 454, endPoint y: 454, distance: 298.7
click at [454, 454] on textarea "PGW/ARG Shipment FGA251234-3/FGA251235-1 (48 Crates) Driver Note: 53' Dry-Van T…" at bounding box center [342, 429] width 374 height 51
paste textarea "80-2/FGA251281"
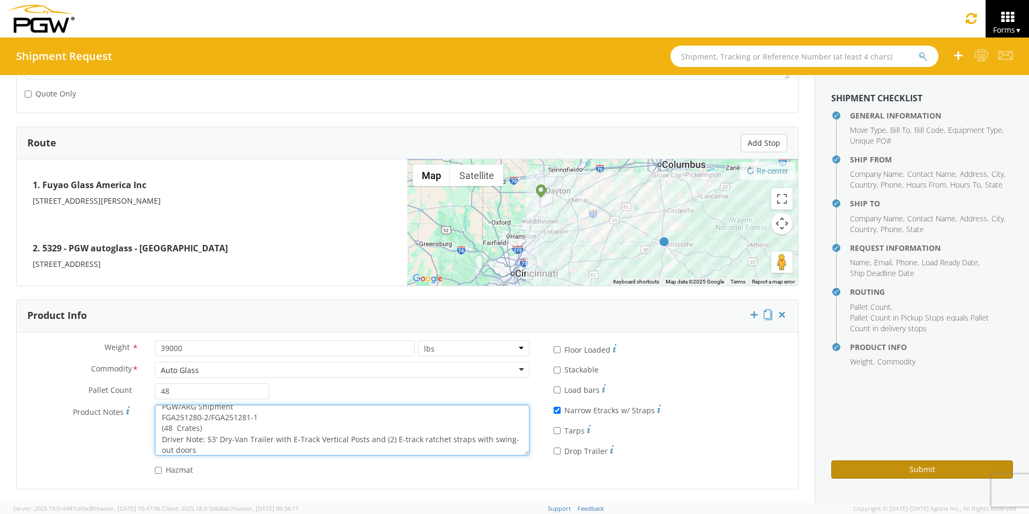
type textarea "PGW/ARG Shipment FGA251280-2/FGA251281-1 (48 Crates) Driver Note: 53' Dry-Van T…"
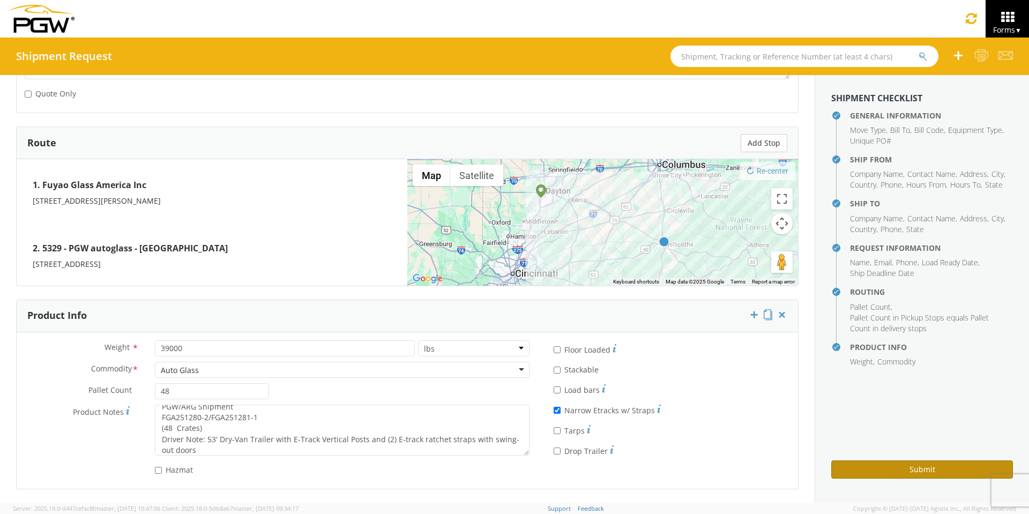
click at [937, 470] on button "Submit" at bounding box center [922, 469] width 182 height 18
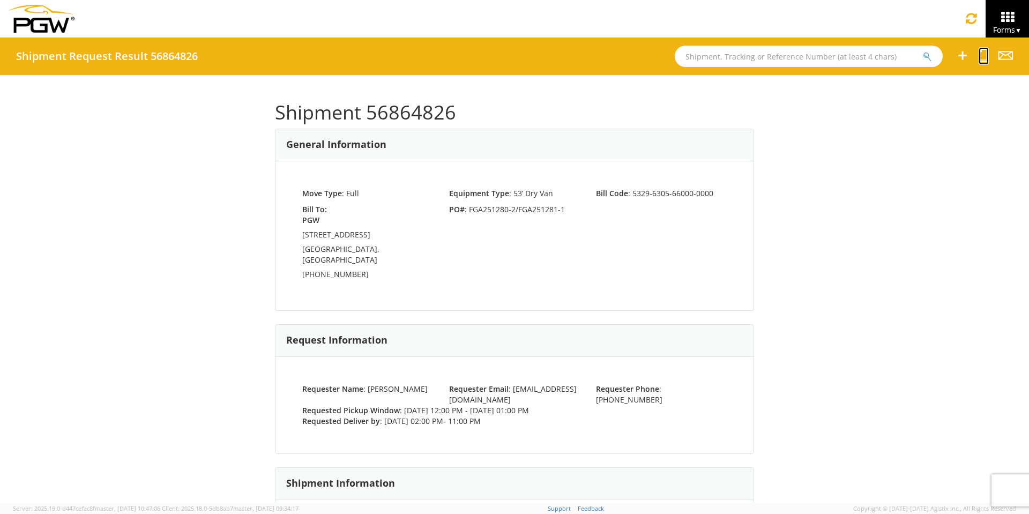
click at [982, 58] on icon at bounding box center [983, 55] width 10 height 13
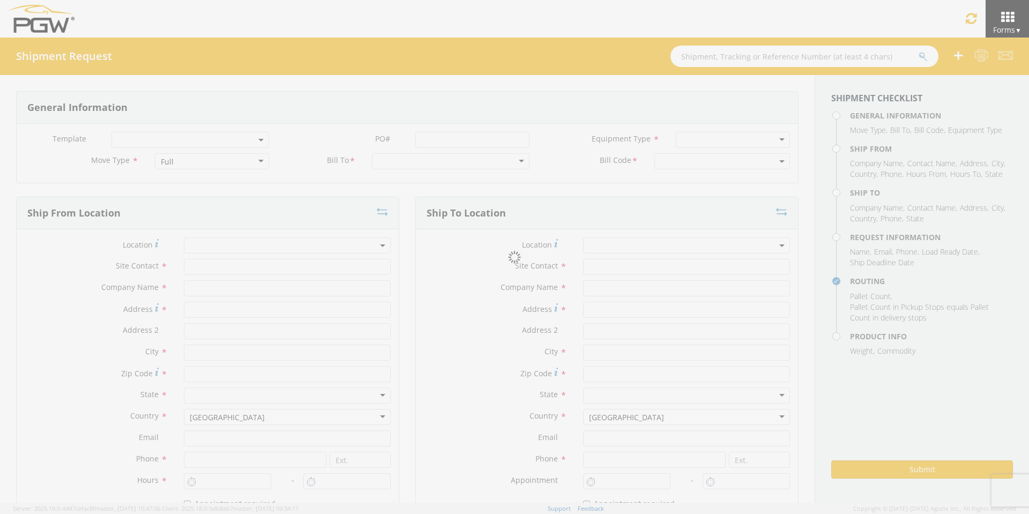
select select
type input "ARG Warehouse"
type input "Fuyao Glass America Inc"
type input "[STREET_ADDRESS][PERSON_NAME]"
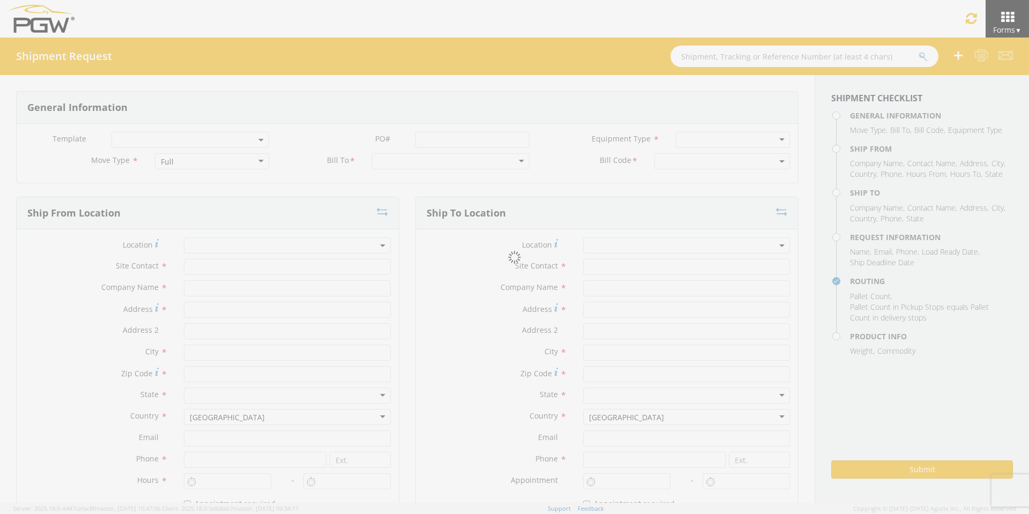
type input "Attn: 2601 ARG Warehouse"
type input "Moraine"
type input "45439"
type input "[EMAIL_ADDRESS][DOMAIN_NAME]"
type input "9374965777"
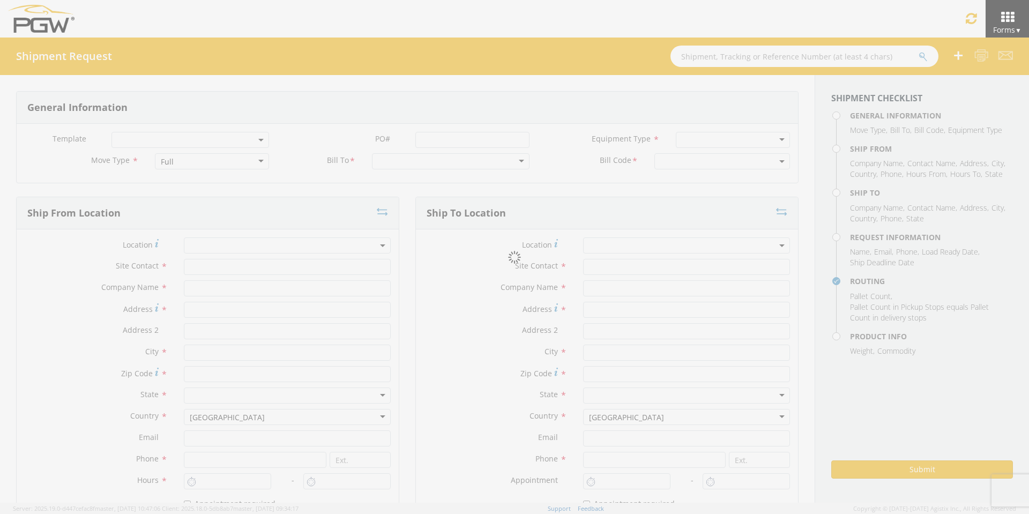
type input "4004"
type input "12:00 PM"
type input "1:00 PM"
type input "5329 Branch Manager"
type input "PGW"
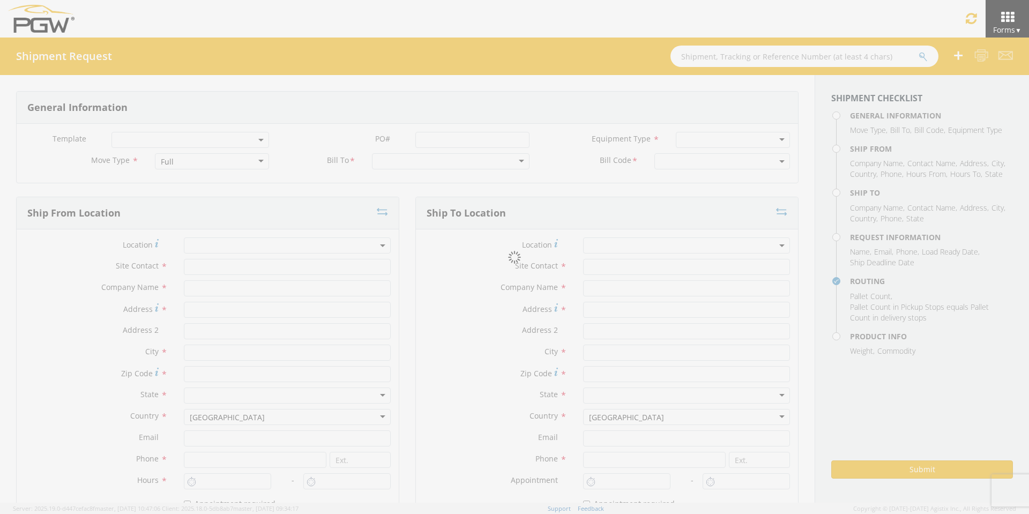
type input "[STREET_ADDRESS]"
type input "Chillicothe"
type input "45601"
type input "[EMAIL_ADDRESS][DOMAIN_NAME]"
type input "[PHONE_NUMBER]"
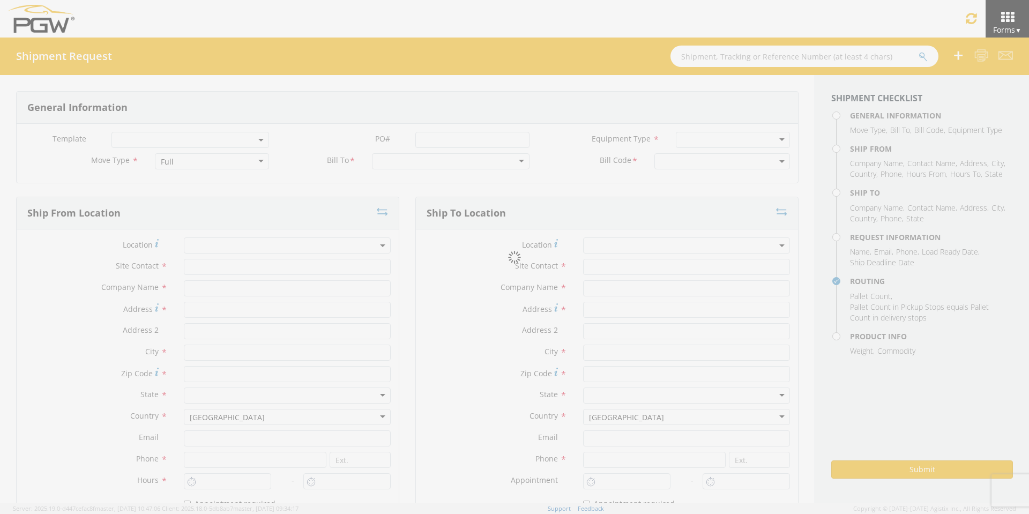
type input "2:00 PM"
type input "11:00 PM"
type input "[PERSON_NAME]"
type input "[EMAIL_ADDRESS][DOMAIN_NAME]"
checkbox input "true"
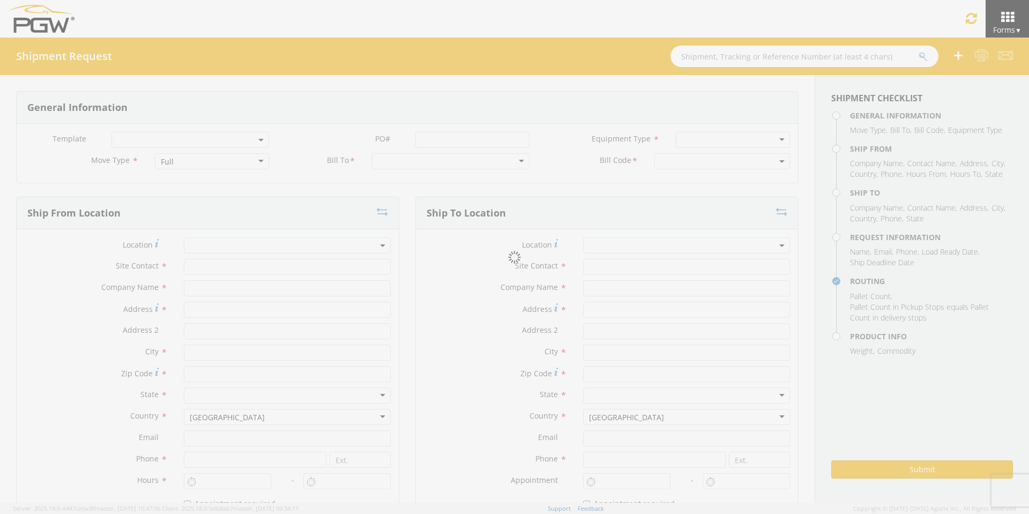
type input "[PHONE_NUMBER]"
type textarea "PGW/ARG Shipment FGA251280-2/FGA251281-1 (48 Crates) Driver Note: 53' Dry-Van T…"
type textarea "Secondary contact [PERSON_NAME] at [PHONE_NUMBER]"
type input "39000"
type input "48"
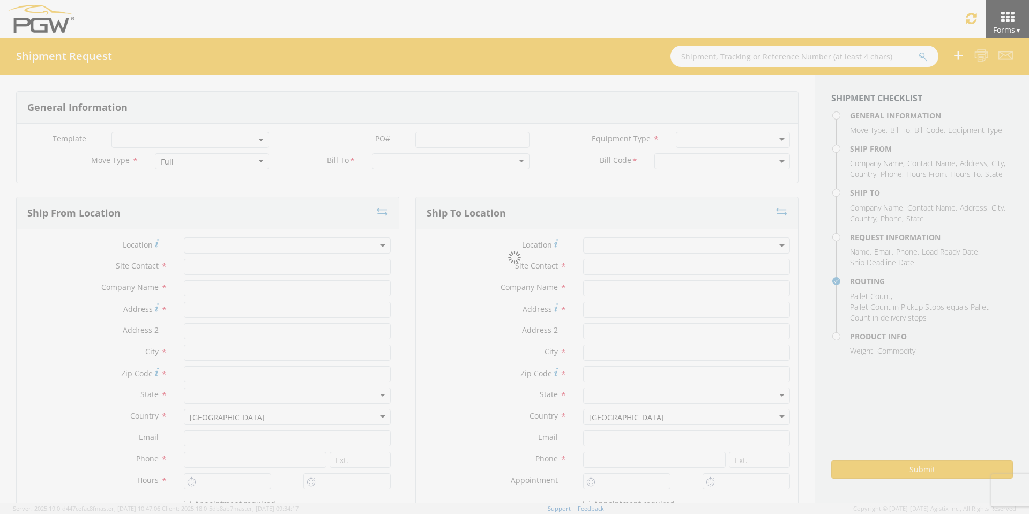
type textarea "PGW/ARG Shipment FGA251280-2/FGA251281-1 (48 Crates) Driver Note: 53' Dry-Van T…"
checkbox input "true"
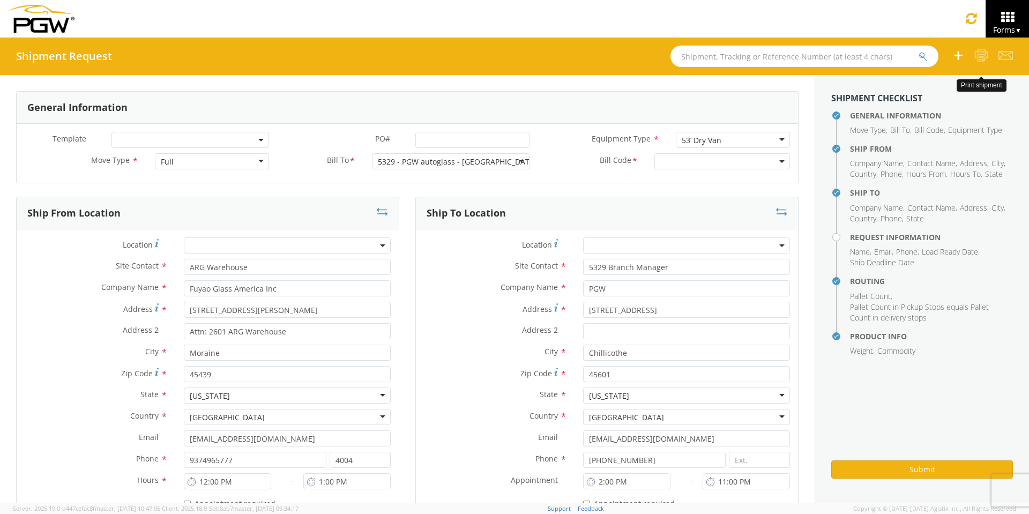
select select "5329-6305-66000-0000"
select select "28253"
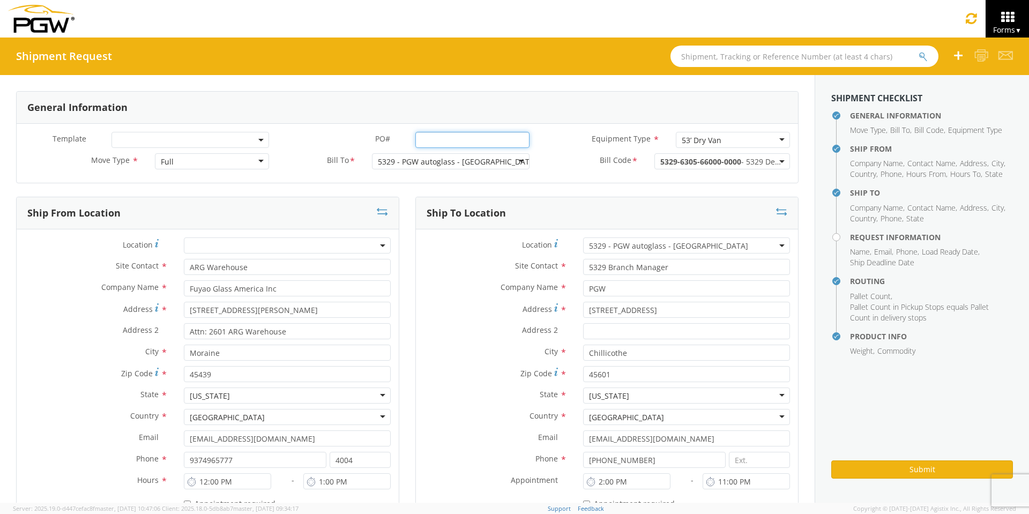
click at [454, 139] on input "PO# *" at bounding box center [472, 140] width 114 height 16
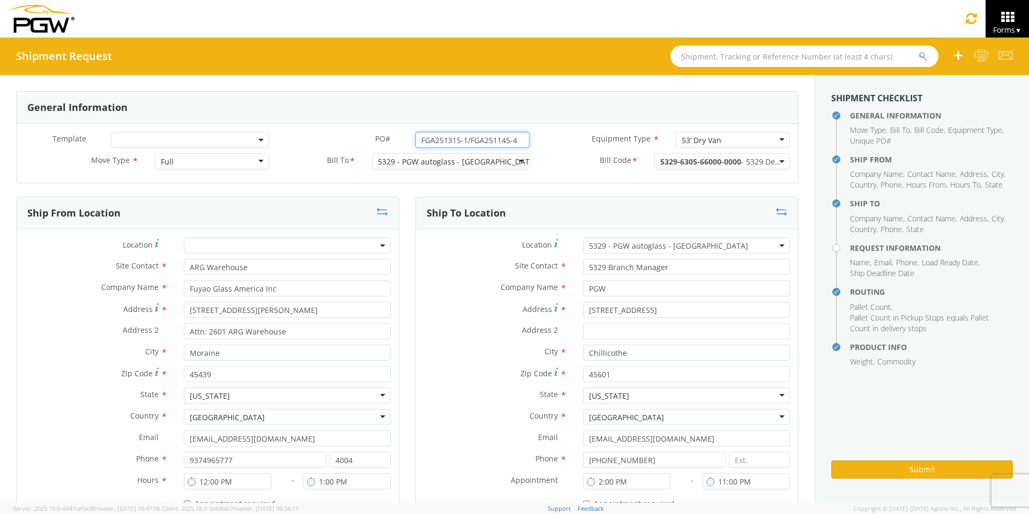
drag, startPoint x: 519, startPoint y: 137, endPoint x: 387, endPoint y: 138, distance: 131.8
click at [387, 138] on div "PO# * FGA251315-1/FGA251145-4" at bounding box center [407, 140] width 260 height 16
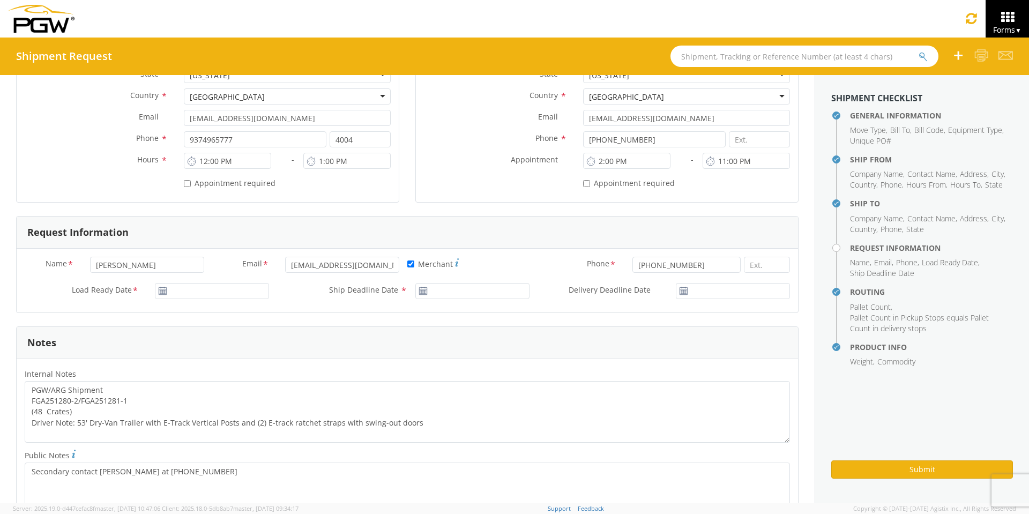
scroll to position [321, 0]
type input "FGA251315-1/FGA251145-4"
click at [221, 291] on input "[DATE]" at bounding box center [212, 290] width 114 height 16
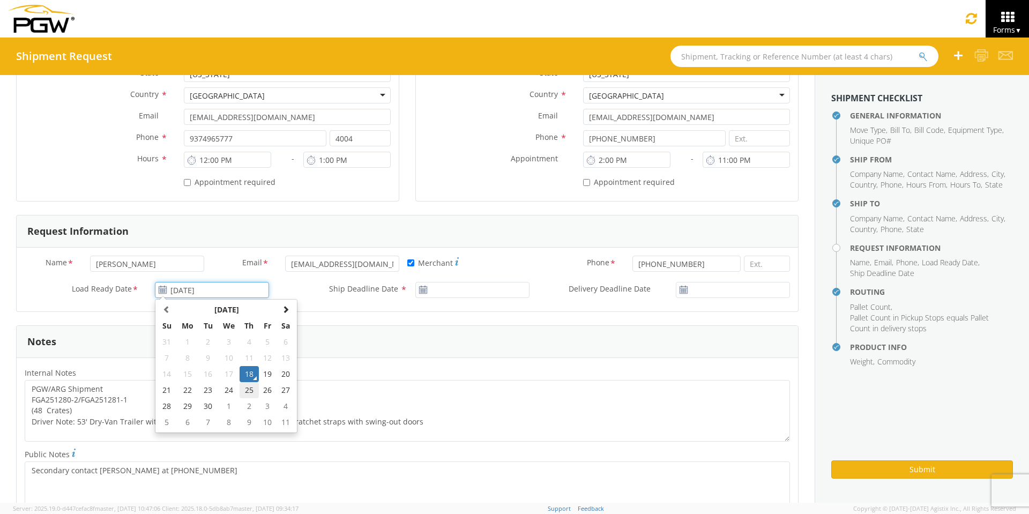
click at [245, 387] on td "25" at bounding box center [248, 390] width 19 height 16
type input "[DATE]"
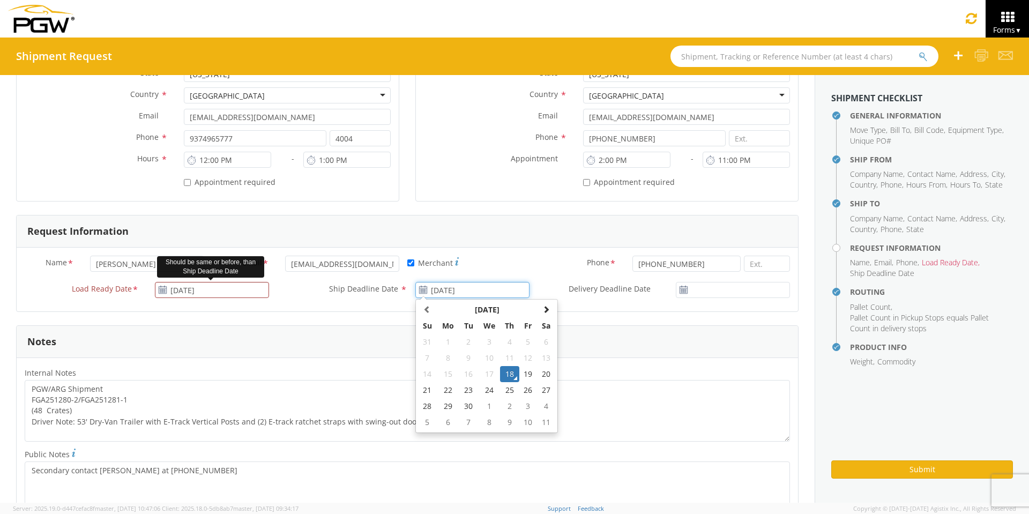
click at [436, 290] on input "[DATE]" at bounding box center [472, 290] width 114 height 16
click at [503, 387] on td "25" at bounding box center [509, 390] width 19 height 16
type input "[DATE]"
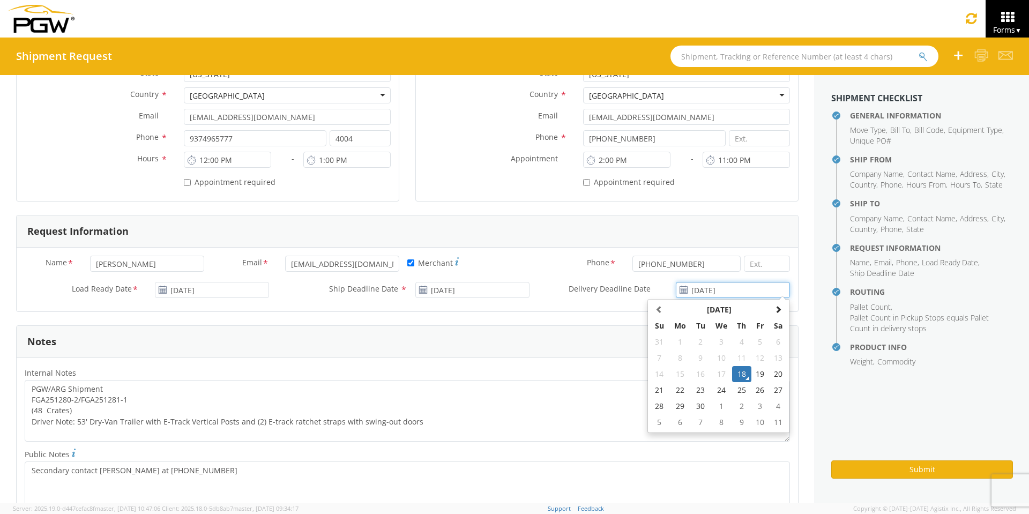
click at [725, 288] on input "[DATE]" at bounding box center [733, 290] width 114 height 16
click at [736, 387] on td "25" at bounding box center [741, 390] width 19 height 16
type input "[DATE]"
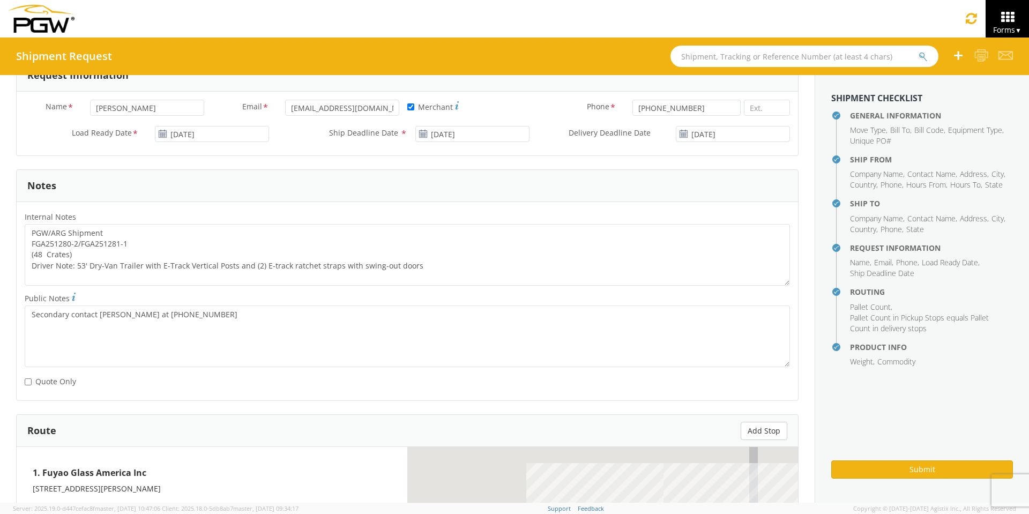
scroll to position [482, 0]
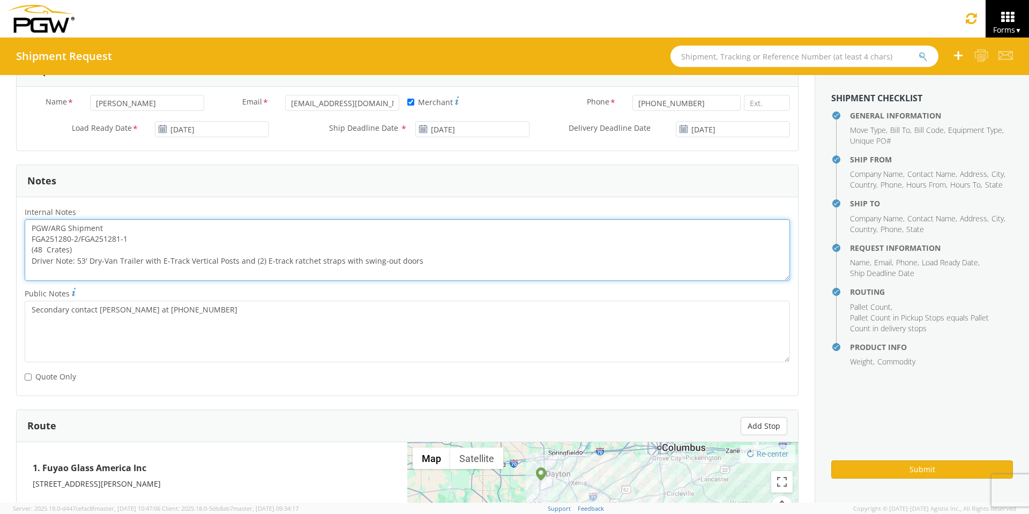
drag, startPoint x: 131, startPoint y: 238, endPoint x: 29, endPoint y: 238, distance: 101.8
click at [29, 238] on textarea "PGW/ARG Shipment FGA251280-2/FGA251281-1 (48 Crates) Driver Note: 53' Dry-Van T…" at bounding box center [407, 250] width 765 height 62
paste textarea "315-1/FGA251145-4"
drag, startPoint x: 33, startPoint y: 226, endPoint x: 488, endPoint y: 269, distance: 457.5
click at [488, 269] on textarea "PGW/ARG Shipment FGA251315-1/FGA251145-4 (48 Crates) Driver Note: 53' Dry-Van T…" at bounding box center [407, 250] width 765 height 62
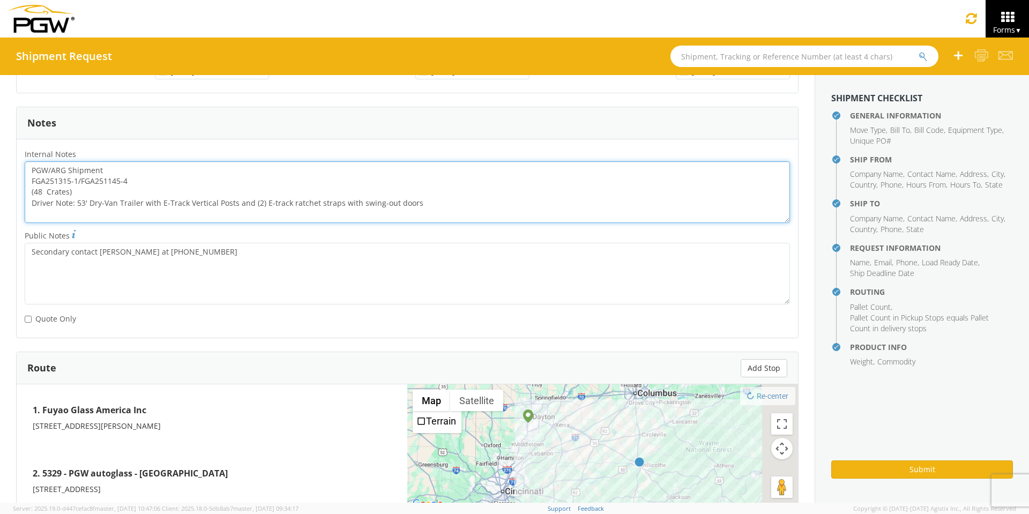
scroll to position [765, 0]
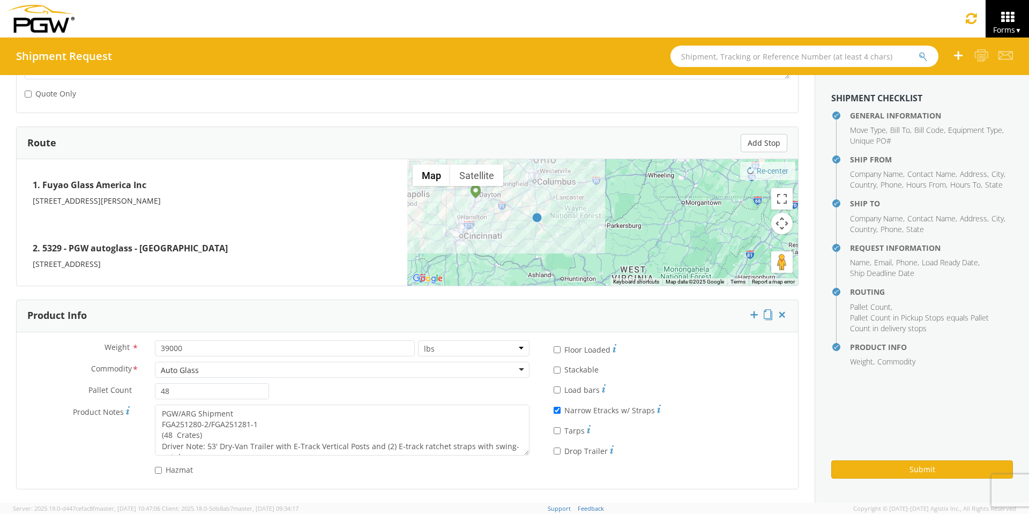
type textarea "PGW/ARG Shipment FGA251315-1/FGA251145-4 (48 Crates) Driver Note: 53' Dry-Van T…"
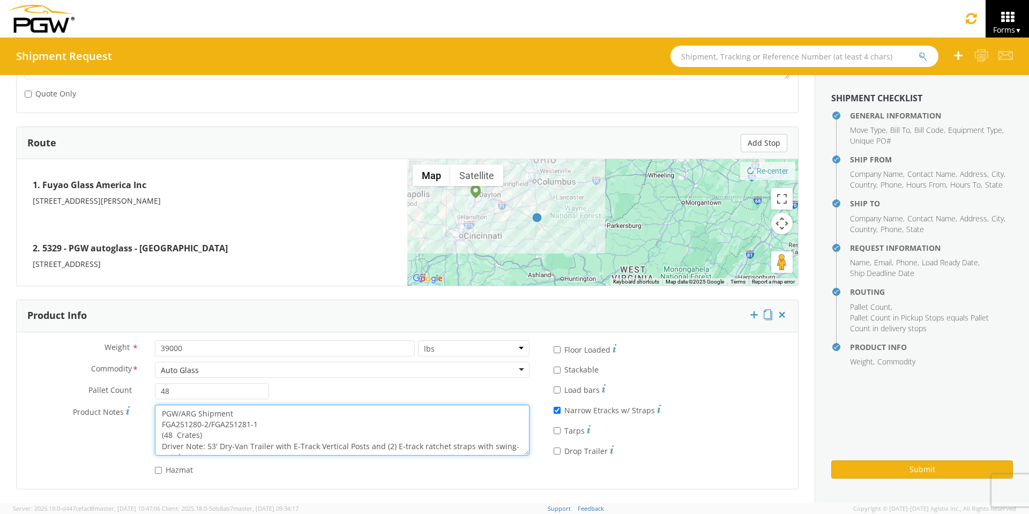
scroll to position [11, 0]
drag, startPoint x: 158, startPoint y: 413, endPoint x: 418, endPoint y: 461, distance: 264.8
click at [418, 461] on div "Weight * 39000 lbs kgs Commodity * Auto Glass Auto Glass Adhesives / Glues Aqua…" at bounding box center [277, 410] width 521 height 140
paste textarea "315-1/FGA251145-4"
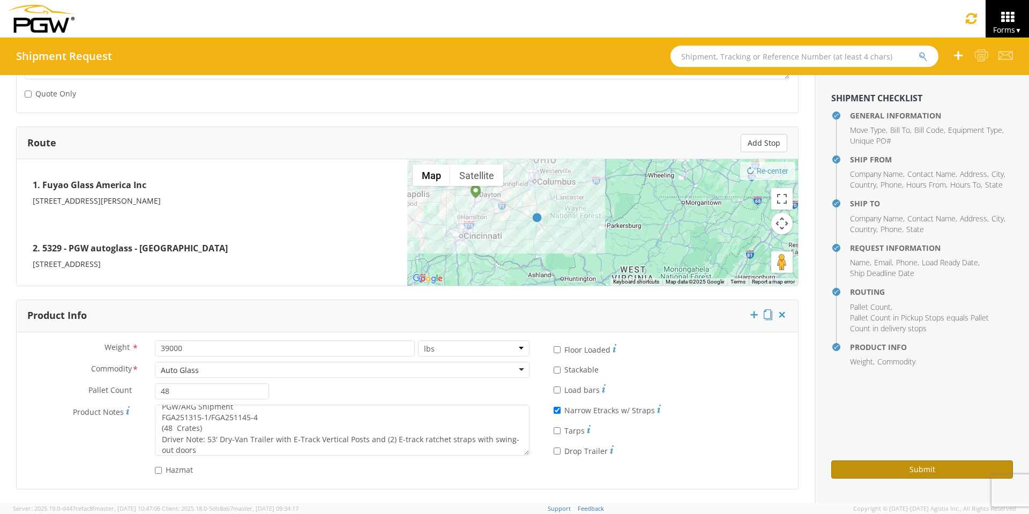
click at [873, 469] on button "Submit" at bounding box center [922, 469] width 182 height 18
